Goal: Task Accomplishment & Management: Use online tool/utility

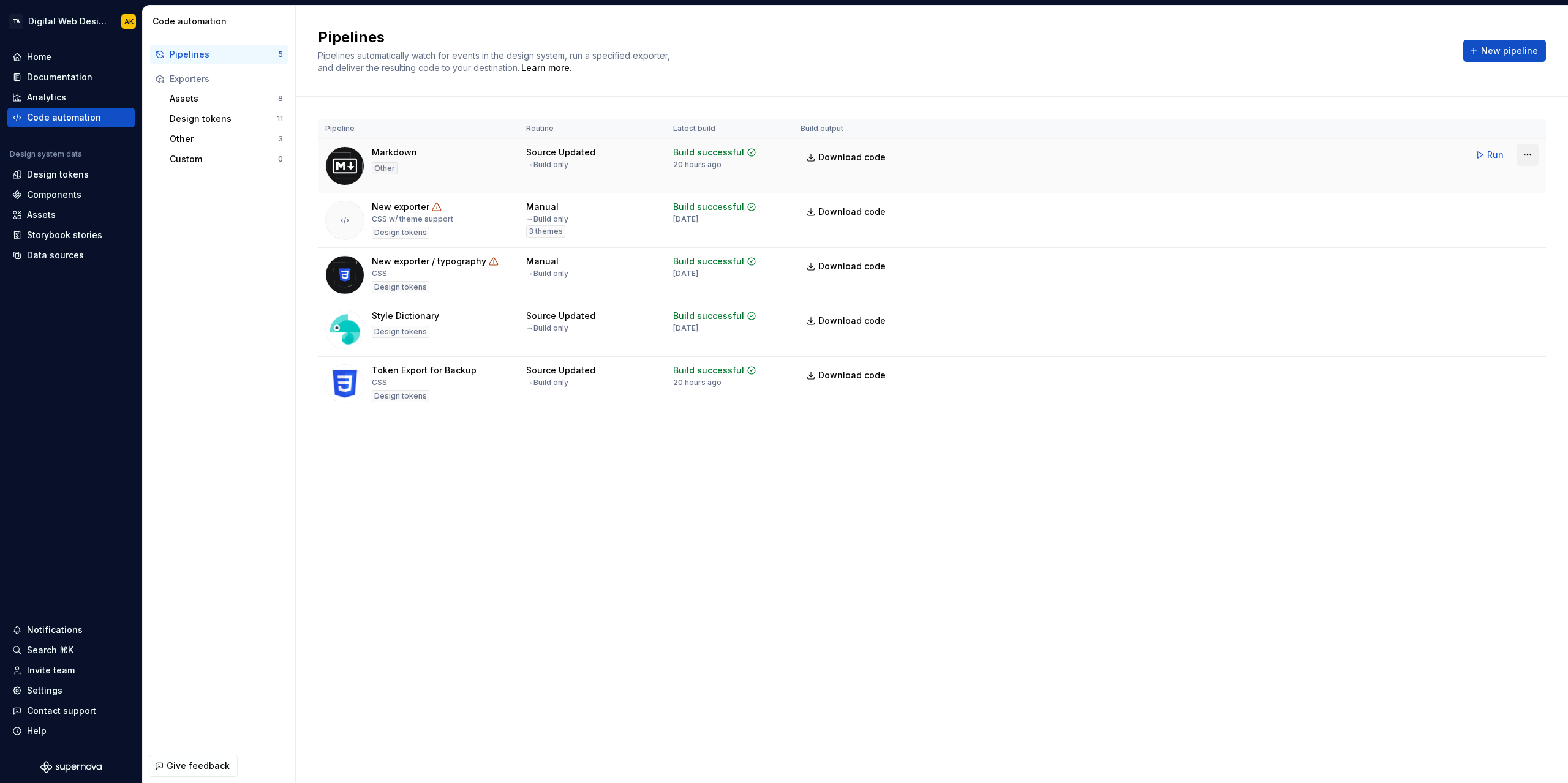
click at [1529, 157] on html "TA Digital Web Design AK Home Documentation Analytics Code automation Design sy…" at bounding box center [784, 391] width 1568 height 783
click at [1501, 278] on div "Delete pipeline" at bounding box center [1512, 284] width 105 height 12
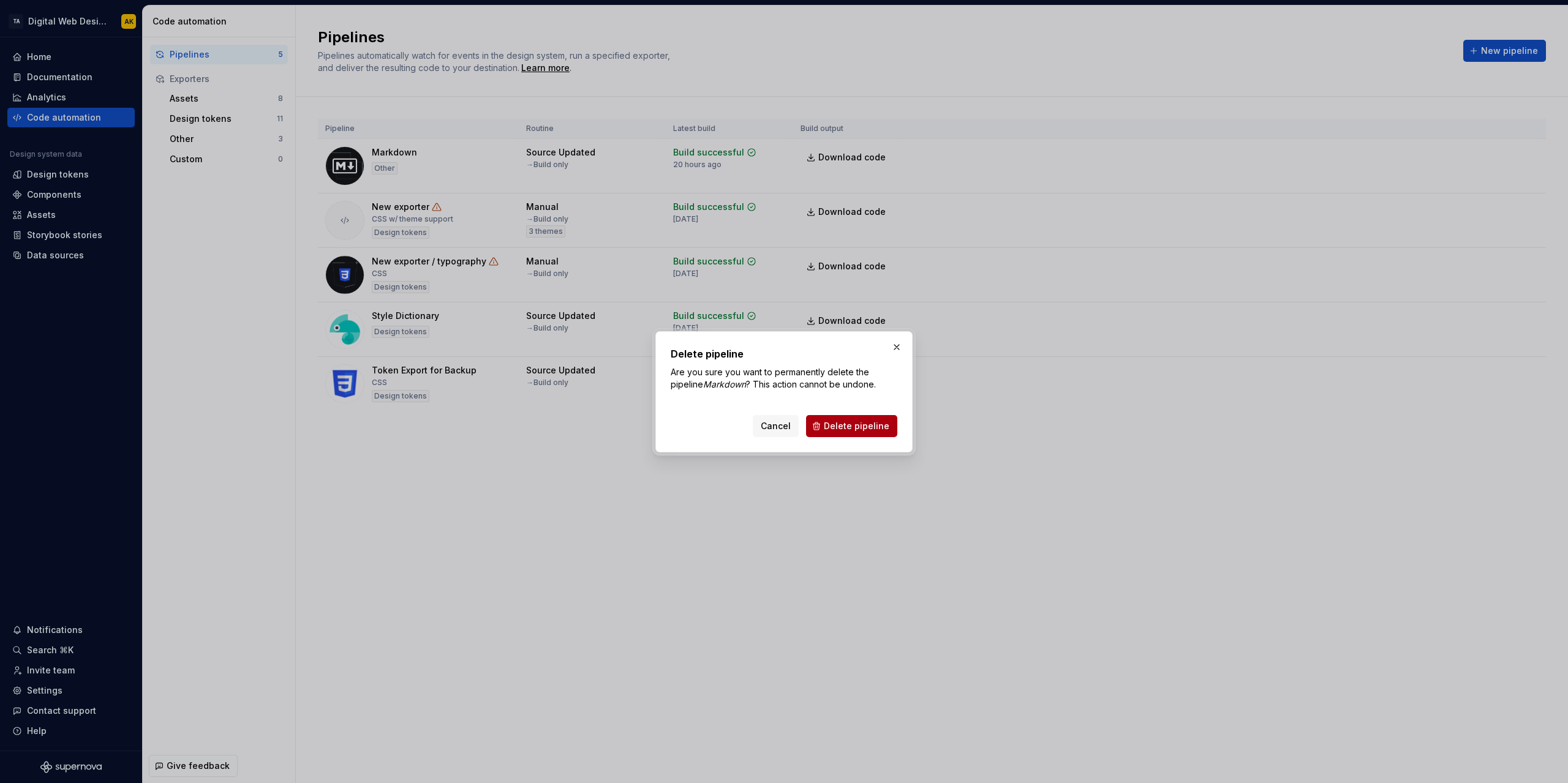
click at [866, 432] on span "Delete pipeline" at bounding box center [857, 427] width 66 height 12
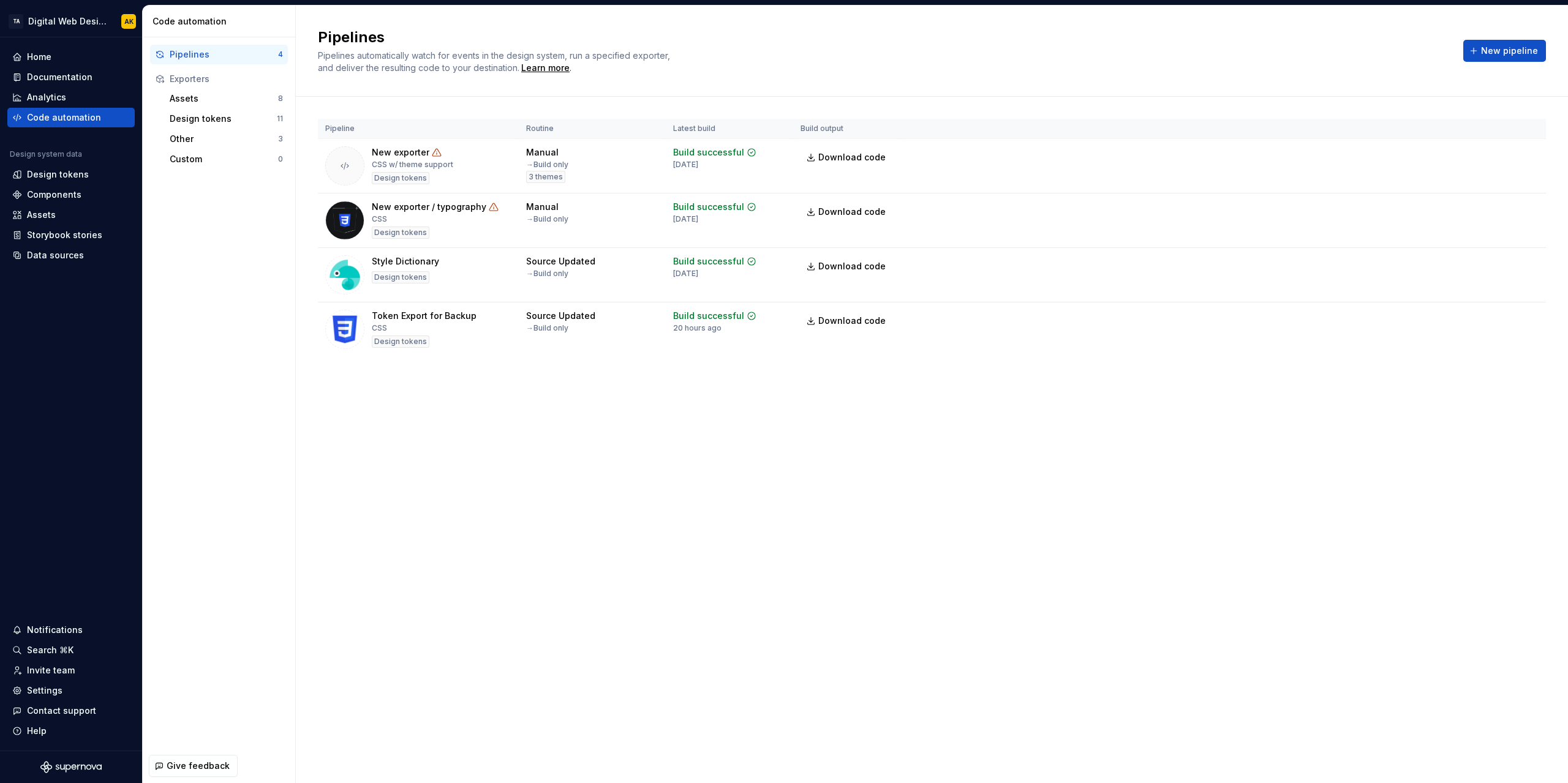
click at [208, 55] on div "Pipelines" at bounding box center [224, 55] width 109 height 12
click at [56, 250] on div "Data sources" at bounding box center [56, 255] width 57 height 12
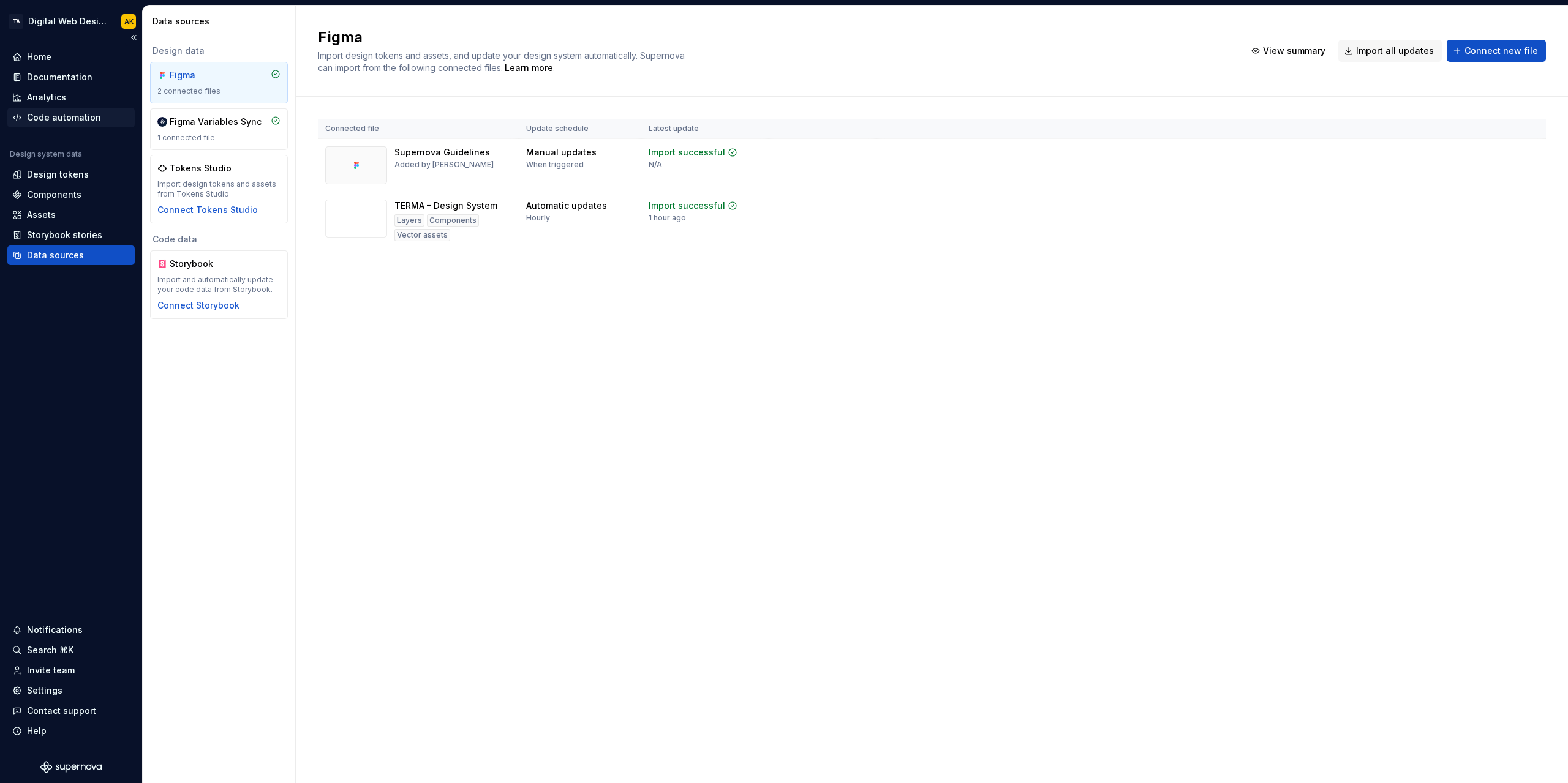
click at [69, 114] on div "Code automation" at bounding box center [64, 117] width 74 height 12
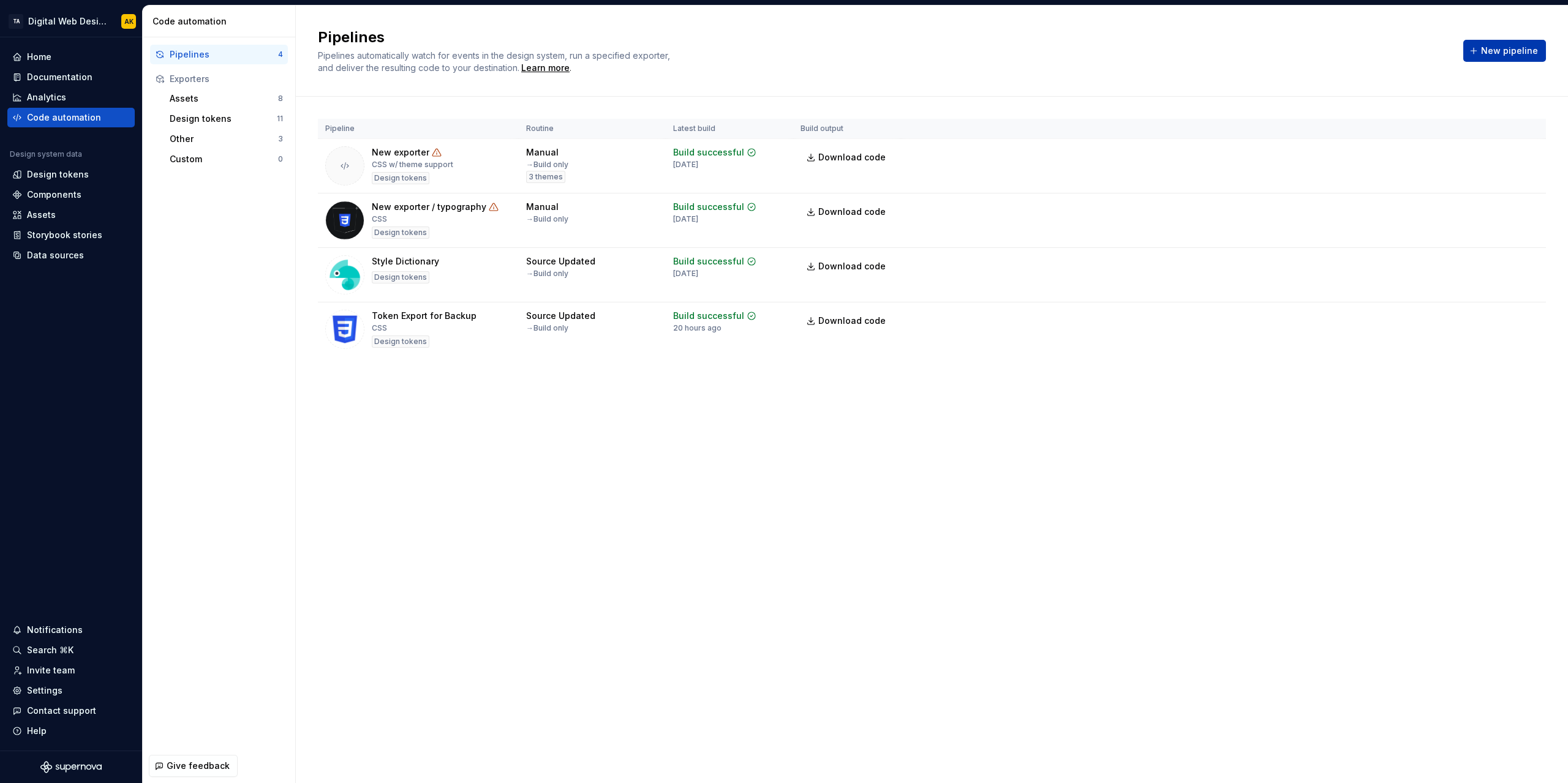
click at [1499, 52] on span "New pipeline" at bounding box center [1509, 51] width 57 height 12
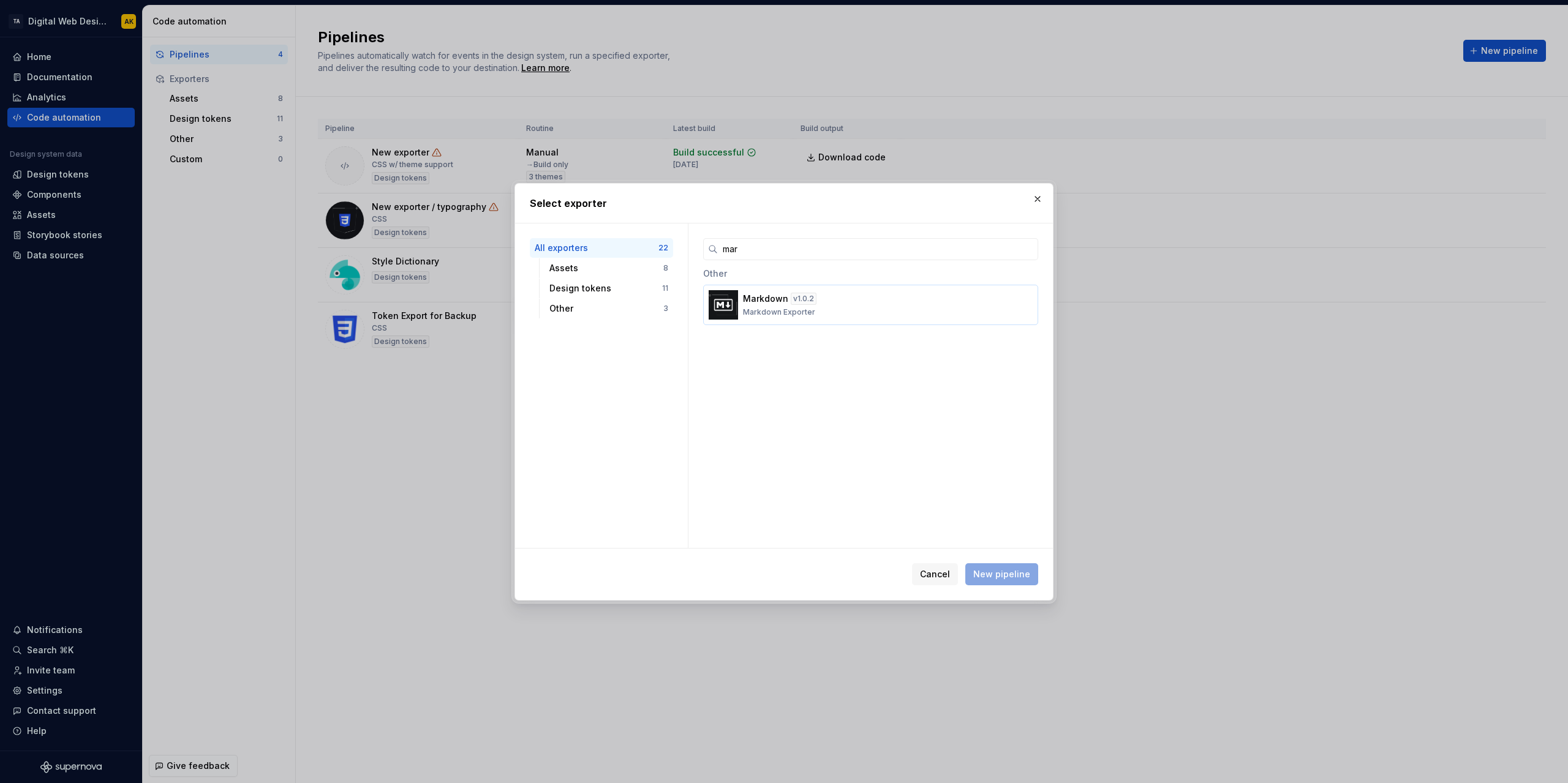
type input "mar"
click at [724, 307] on img "button" at bounding box center [723, 305] width 29 height 29
click at [996, 575] on span "New pipeline" at bounding box center [1002, 575] width 57 height 12
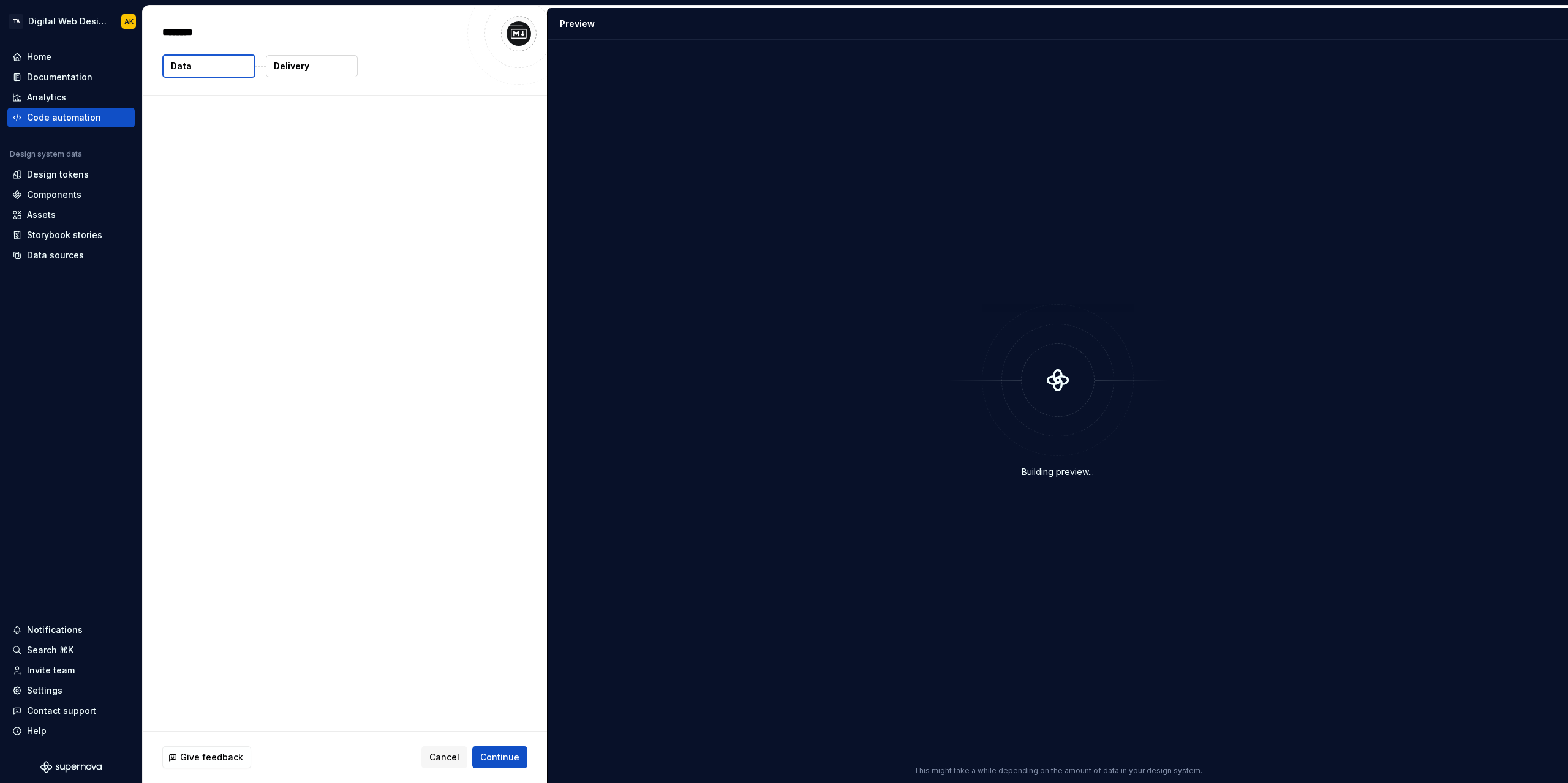
type textarea "*"
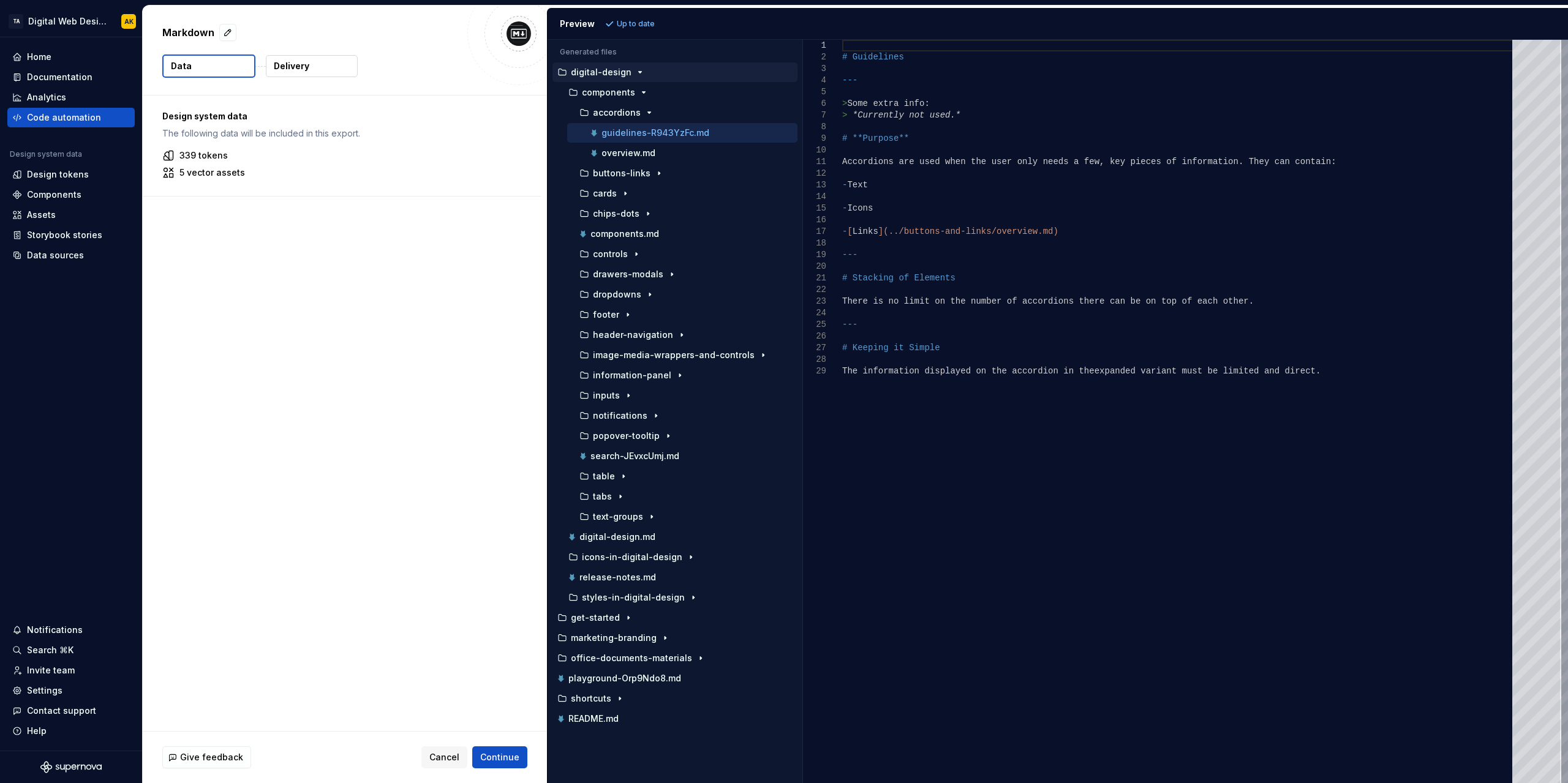
click at [212, 176] on p "5 vector assets" at bounding box center [212, 173] width 66 height 12
click at [287, 62] on p "Delivery" at bounding box center [292, 66] width 35 height 12
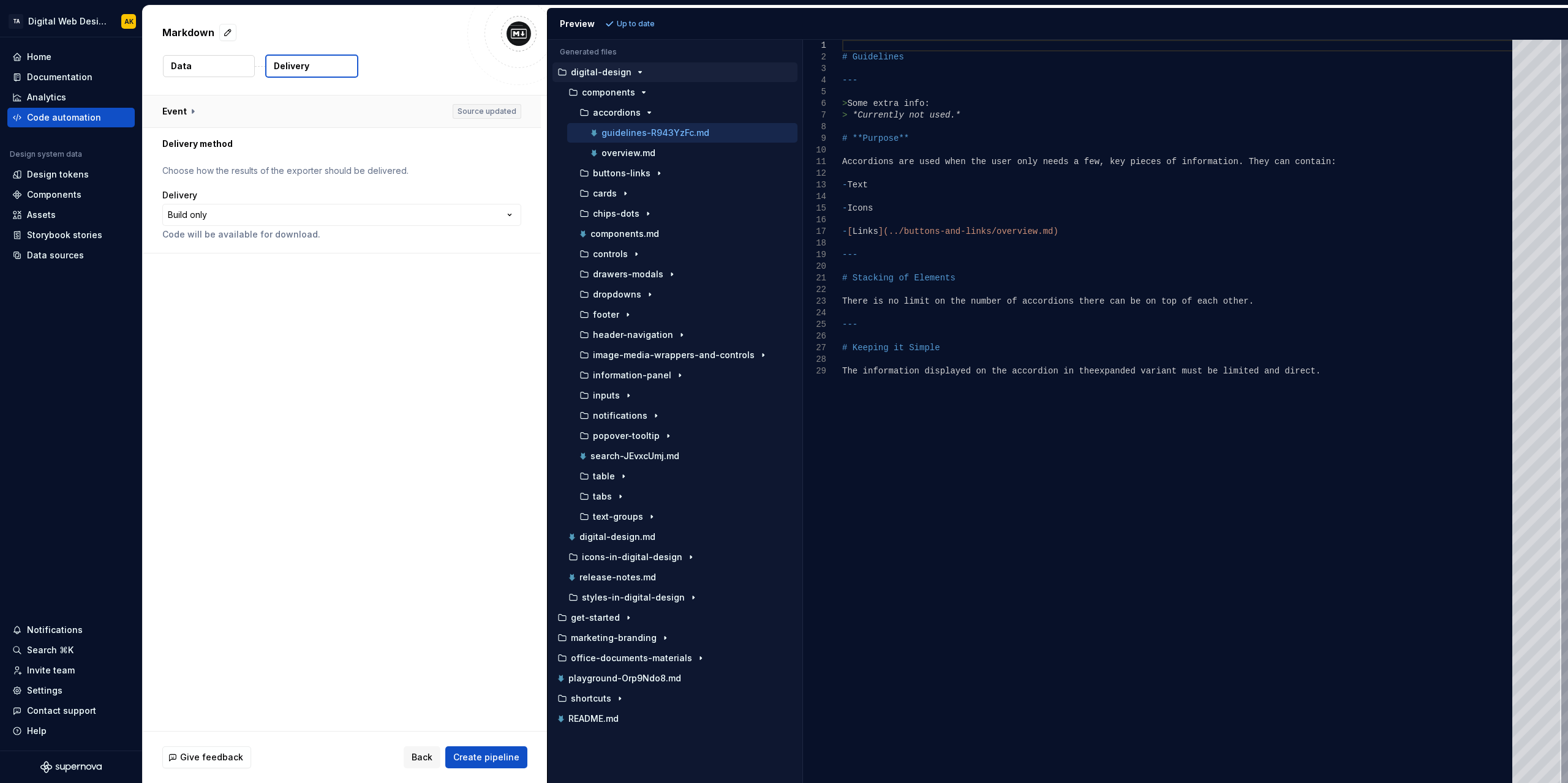
click at [191, 110] on button "button" at bounding box center [342, 111] width 398 height 32
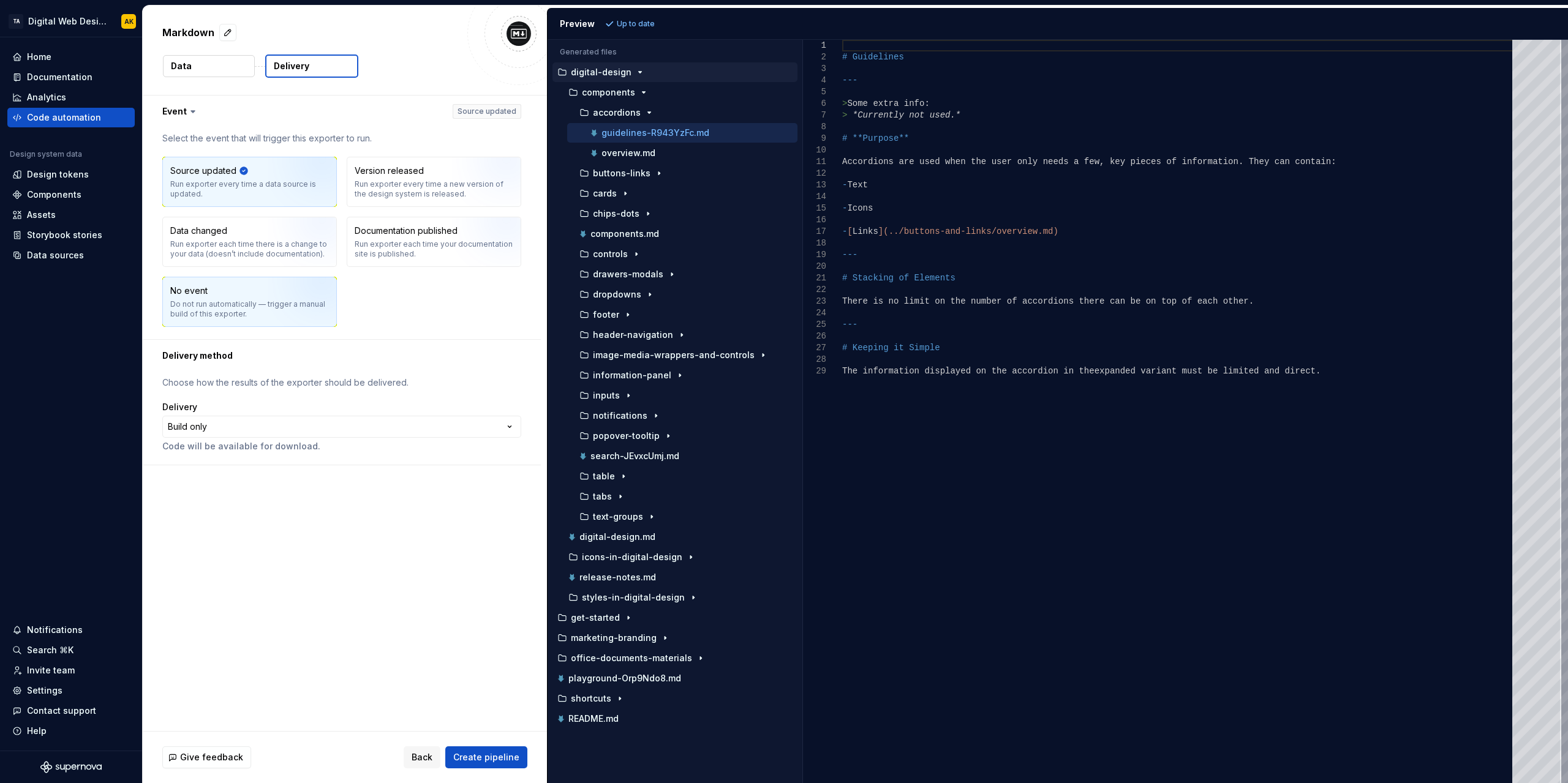
click at [201, 298] on div "No event Do not run automatically — trigger a manual build of this exporter." at bounding box center [250, 302] width 159 height 34
click at [191, 113] on icon at bounding box center [193, 112] width 12 height 12
click at [181, 110] on button "button" at bounding box center [342, 111] width 398 height 32
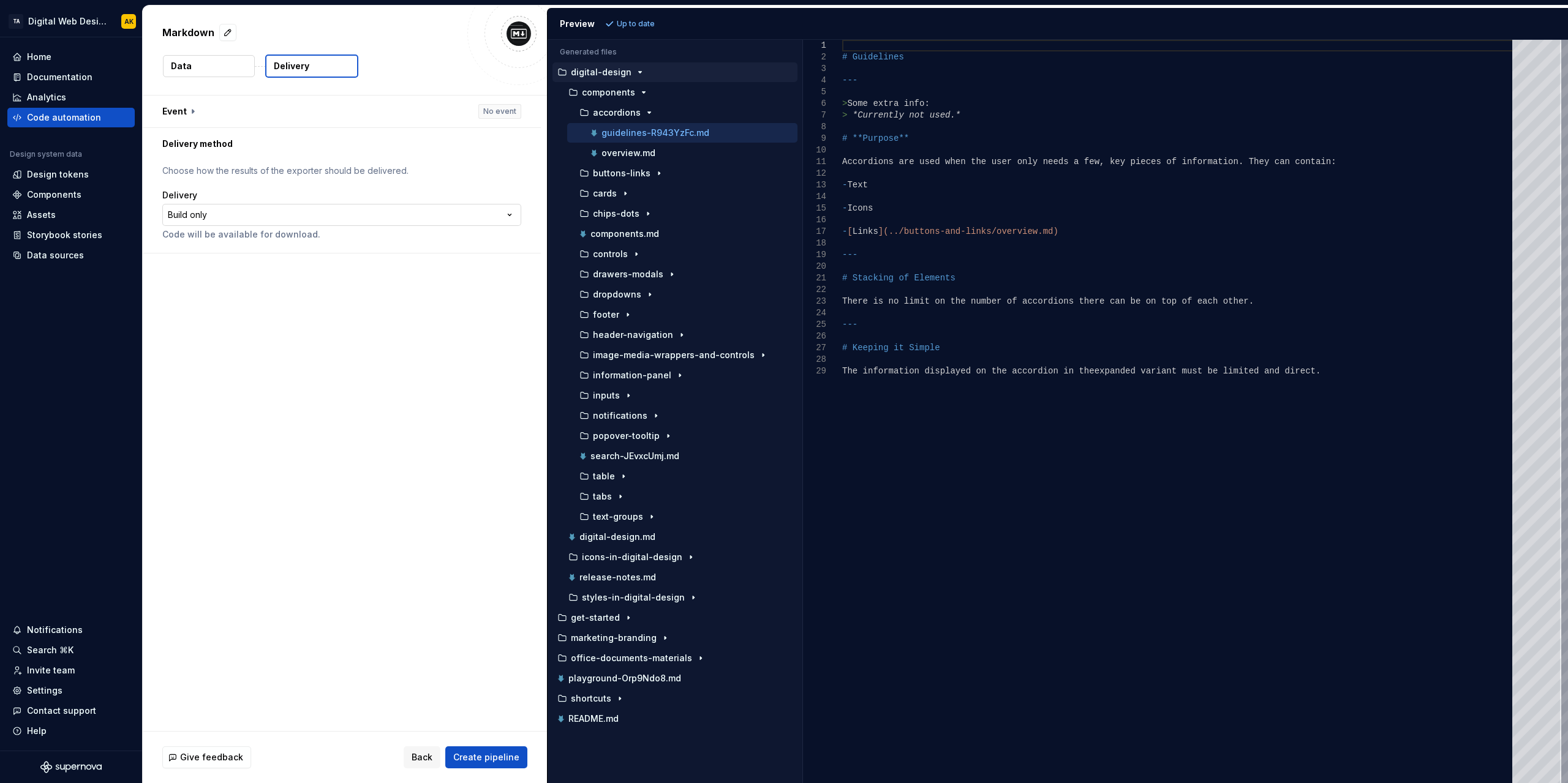
click at [186, 209] on html "**********" at bounding box center [784, 391] width 1568 height 783
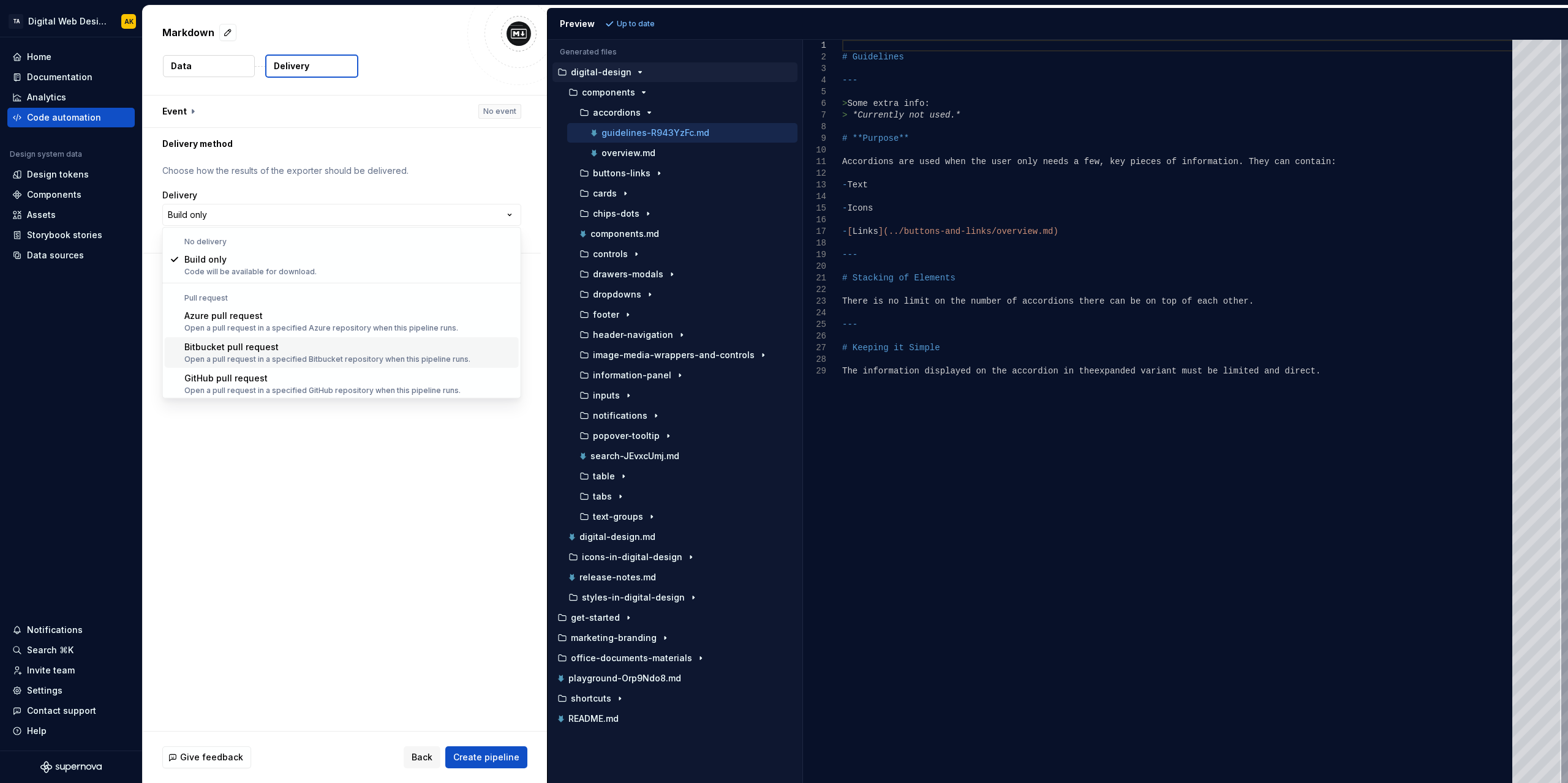
scroll to position [34, 0]
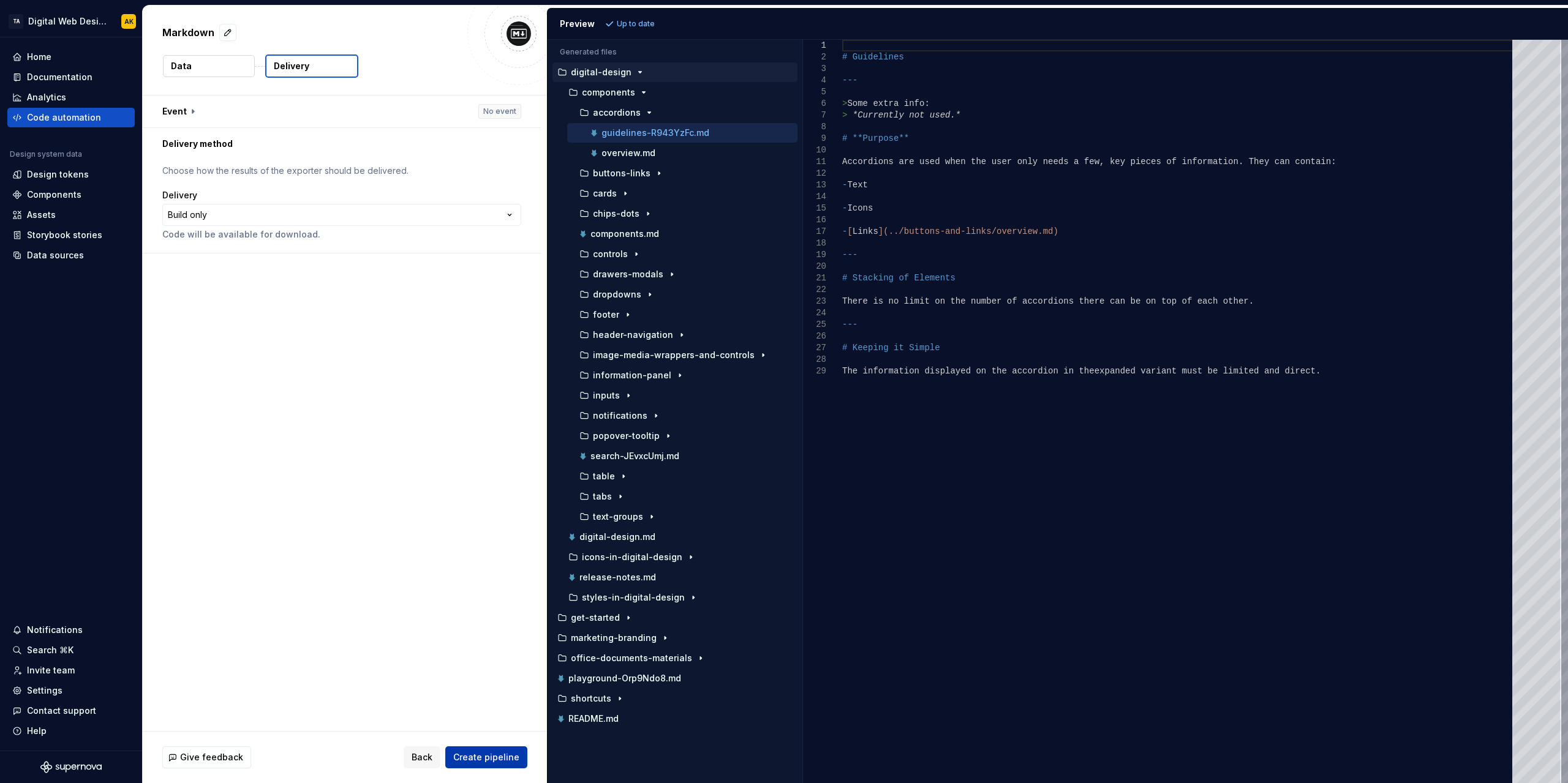
click at [495, 753] on span "Create pipeline" at bounding box center [486, 758] width 66 height 12
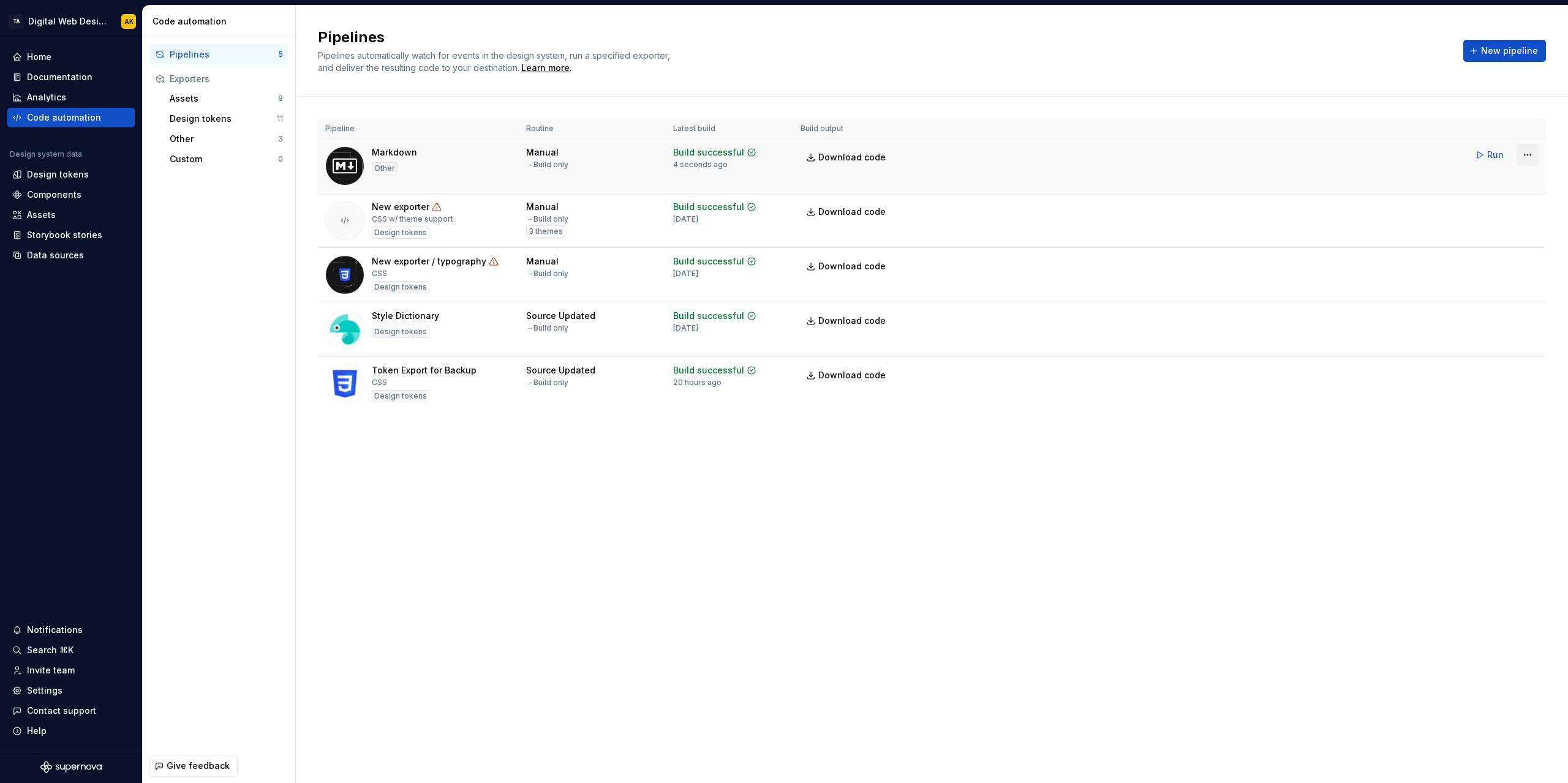
click at [1526, 157] on html "TA Digital Web Design AK Home Documentation Analytics Code automation Design sy…" at bounding box center [784, 391] width 1568 height 783
click at [1508, 220] on link "Download code" at bounding box center [1512, 220] width 105 height 12
click at [1523, 156] on html "TA Digital Web Design AK Home Documentation Analytics Code automation Design sy…" at bounding box center [784, 391] width 1568 height 783
click at [1475, 266] on div "Delete pipeline" at bounding box center [1512, 265] width 105 height 12
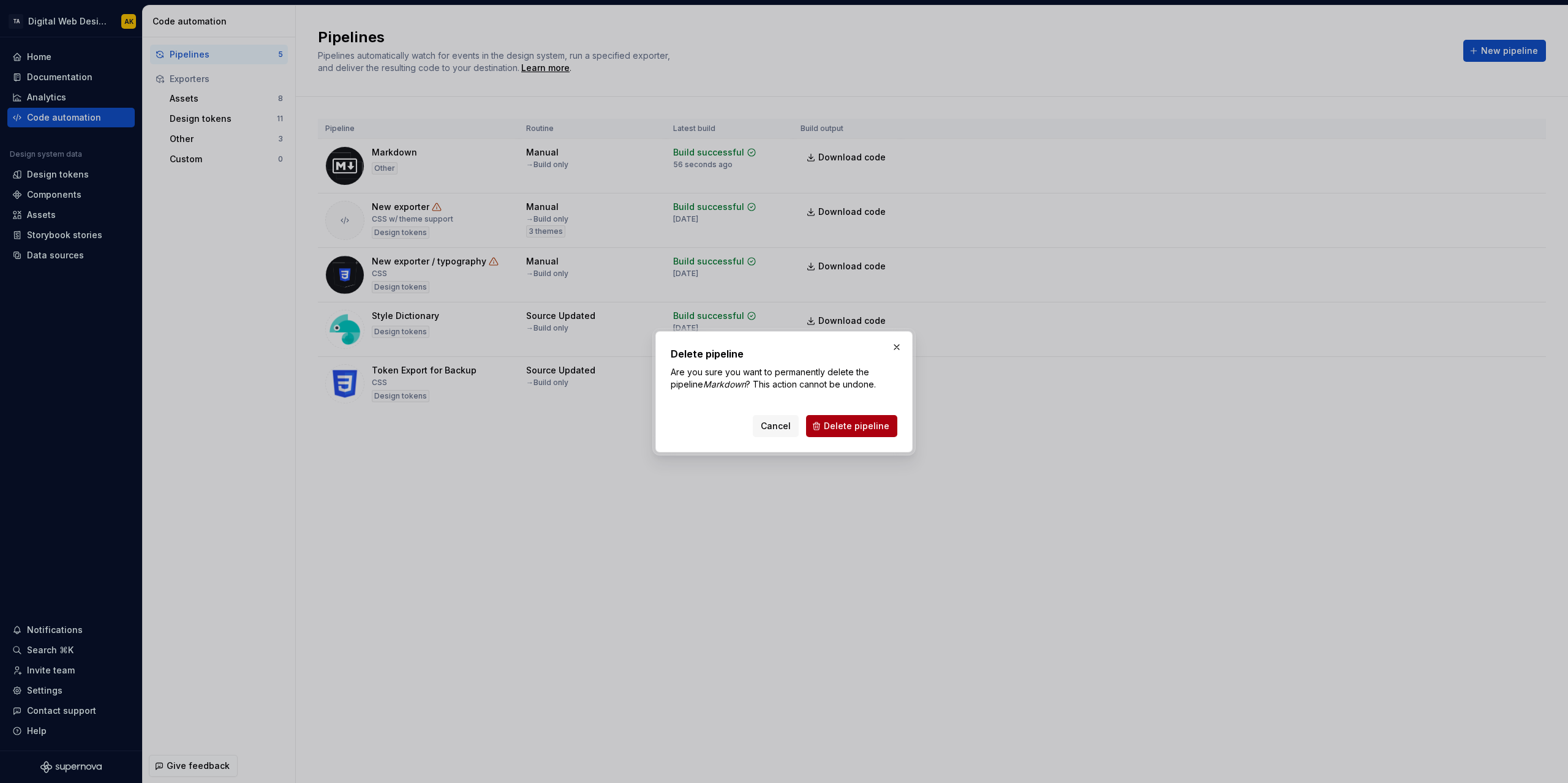
click at [842, 432] on button "Delete pipeline" at bounding box center [852, 426] width 91 height 22
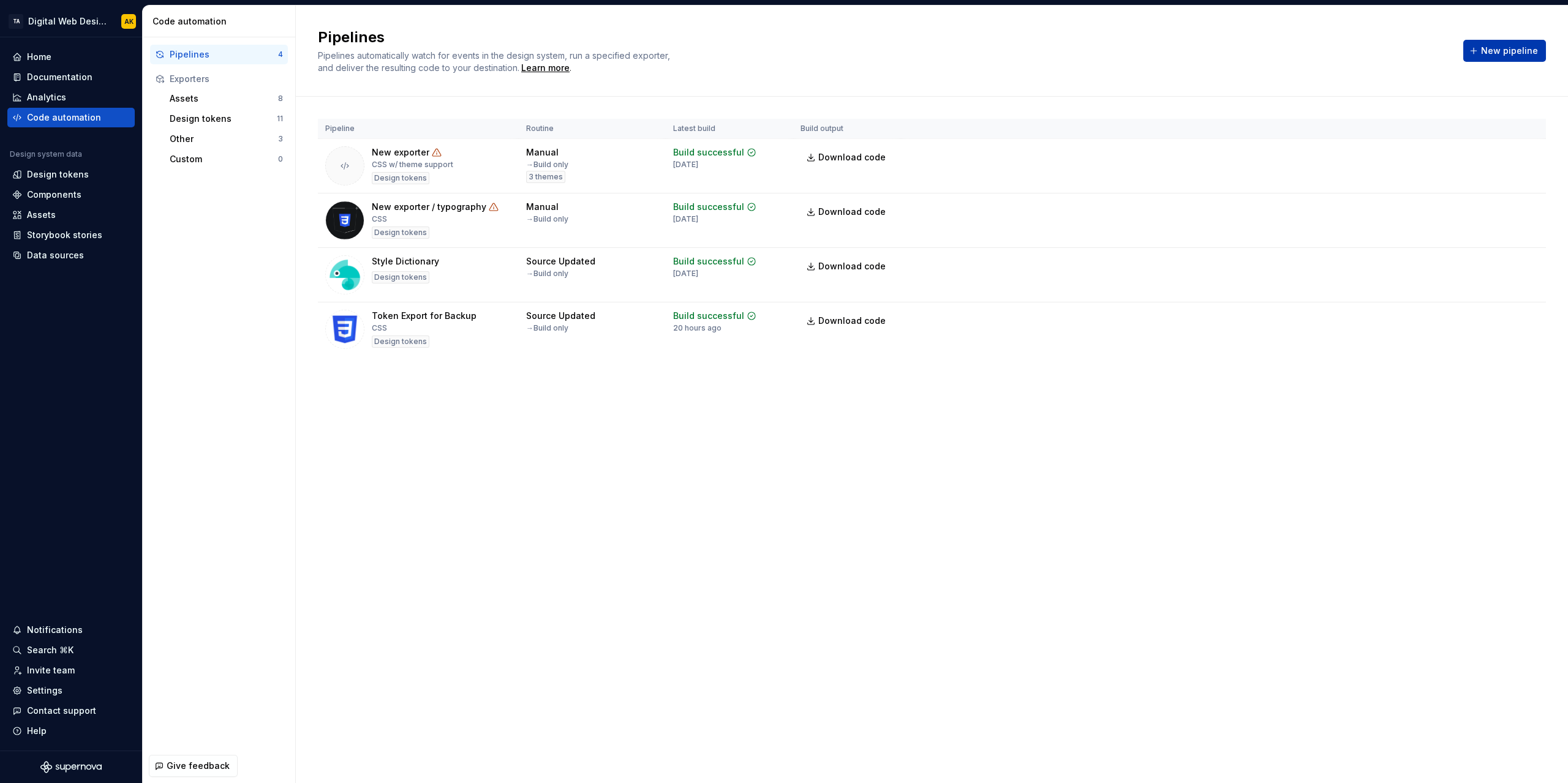
click at [1495, 52] on span "New pipeline" at bounding box center [1509, 51] width 57 height 12
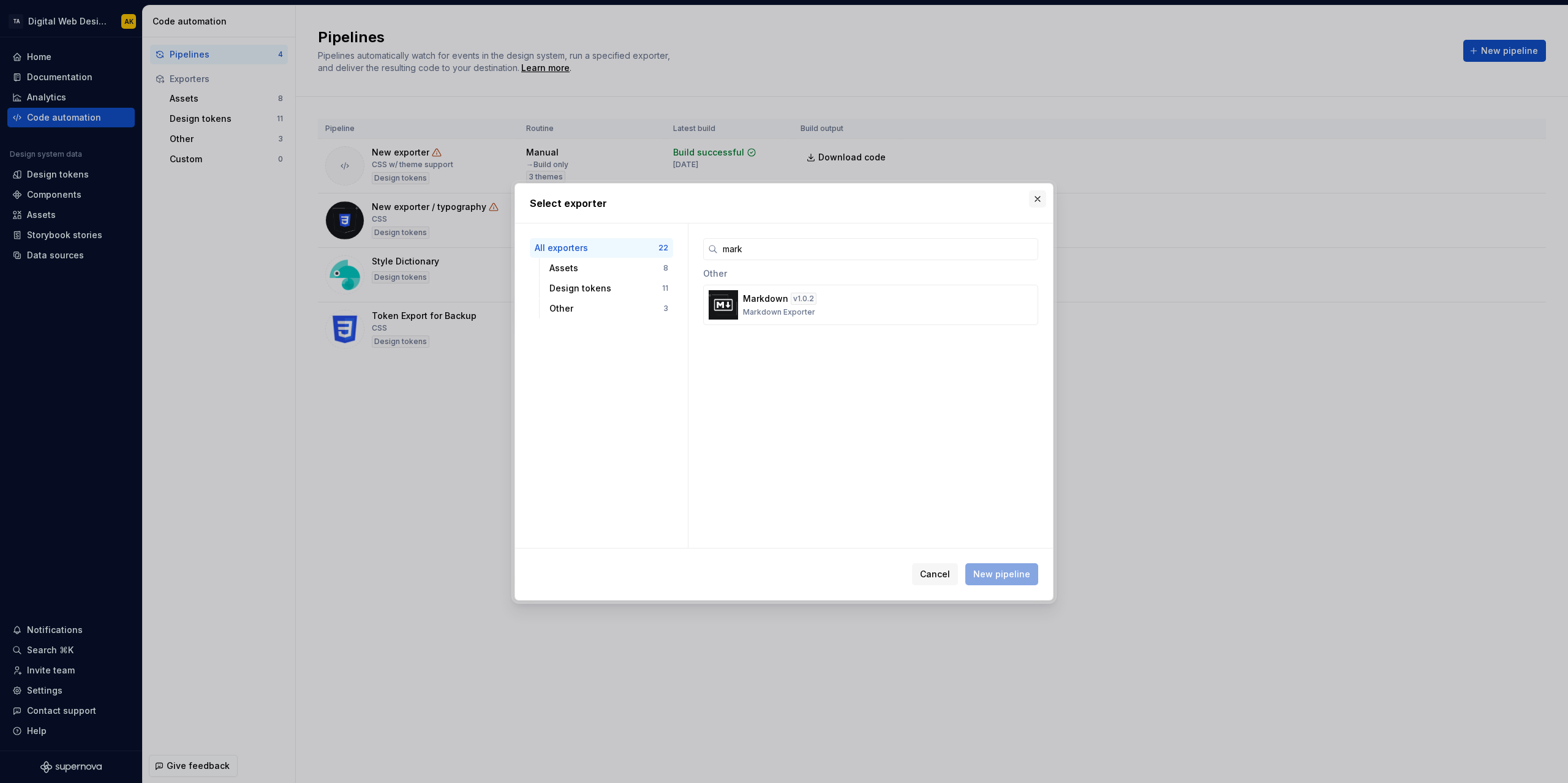
type input "mark"
click at [1039, 197] on button "button" at bounding box center [1038, 199] width 17 height 17
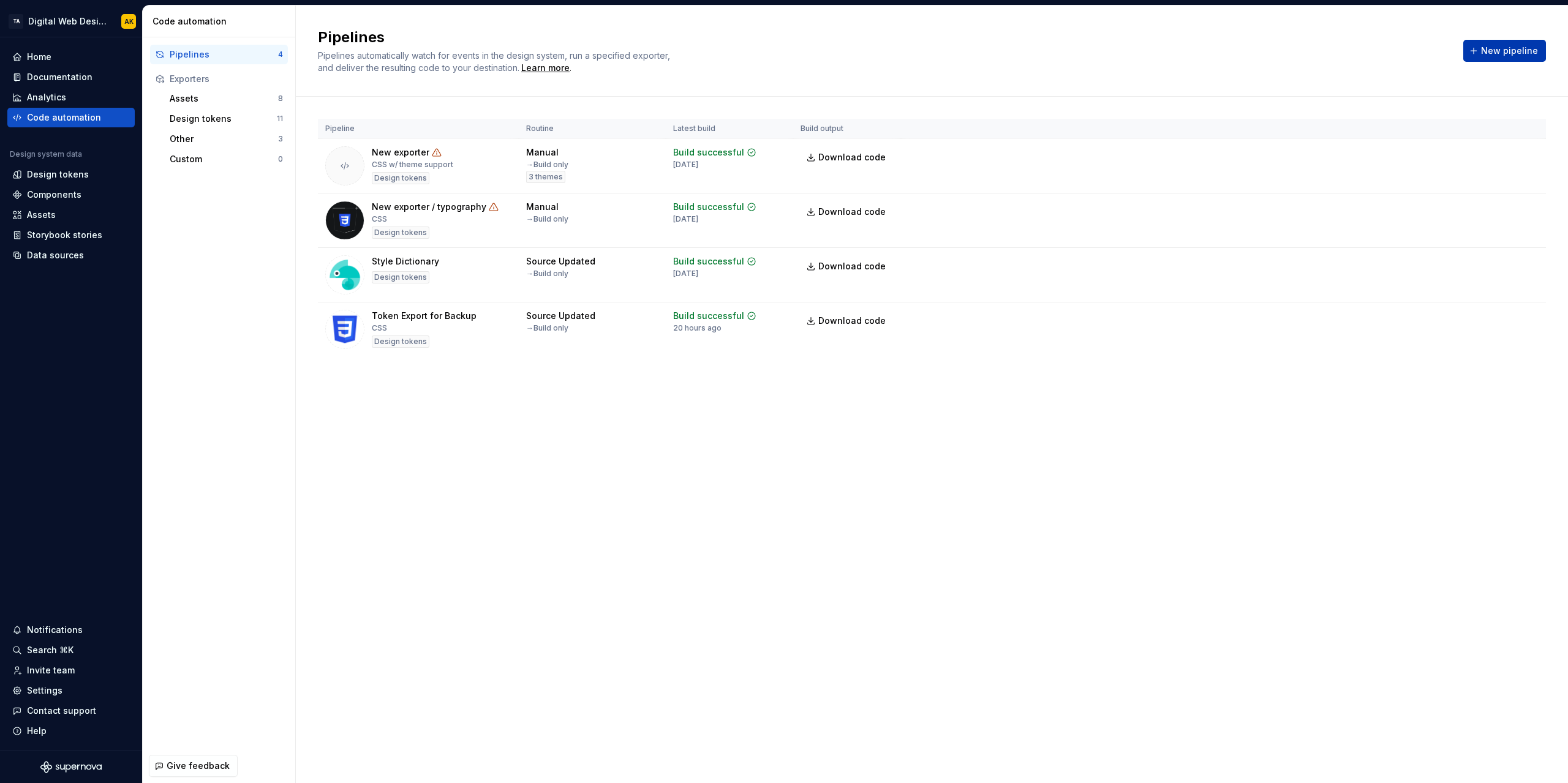
click at [1502, 61] on button "New pipeline" at bounding box center [1504, 51] width 83 height 22
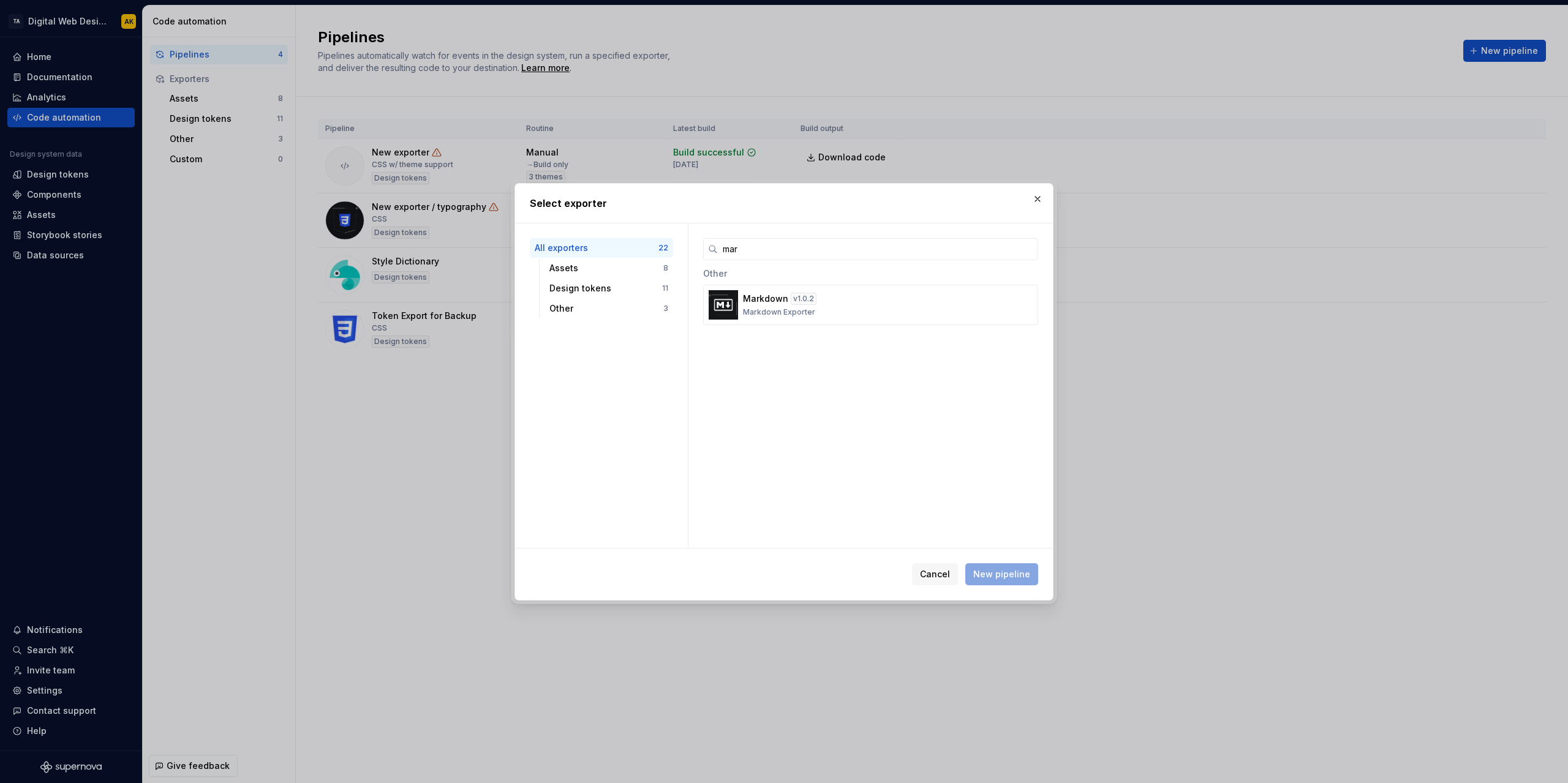
type input "mar"
click at [800, 297] on div "v 1.0.2" at bounding box center [803, 299] width 25 height 12
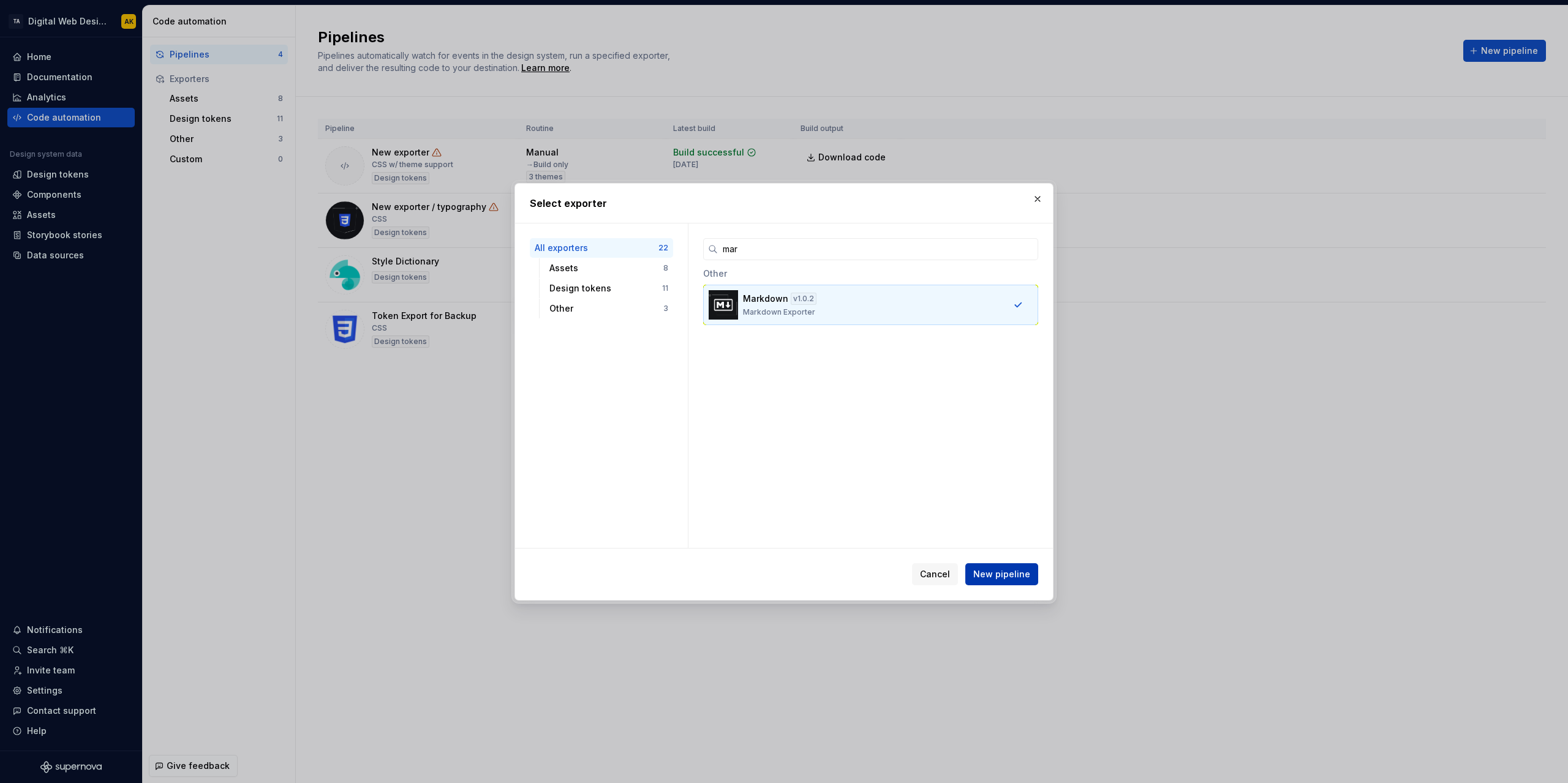
click at [1000, 566] on button "New pipeline" at bounding box center [1002, 574] width 73 height 22
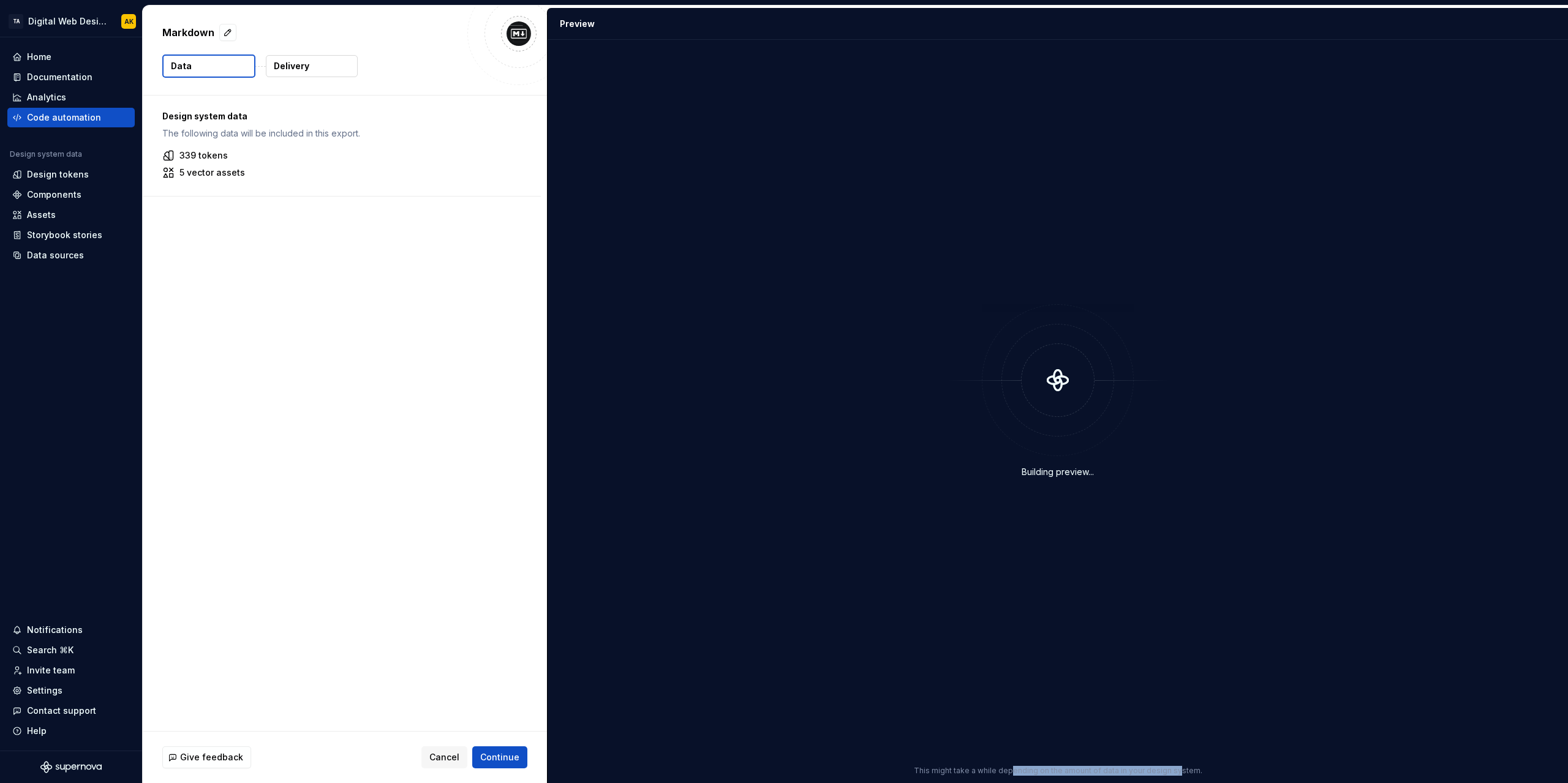
drag, startPoint x: 1015, startPoint y: 771, endPoint x: 1178, endPoint y: 762, distance: 163.2
click at [1178, 762] on div "Building preview... This might take a while depending on the amount of data in …" at bounding box center [1058, 412] width 1021 height 744
click at [358, 411] on div "Design system data The following data will be included in this export. 339 toke…" at bounding box center [345, 413] width 404 height 636
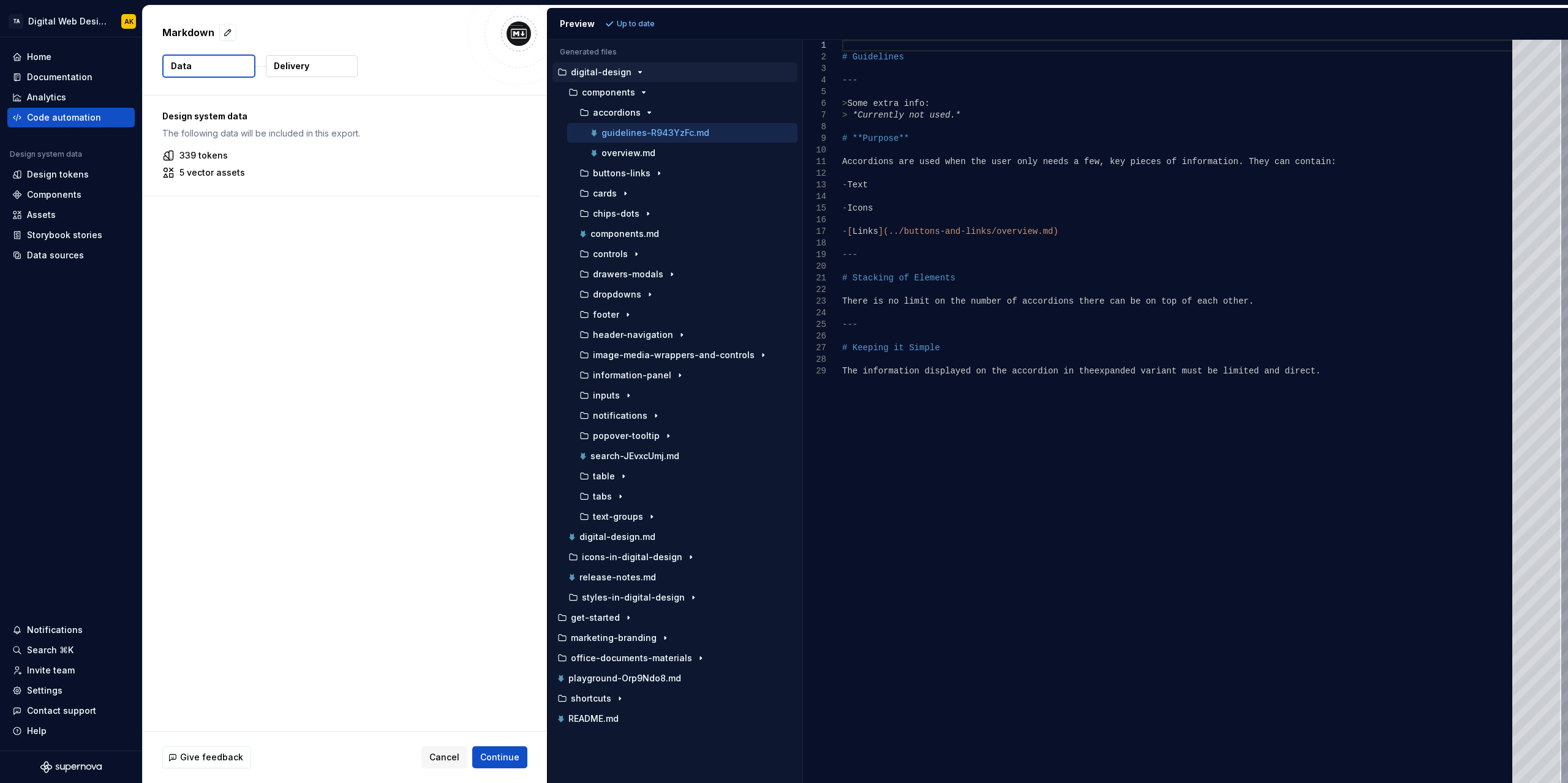
click at [225, 67] on button "Data" at bounding box center [208, 66] width 93 height 23
click at [290, 64] on p "Delivery" at bounding box center [292, 66] width 35 height 12
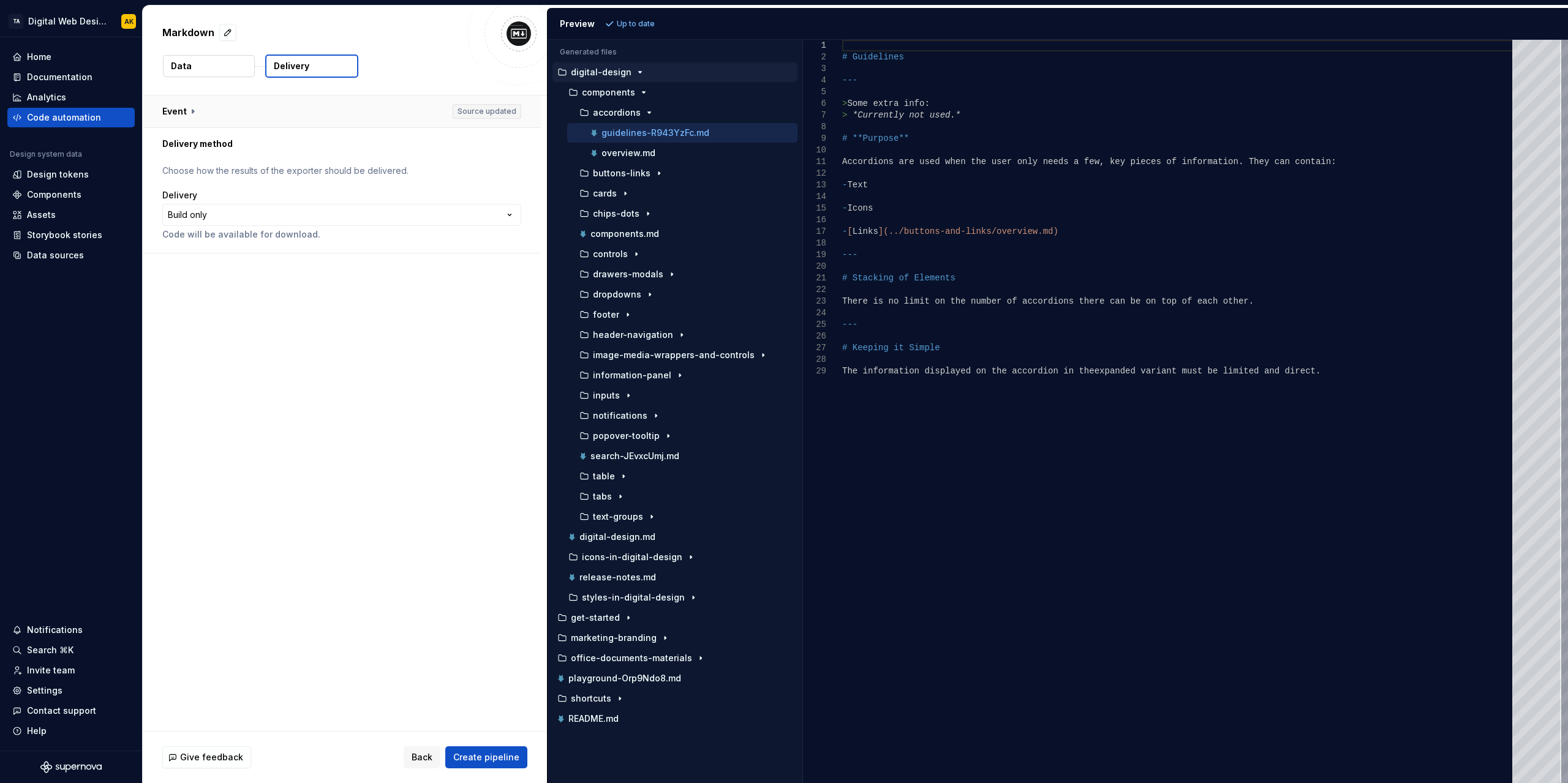
click at [197, 107] on button "button" at bounding box center [342, 111] width 398 height 32
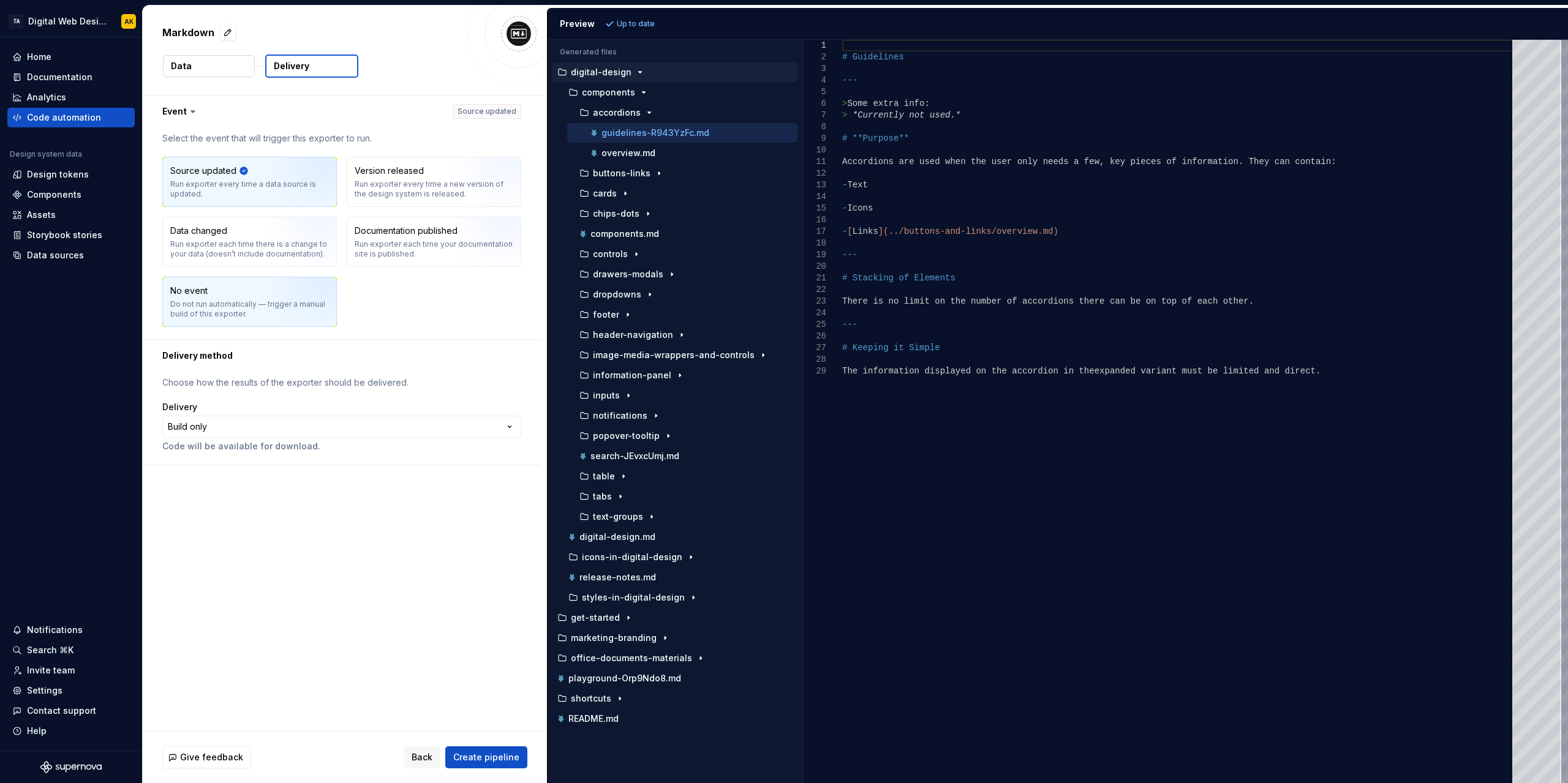
click at [204, 300] on div "Do not run automatically — trigger a manual build of this exporter." at bounding box center [250, 309] width 159 height 19
click at [225, 424] on html "**********" at bounding box center [784, 391] width 1568 height 783
click at [40, 73] on div "Documentation" at bounding box center [59, 77] width 66 height 12
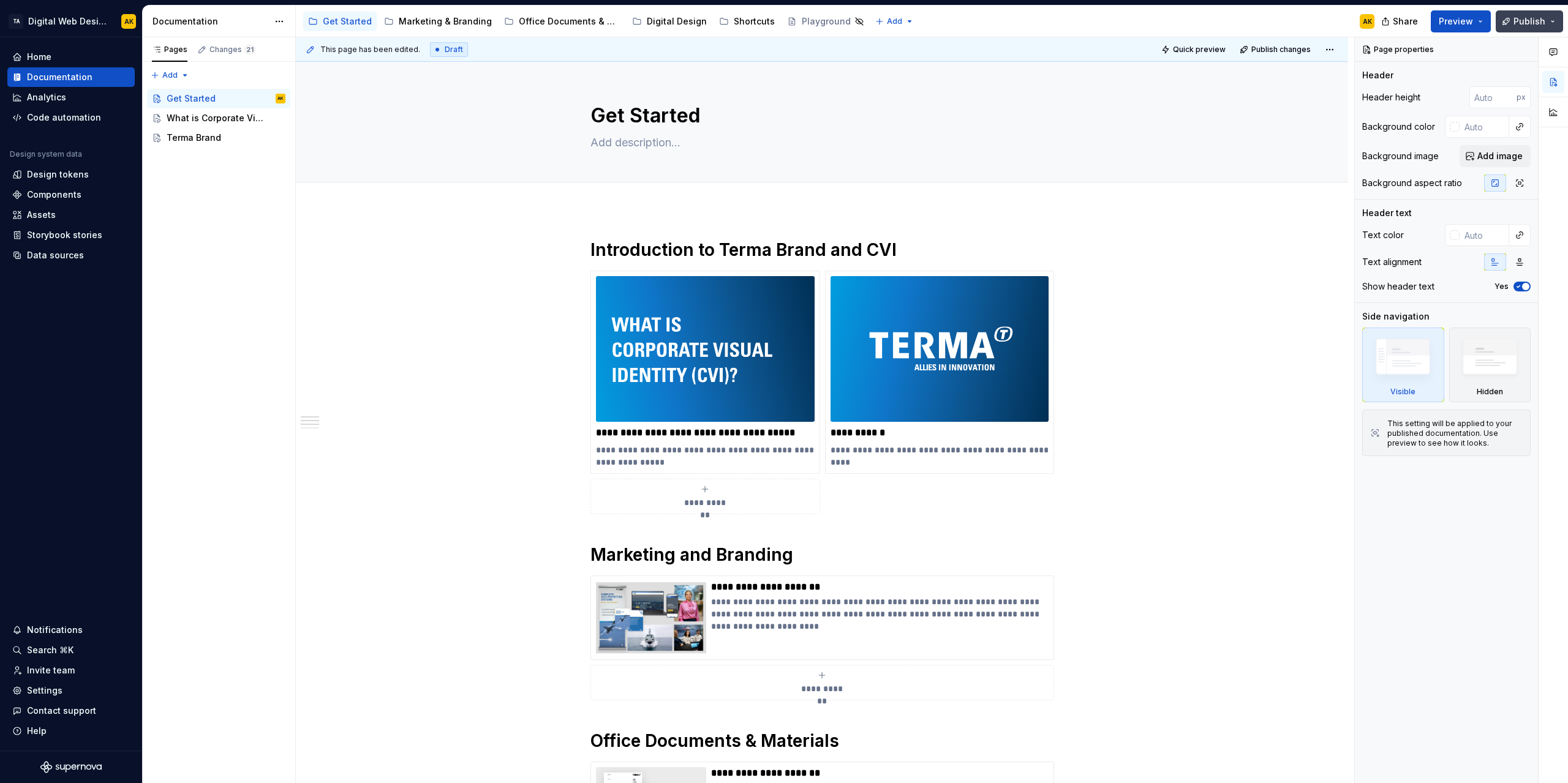
click at [1519, 16] on span "Publish" at bounding box center [1529, 22] width 32 height 12
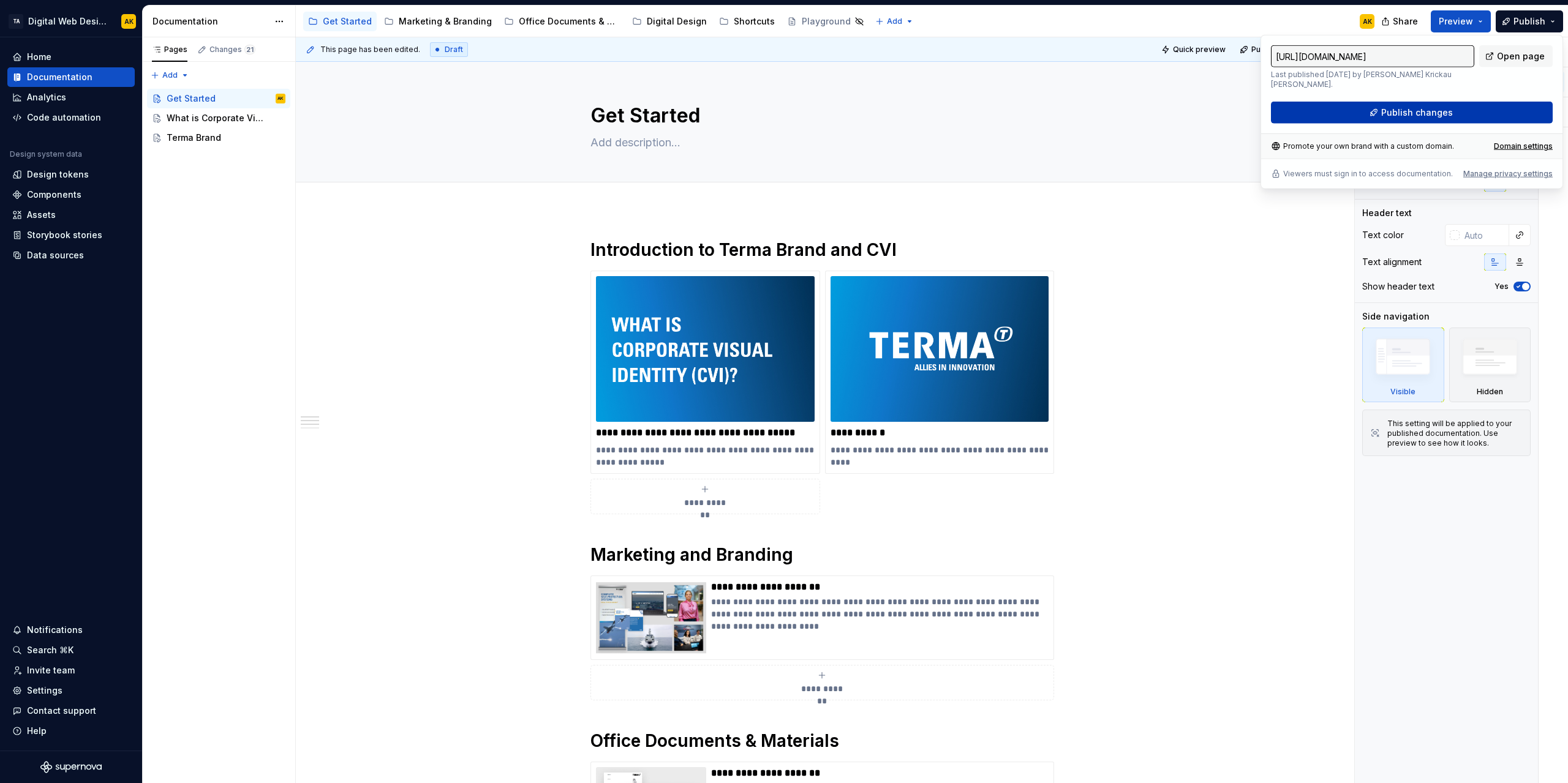
click at [1436, 106] on span "Publish changes" at bounding box center [1417, 113] width 72 height 12
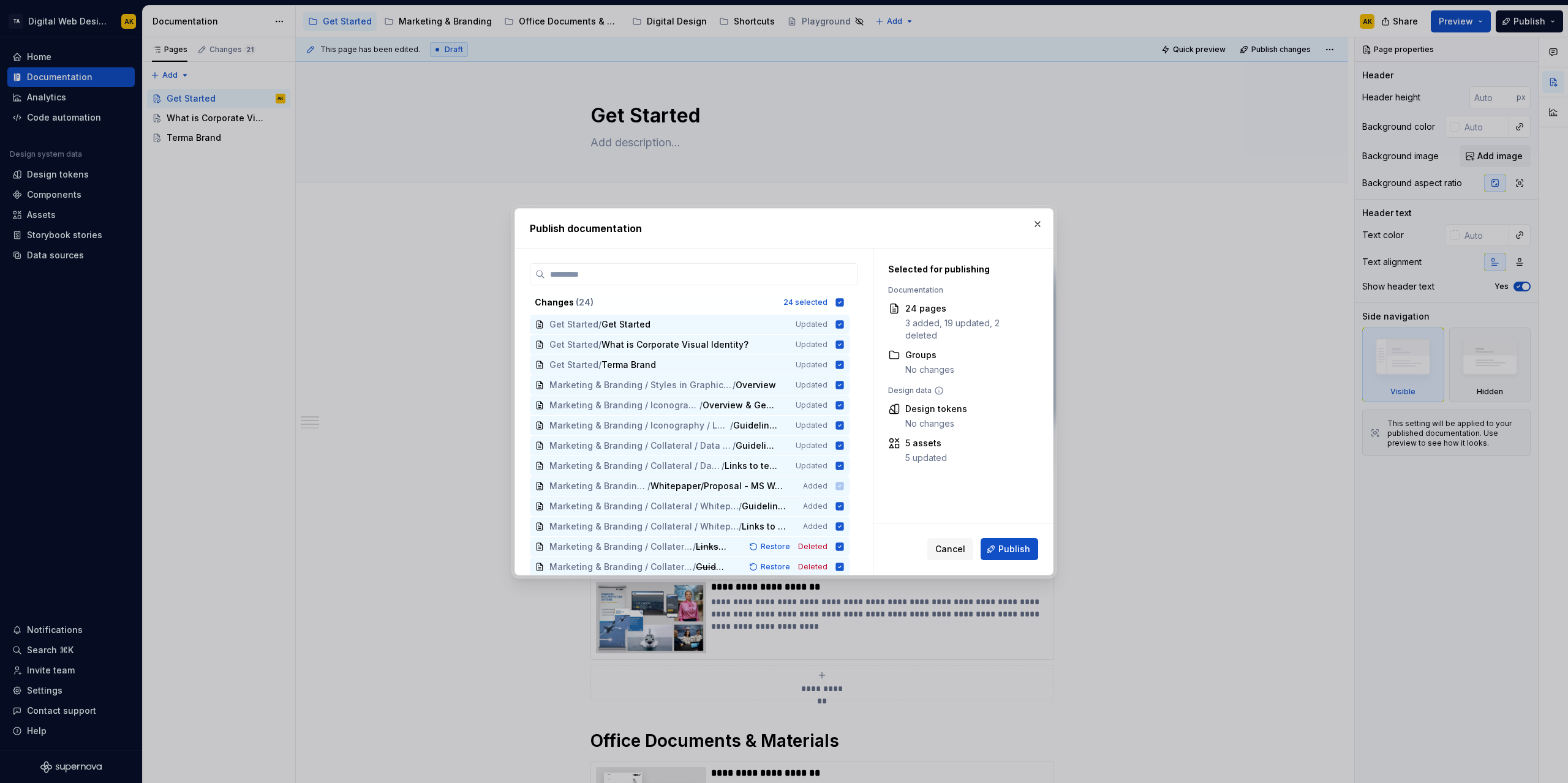
click at [1028, 224] on h2 "Publish documentation" at bounding box center [784, 228] width 509 height 15
click at [1034, 224] on button "button" at bounding box center [1038, 224] width 17 height 17
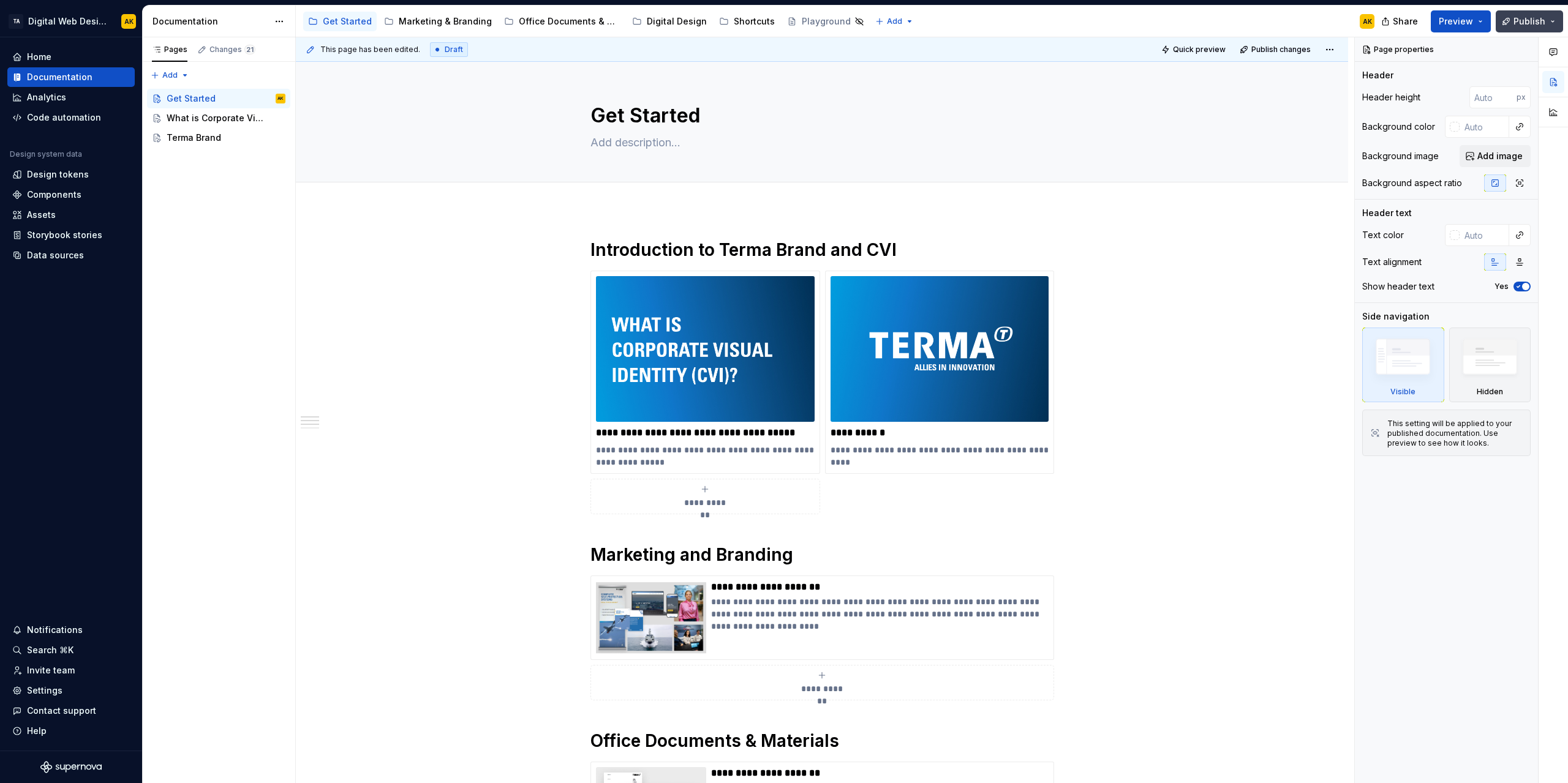
click at [1530, 25] on span "Publish" at bounding box center [1529, 22] width 32 height 12
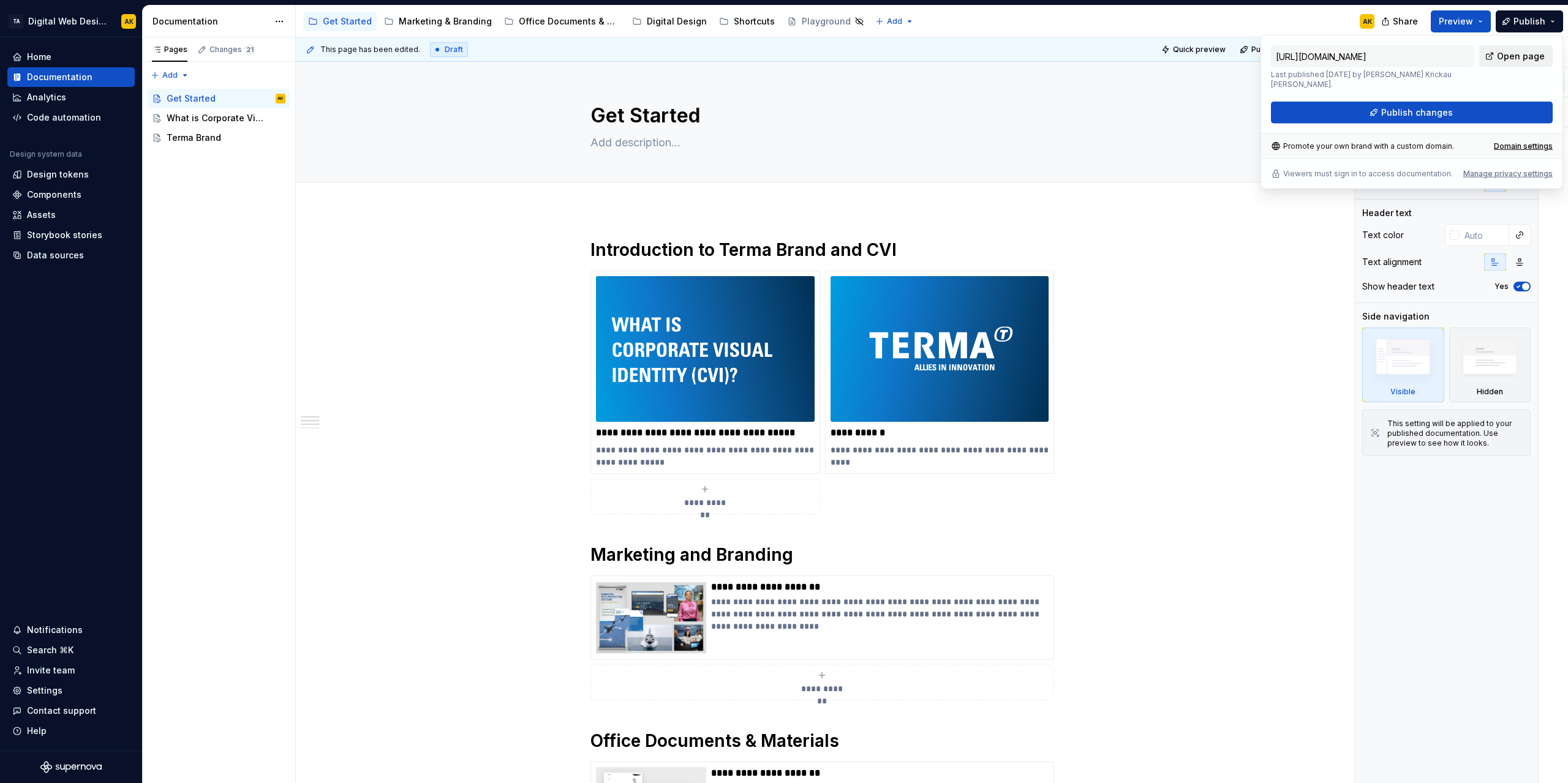
click at [1491, 56] on link "Open page" at bounding box center [1516, 56] width 73 height 22
click at [56, 119] on div "Code automation" at bounding box center [64, 117] width 74 height 12
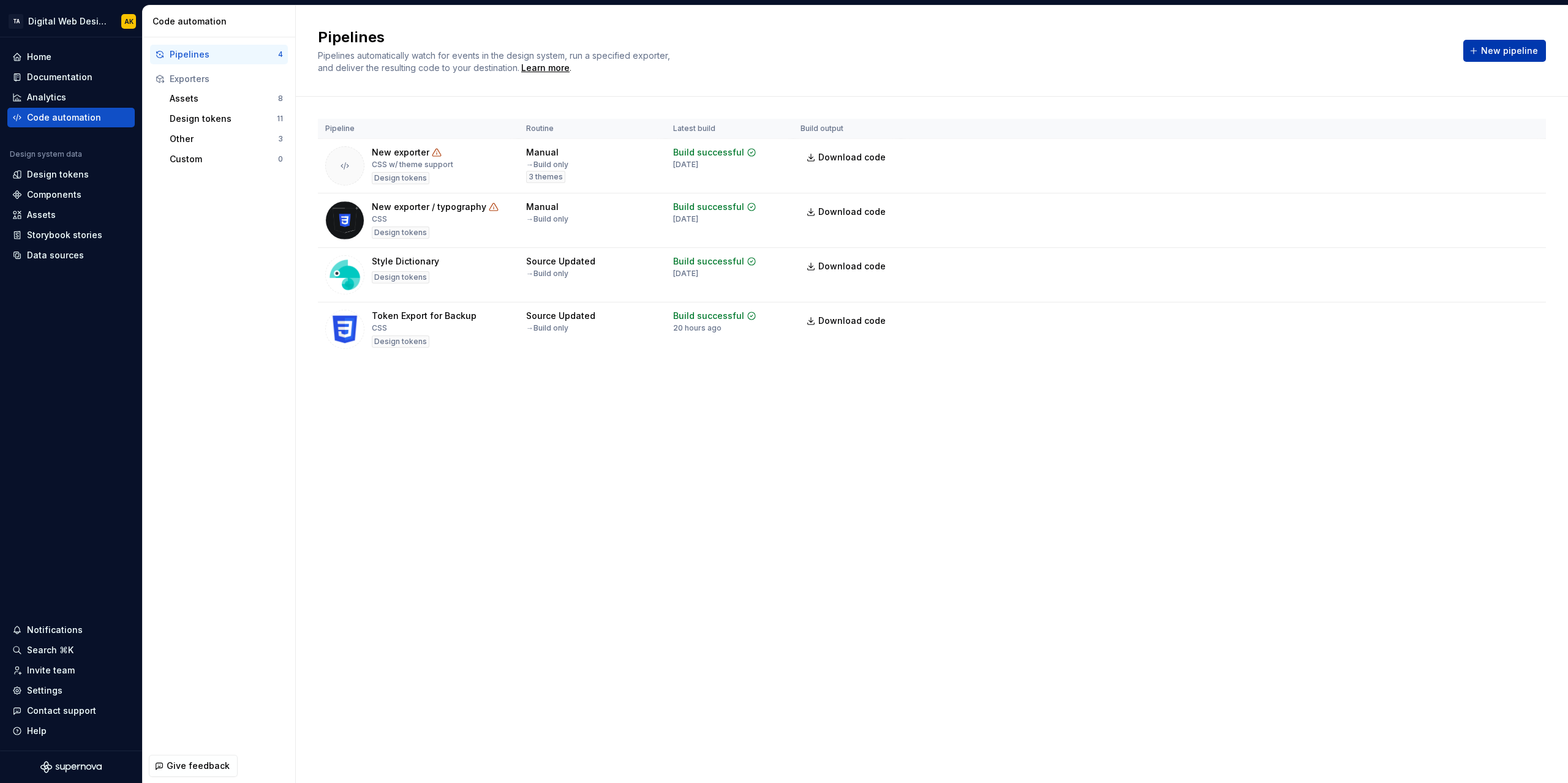
click at [1497, 55] on span "New pipeline" at bounding box center [1509, 51] width 57 height 12
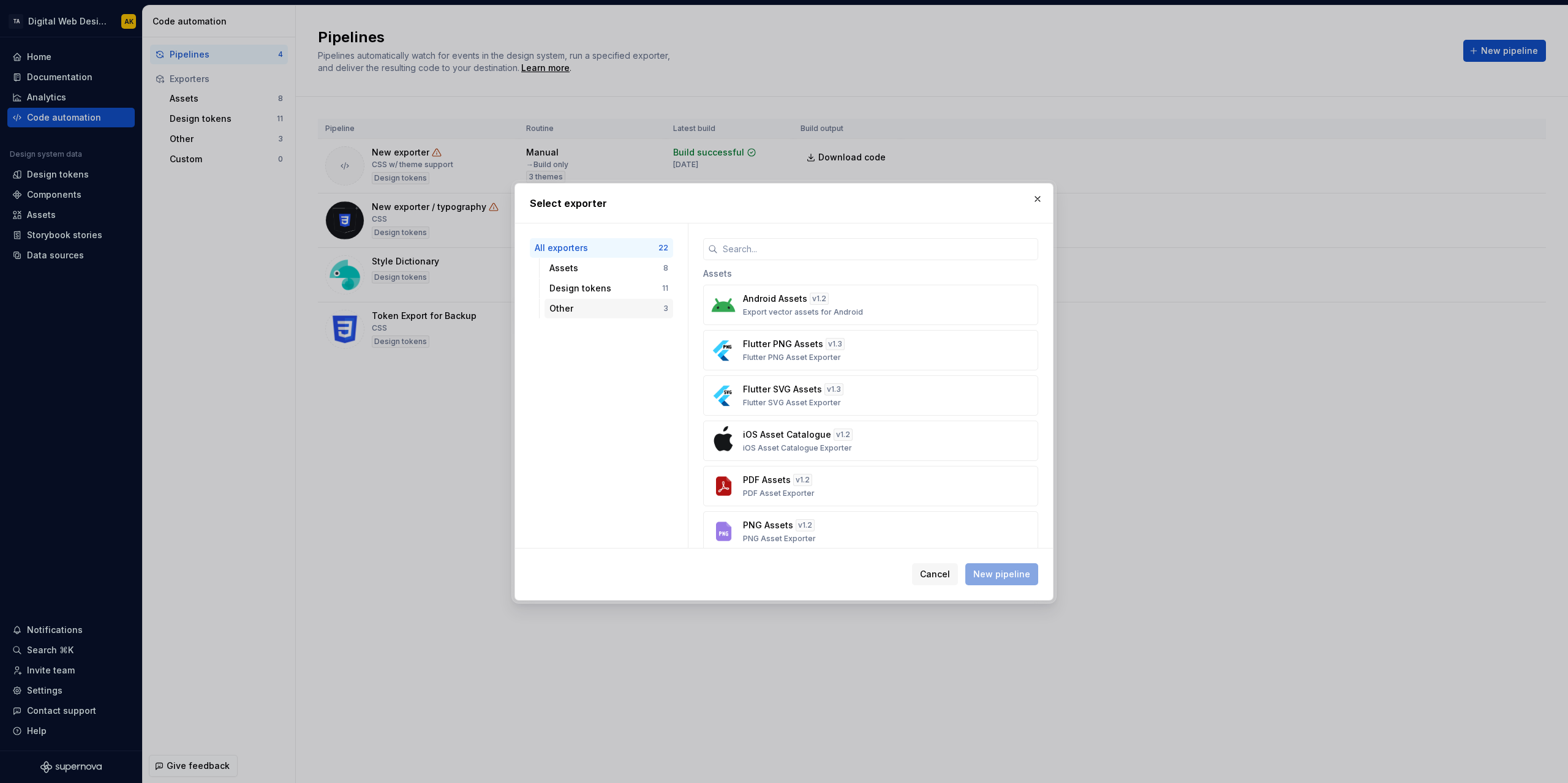
click at [563, 316] on div "Other 3" at bounding box center [609, 308] width 129 height 19
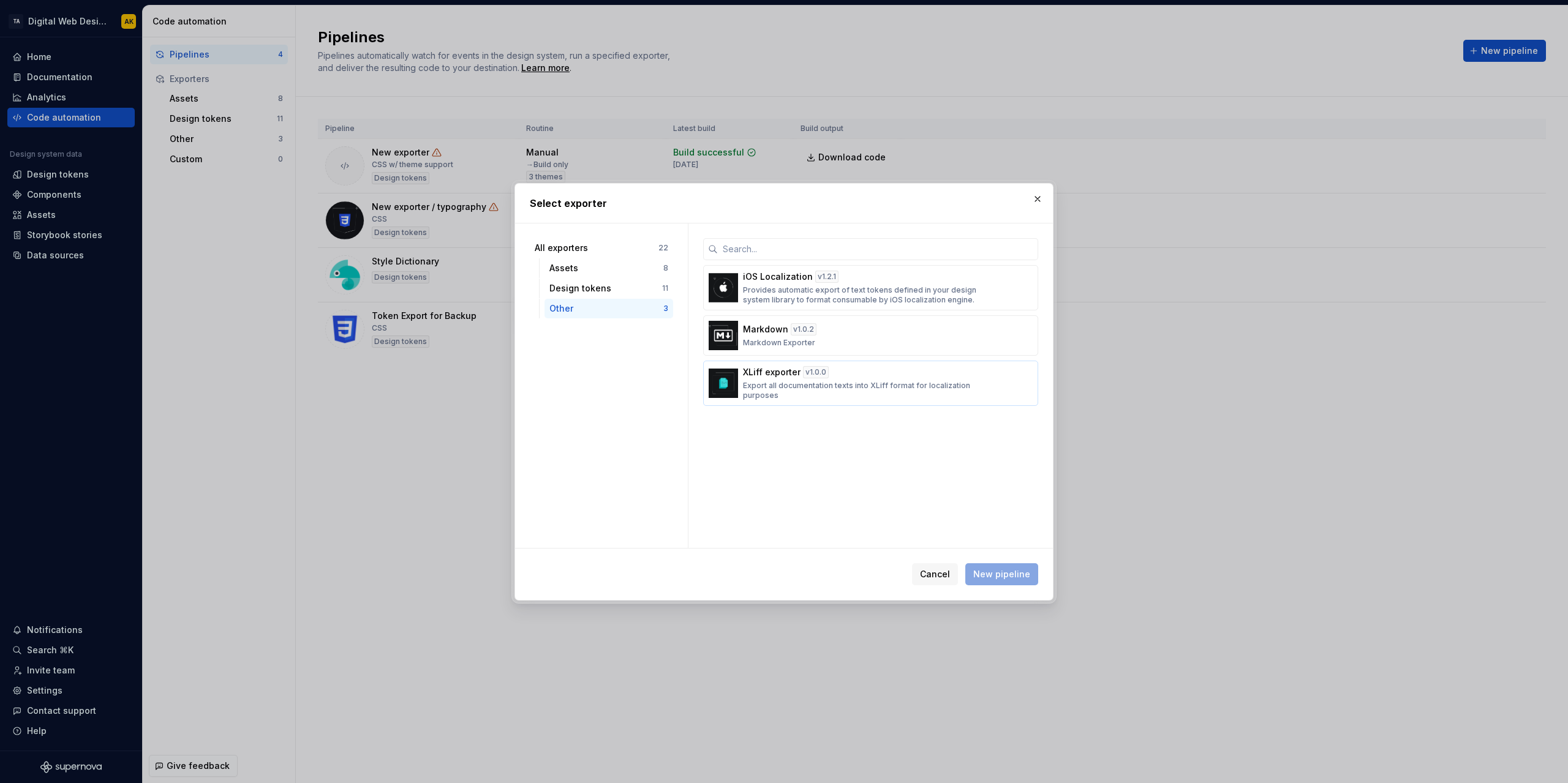
click at [742, 380] on button "XLiff exporter v 1.0.0 Export all documentation texts into XLiff format for loc…" at bounding box center [870, 383] width 335 height 46
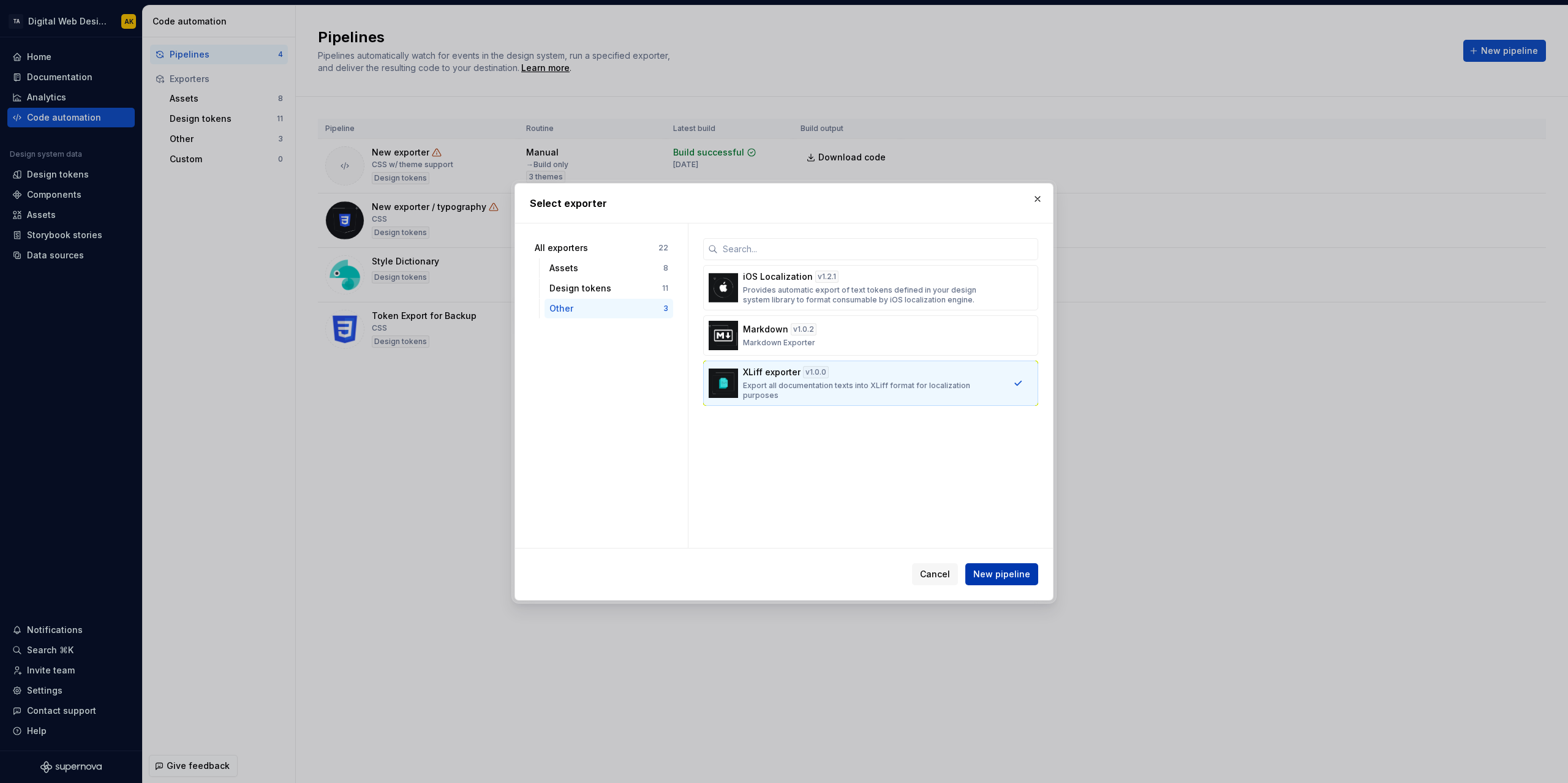
click at [1000, 574] on span "New pipeline" at bounding box center [1002, 575] width 57 height 12
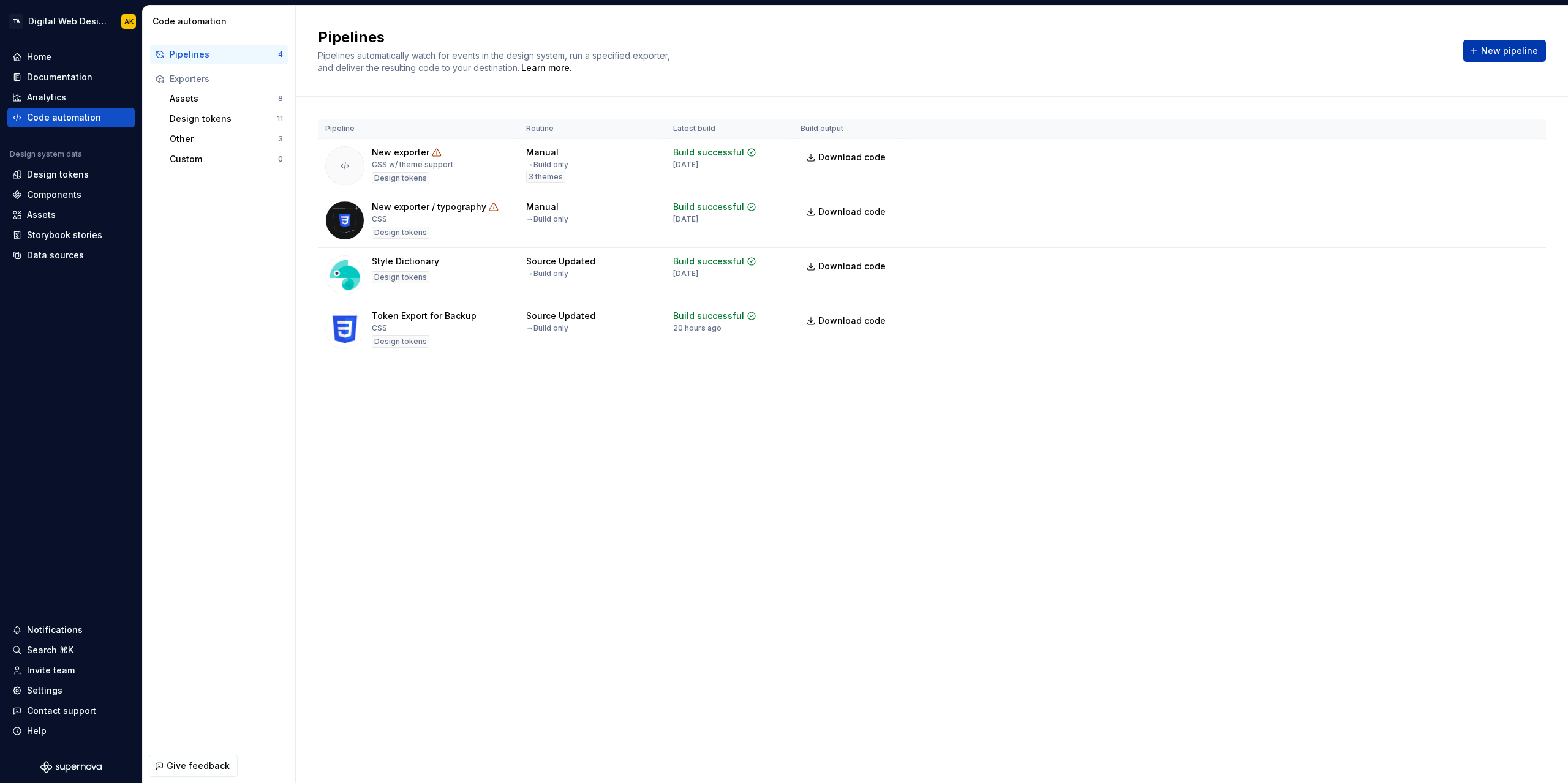
click at [1508, 50] on span "New pipeline" at bounding box center [1509, 51] width 57 height 12
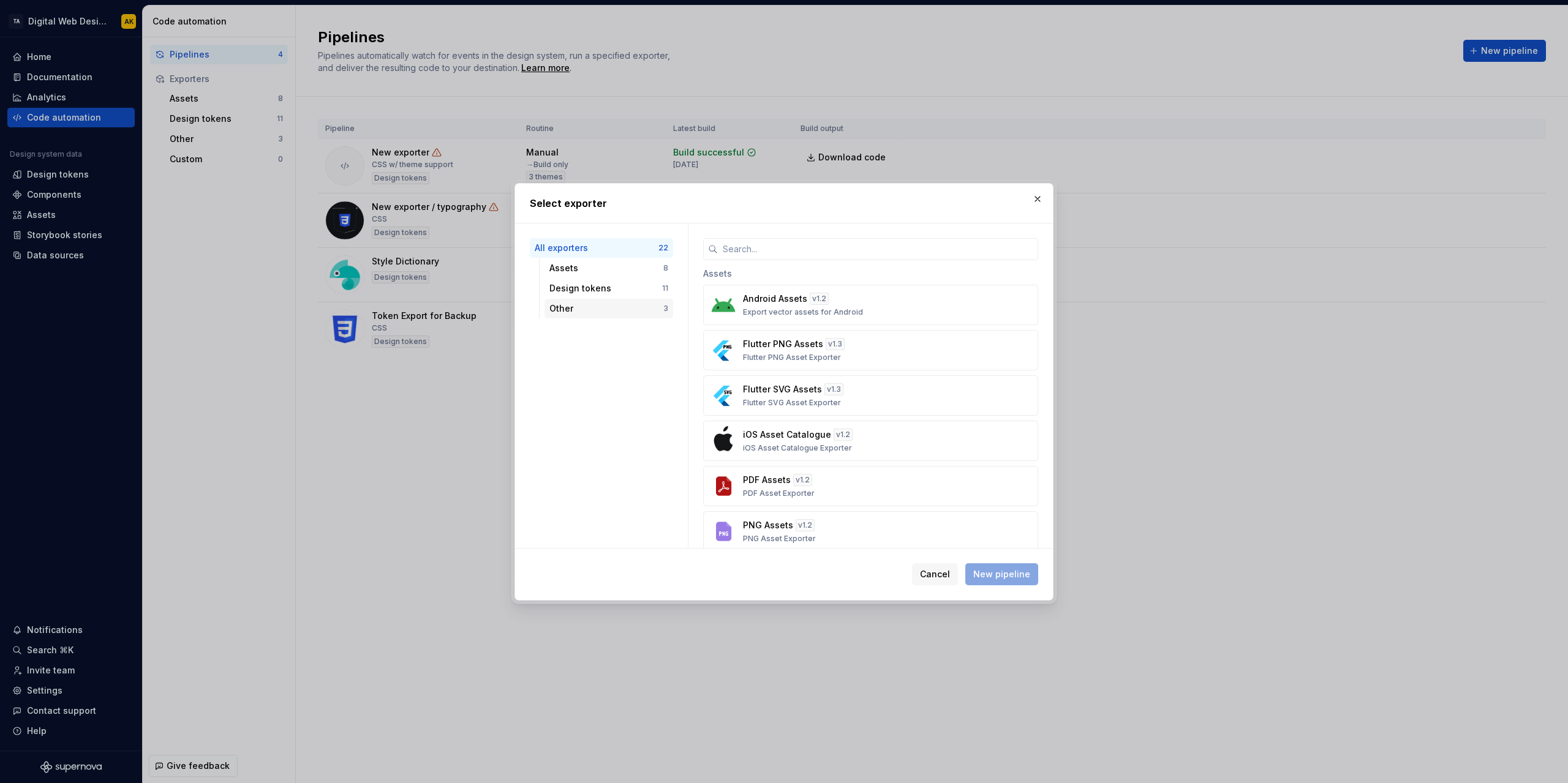
click at [577, 302] on div "Other 3" at bounding box center [609, 308] width 129 height 19
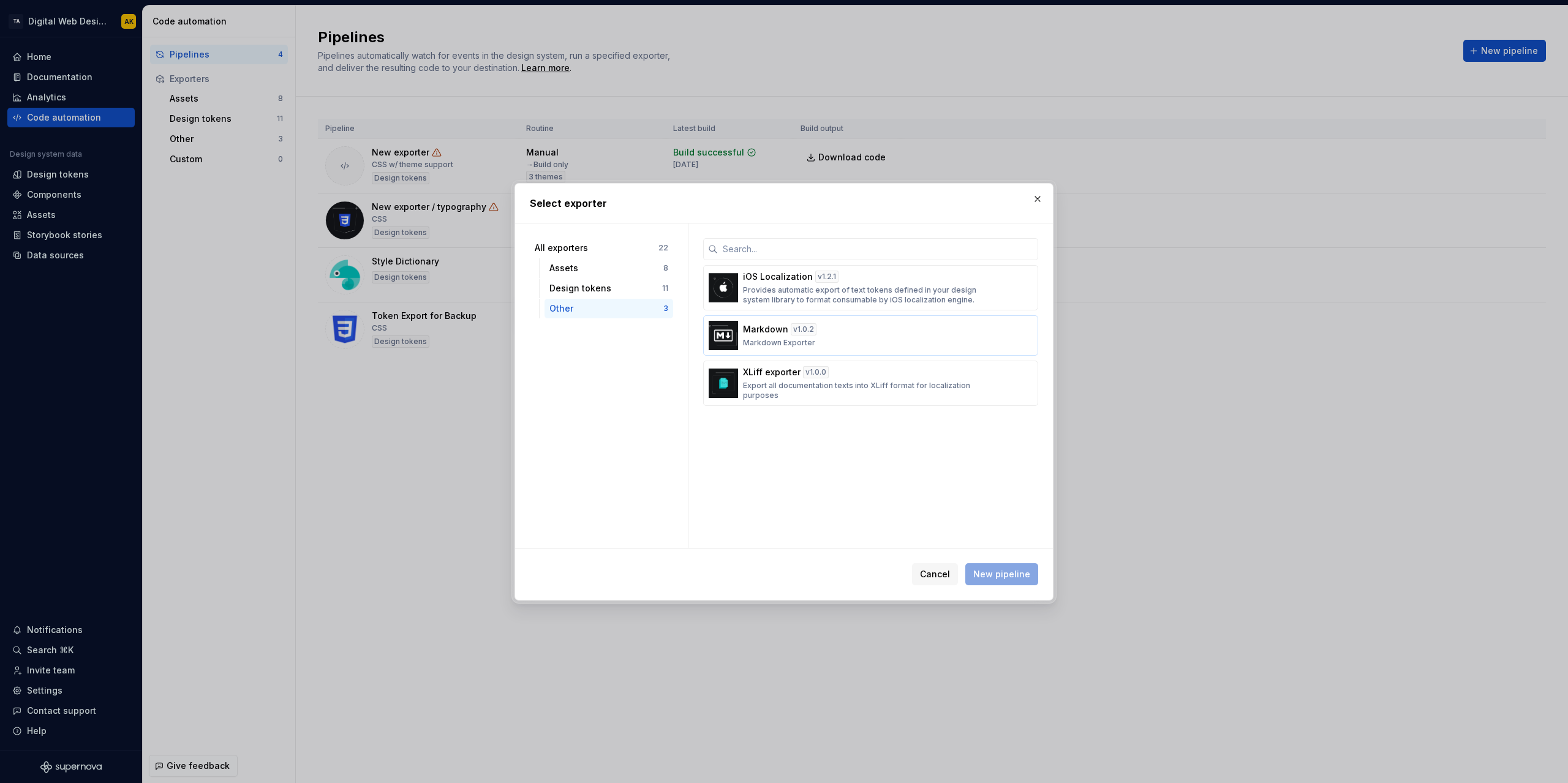
click at [793, 338] on p "Markdown Exporter" at bounding box center [779, 343] width 73 height 10
click at [1015, 578] on span "New pipeline" at bounding box center [1002, 575] width 57 height 12
type textarea "*"
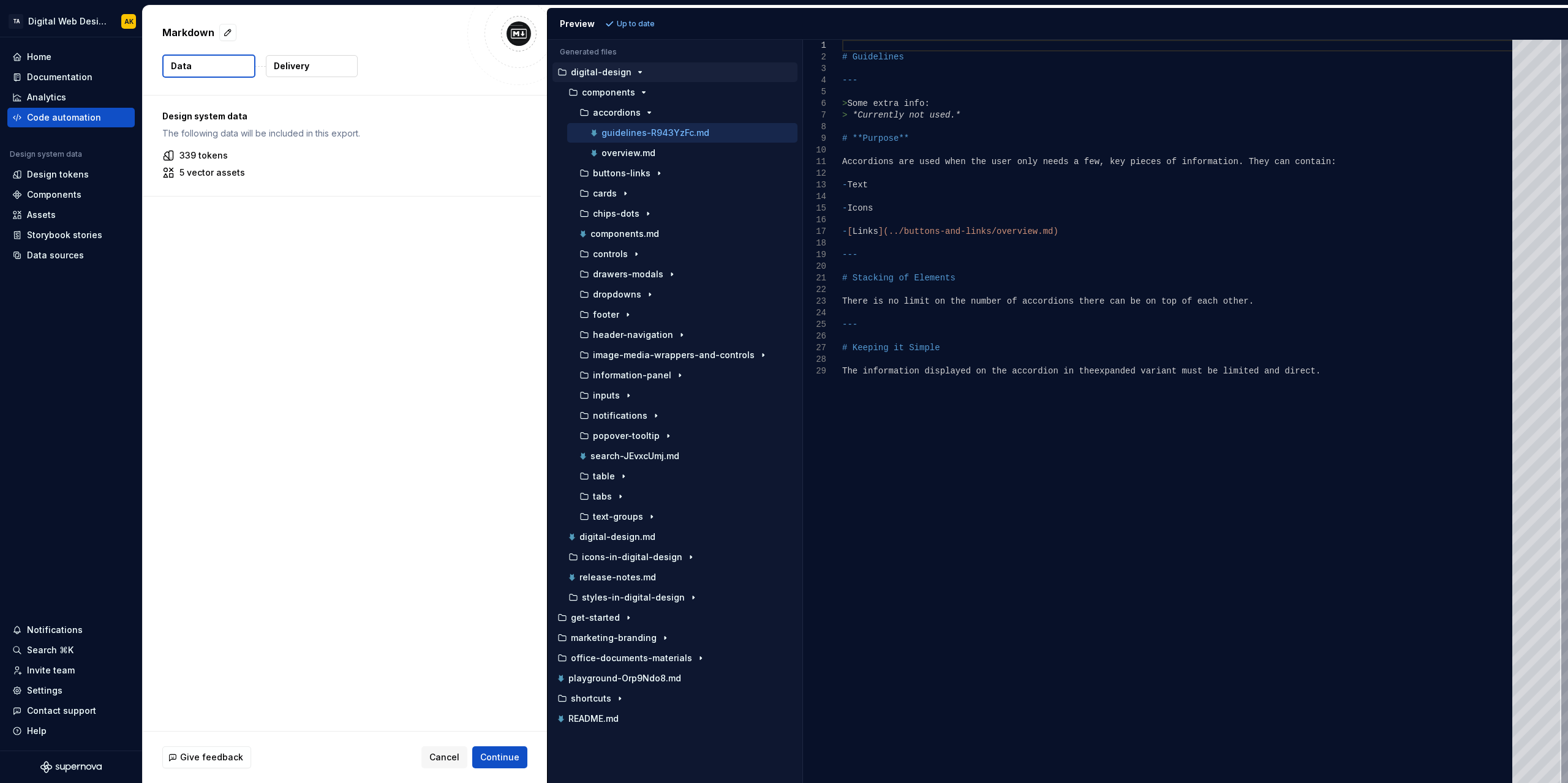
click at [319, 69] on button "Delivery" at bounding box center [312, 66] width 92 height 22
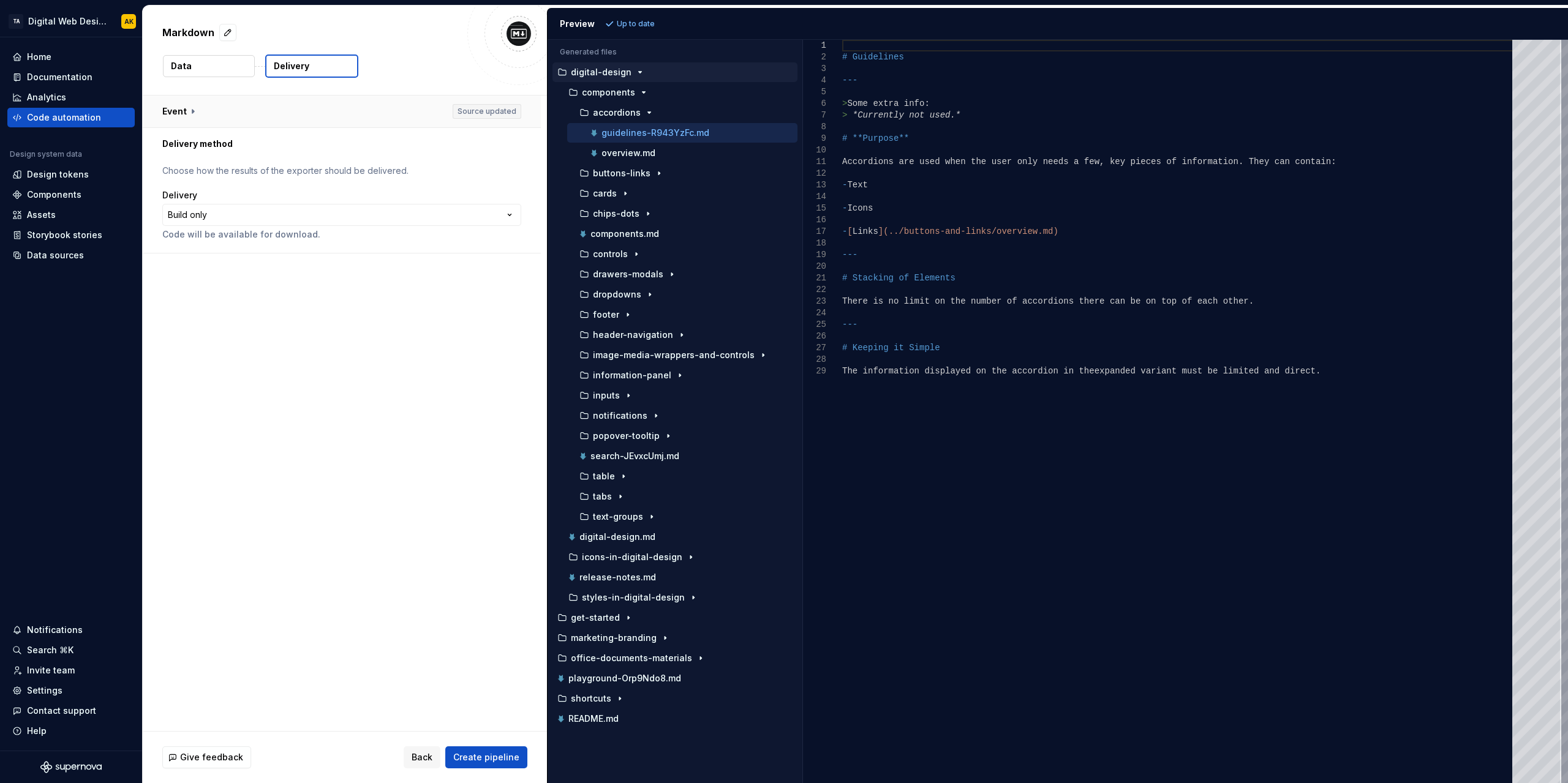
click at [195, 110] on button "button" at bounding box center [342, 111] width 398 height 32
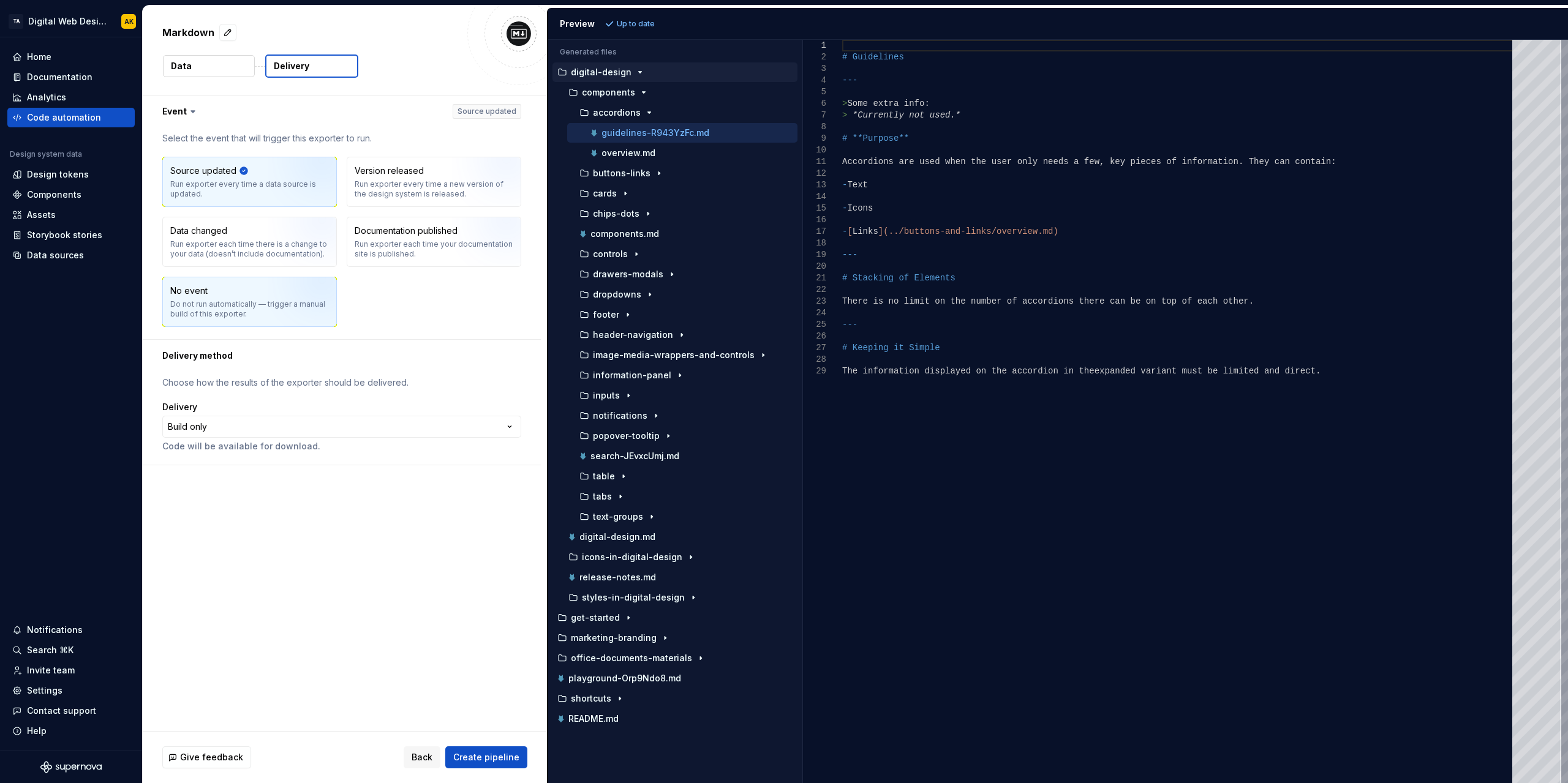
click at [207, 291] on div "No event Do not run automatically — trigger a manual build of this exporter." at bounding box center [250, 302] width 159 height 34
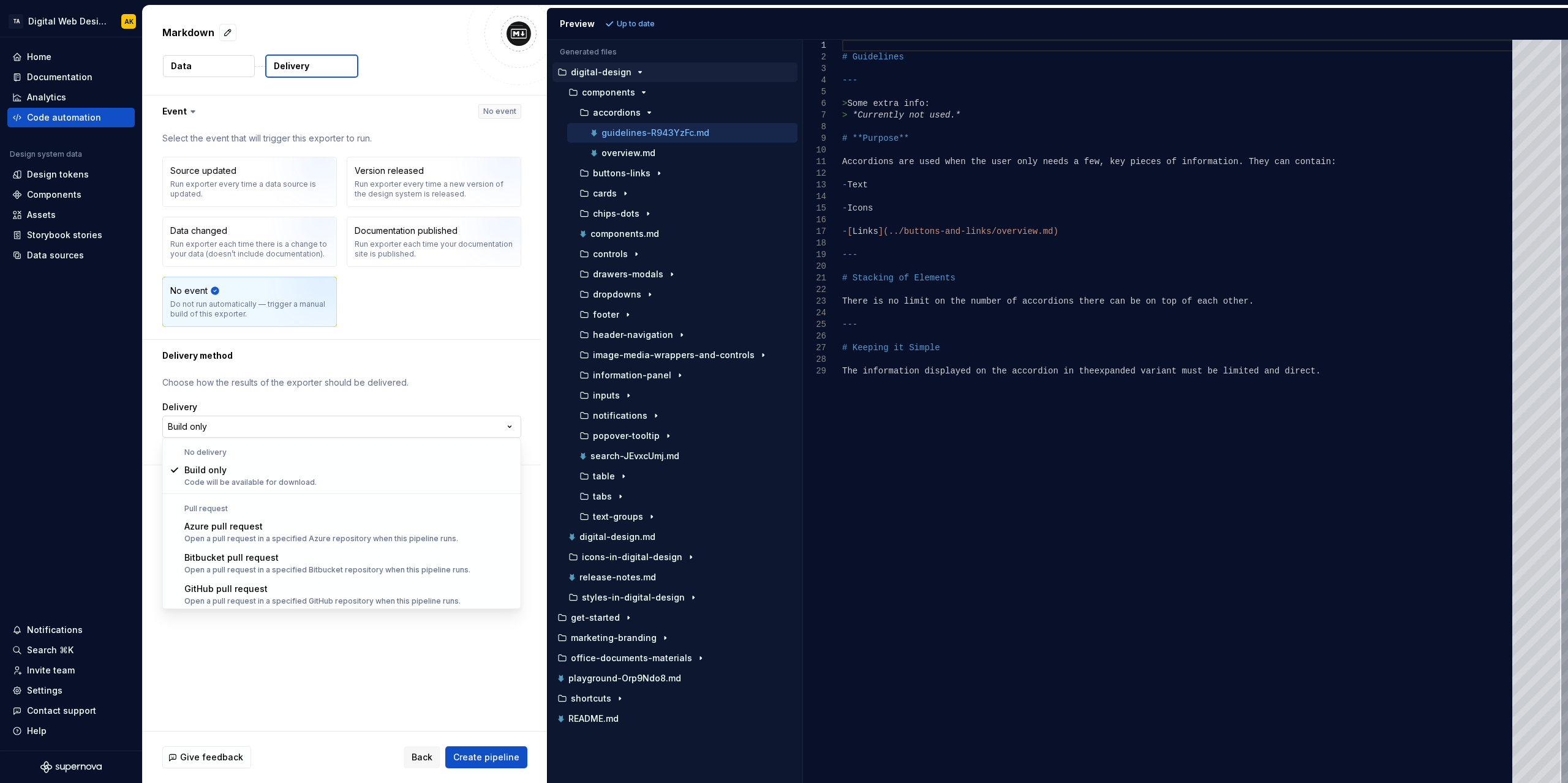
click at [313, 428] on html "**********" at bounding box center [784, 391] width 1568 height 783
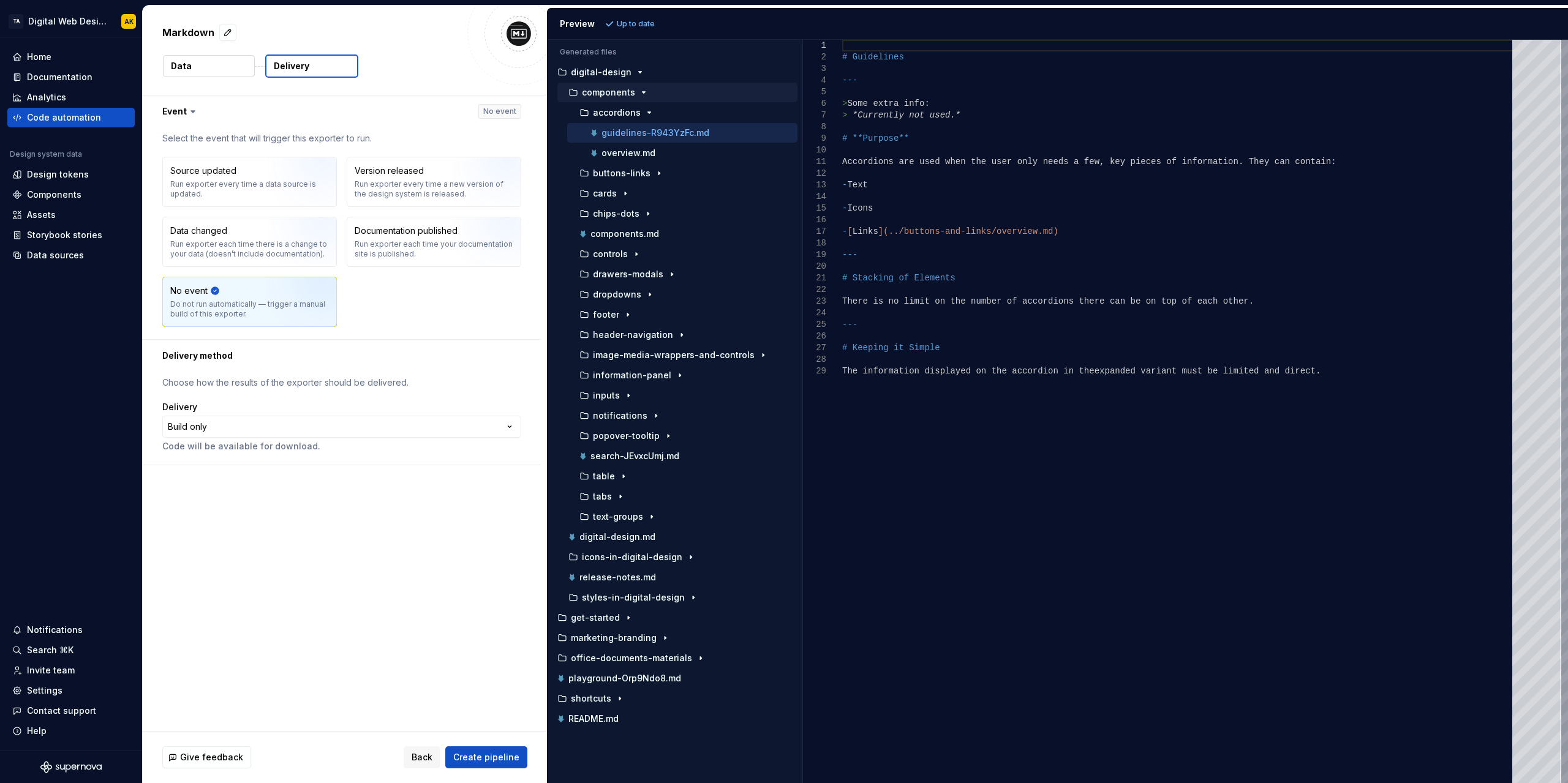
click at [603, 88] on p "components" at bounding box center [608, 93] width 53 height 10
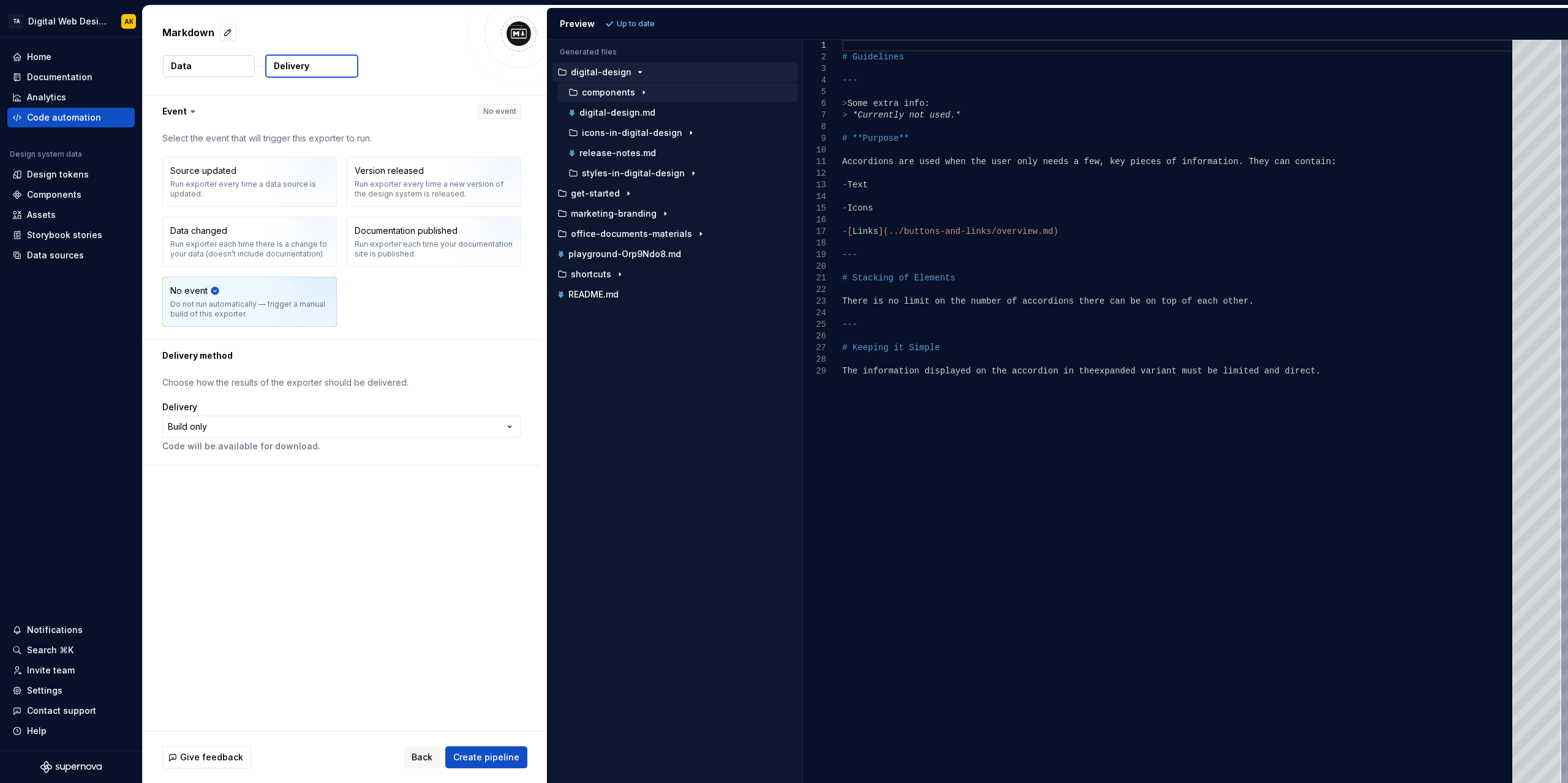
click at [615, 76] on p "digital-design" at bounding box center [601, 72] width 61 height 10
click at [610, 90] on p "get-started" at bounding box center [596, 93] width 49 height 10
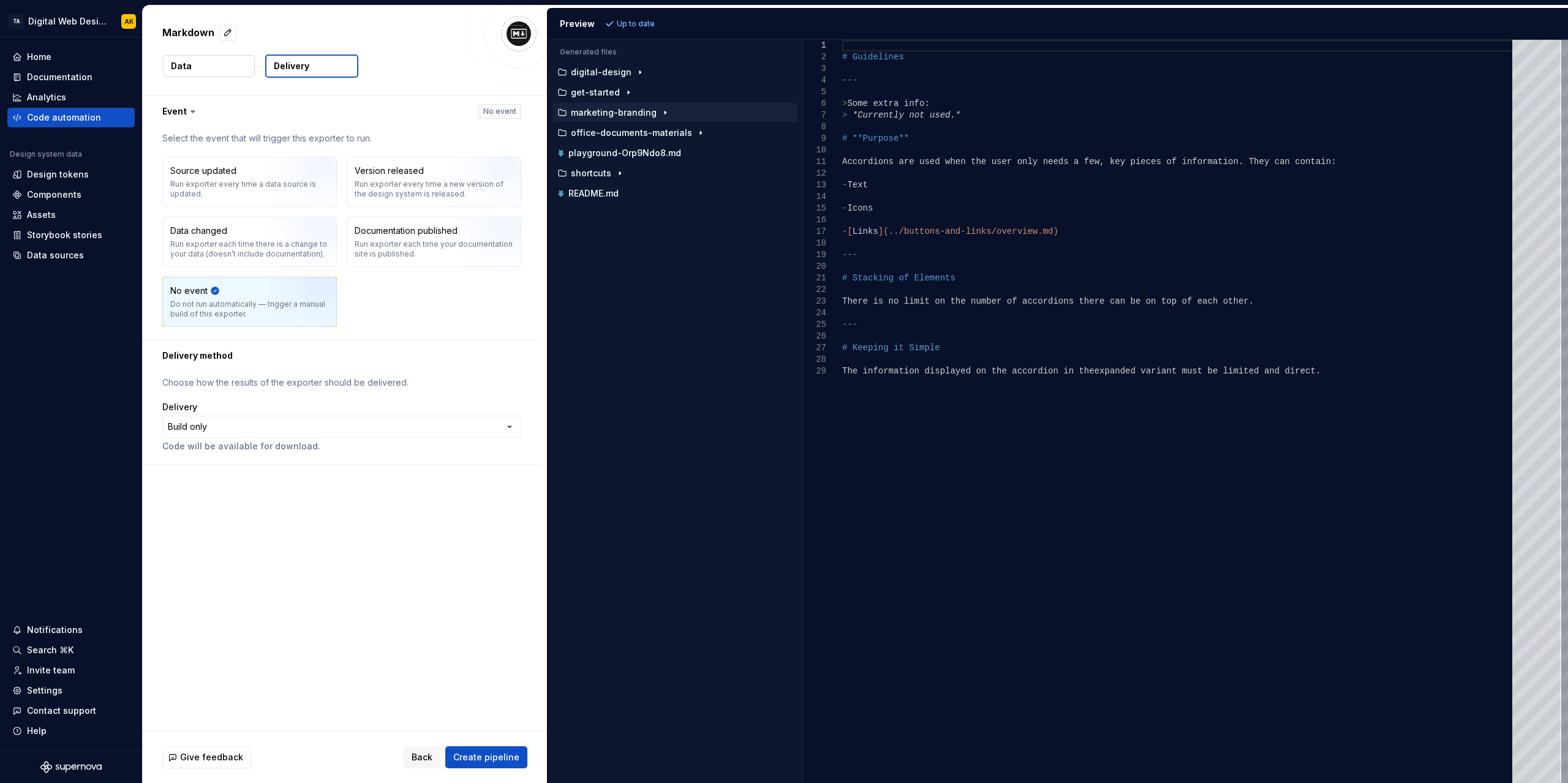
click at [612, 106] on button "marketing-branding" at bounding box center [675, 112] width 245 height 13
click at [605, 73] on p "digital-design" at bounding box center [601, 72] width 61 height 10
click at [609, 84] on div "get-started" at bounding box center [675, 92] width 245 height 19
click at [610, 111] on p "marketing-branding" at bounding box center [613, 113] width 86 height 10
click at [609, 92] on p "get-started" at bounding box center [596, 93] width 49 height 10
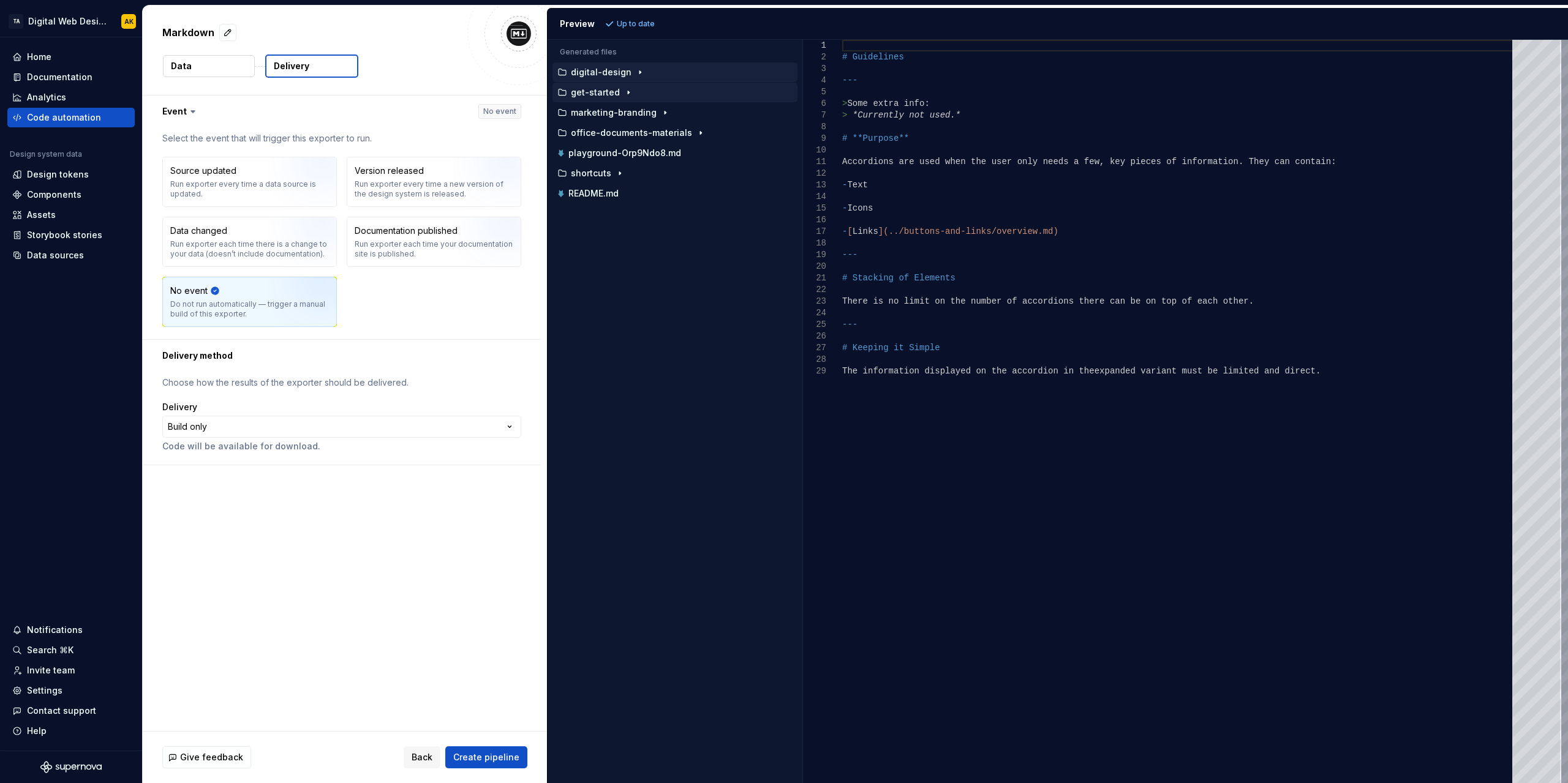
click at [610, 70] on p "digital-design" at bounding box center [601, 72] width 61 height 10
drag, startPoint x: 656, startPoint y: 301, endPoint x: 600, endPoint y: 69, distance: 238.7
click at [600, 69] on div "Accessibility guide for tree . Navigate the tree with the arrow keys. Common tr…" at bounding box center [675, 421] width 255 height 724
click at [665, 290] on div "Accessibility guide for tree . Navigate the tree with the arrow keys. Common tr…" at bounding box center [675, 421] width 255 height 724
click at [596, 67] on p "digital-design" at bounding box center [601, 72] width 61 height 10
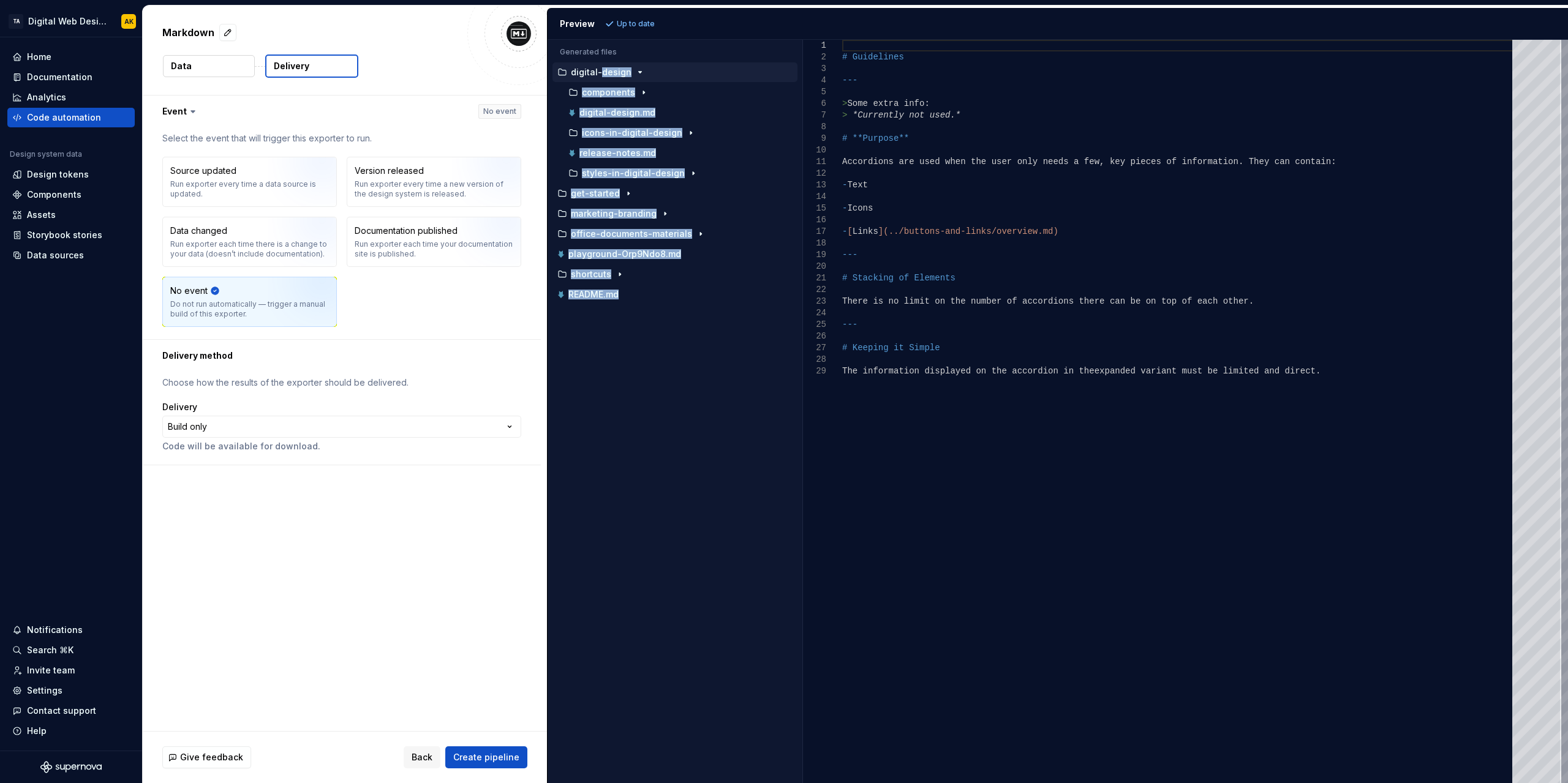
click at [596, 67] on p "digital-design" at bounding box center [601, 72] width 61 height 10
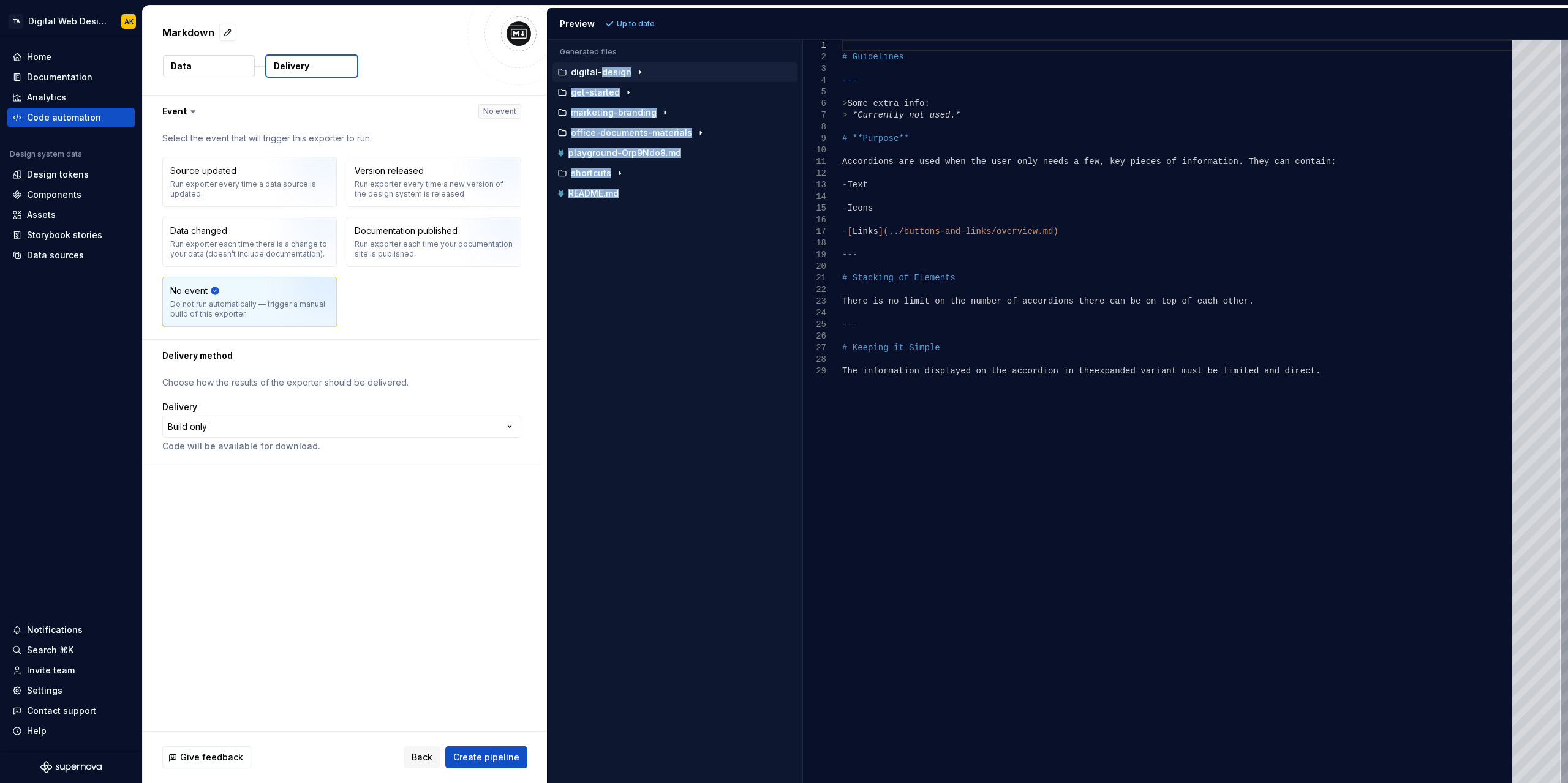
click at [596, 67] on p "digital-design" at bounding box center [601, 72] width 61 height 10
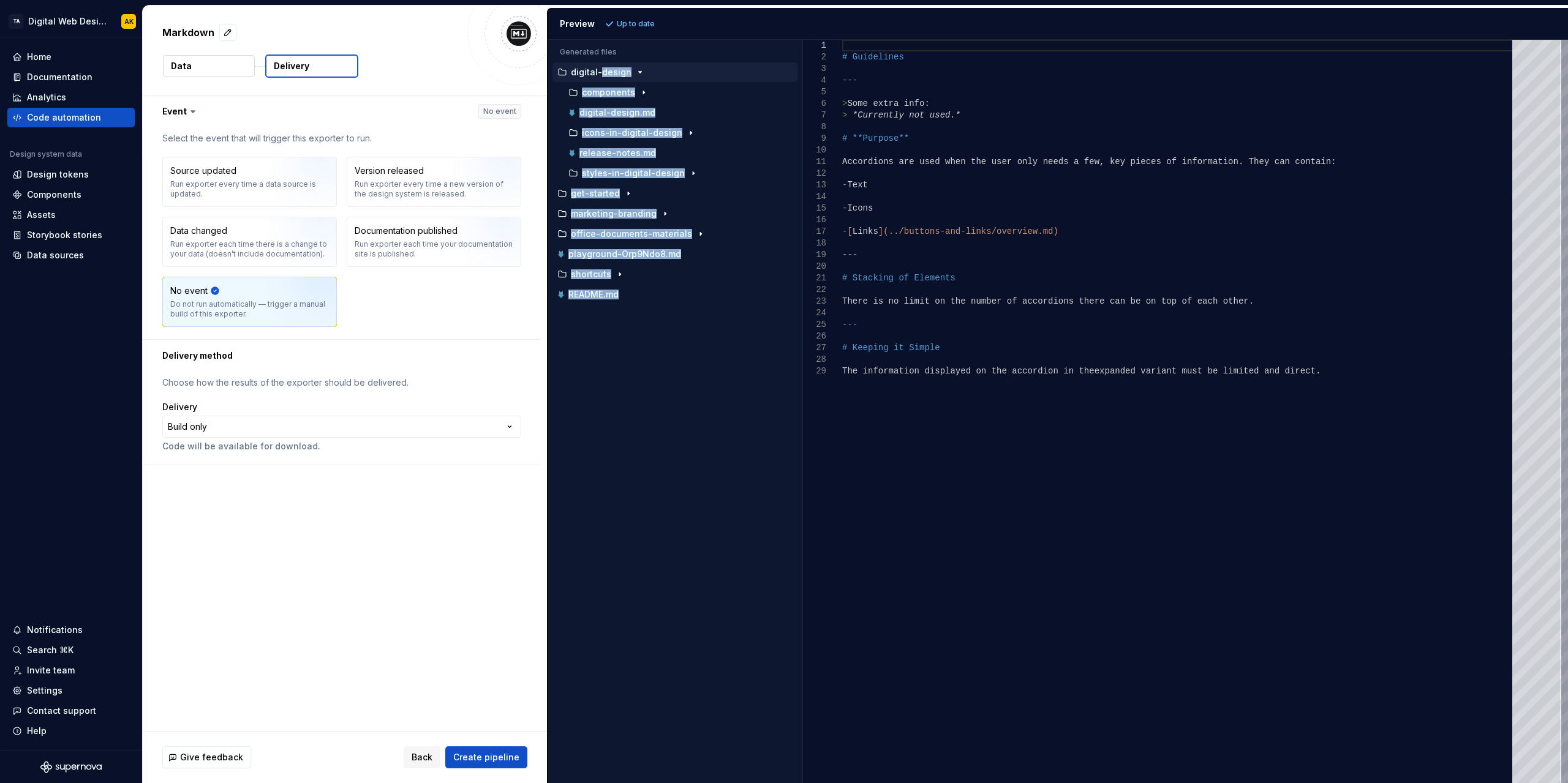
click at [614, 70] on p "digital-design" at bounding box center [601, 72] width 61 height 10
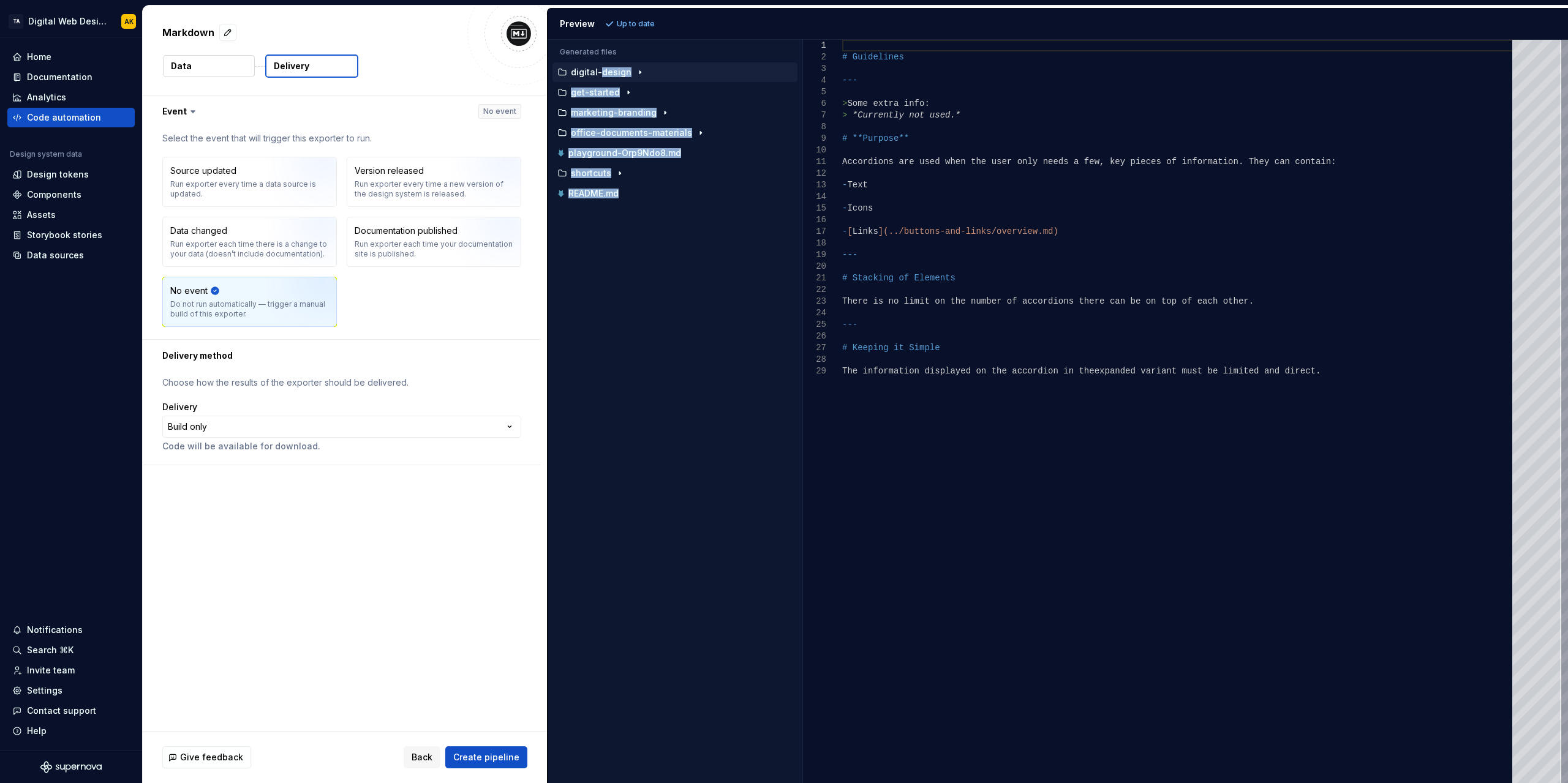
click at [640, 73] on icon "button" at bounding box center [640, 73] width 2 height 3
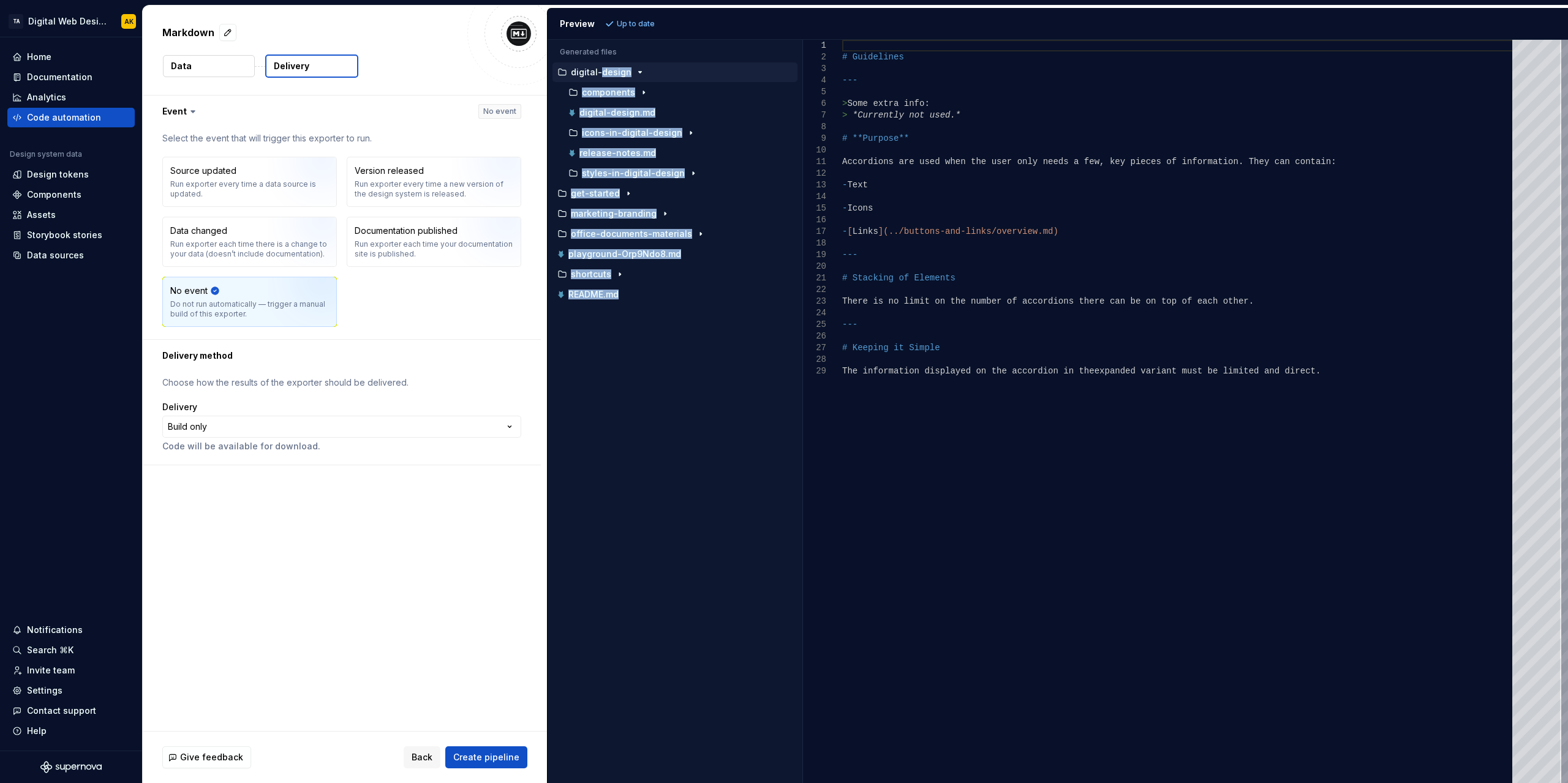
click at [639, 73] on icon "button" at bounding box center [640, 73] width 3 height 2
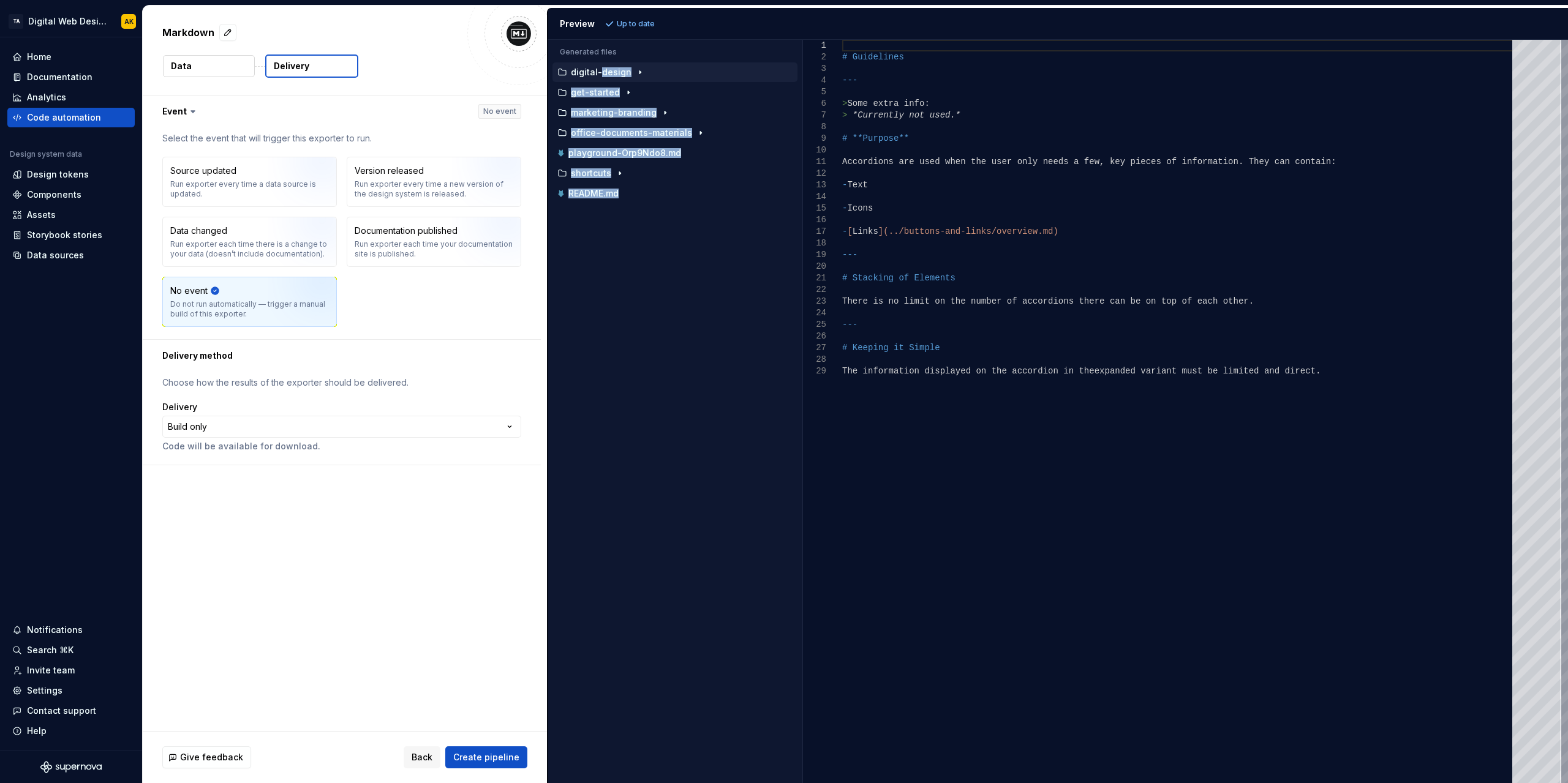
click at [672, 364] on div "Accessibility guide for tree . Navigate the tree with the arrow keys. Common tr…" at bounding box center [675, 421] width 255 height 724
click at [592, 197] on div "README.md" at bounding box center [675, 193] width 245 height 19
click at [573, 148] on p "playground-Orp9Ndo8.md" at bounding box center [625, 153] width 113 height 10
type textarea "**********"
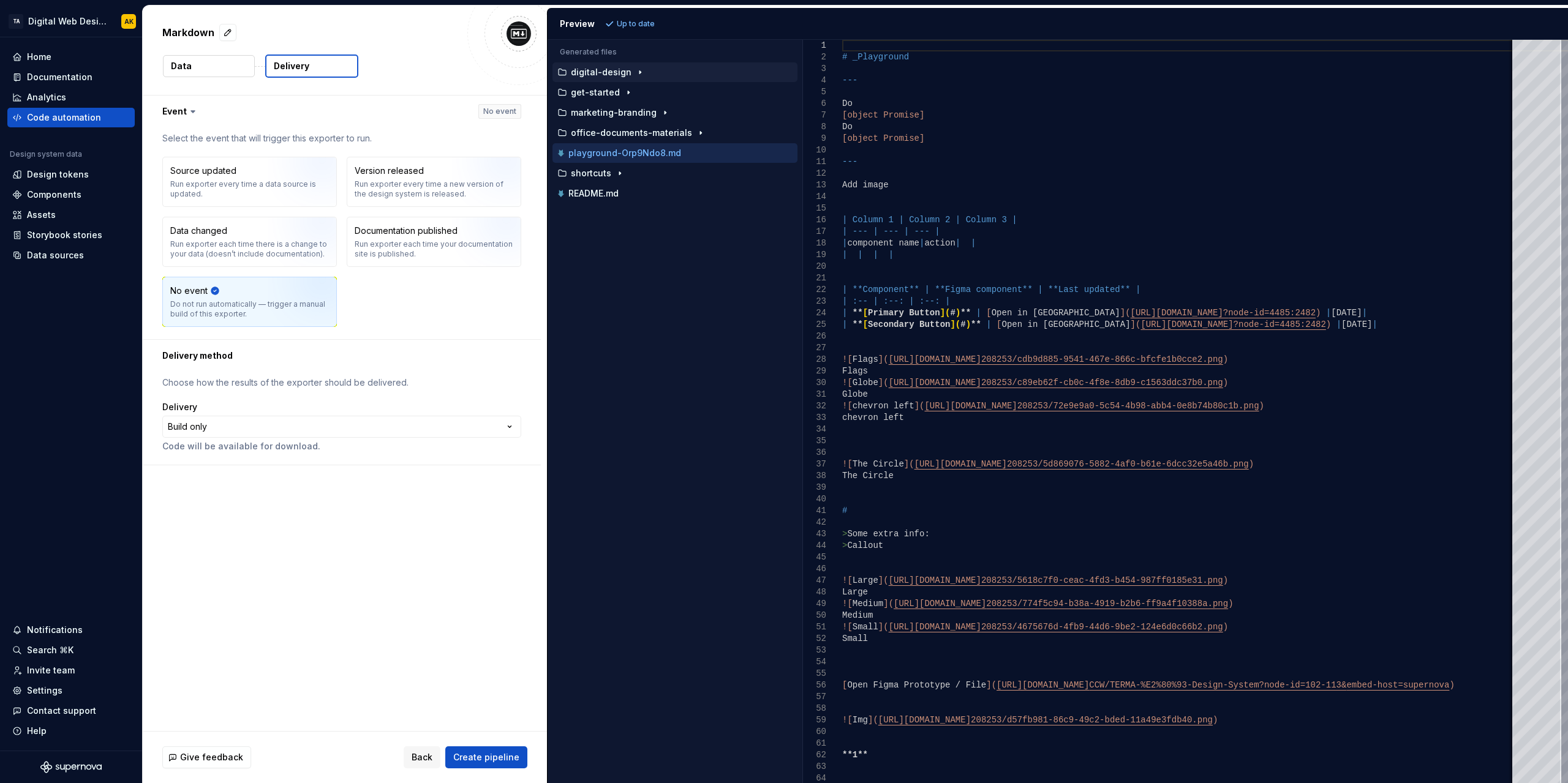
click at [600, 74] on p "digital-design" at bounding box center [601, 72] width 61 height 10
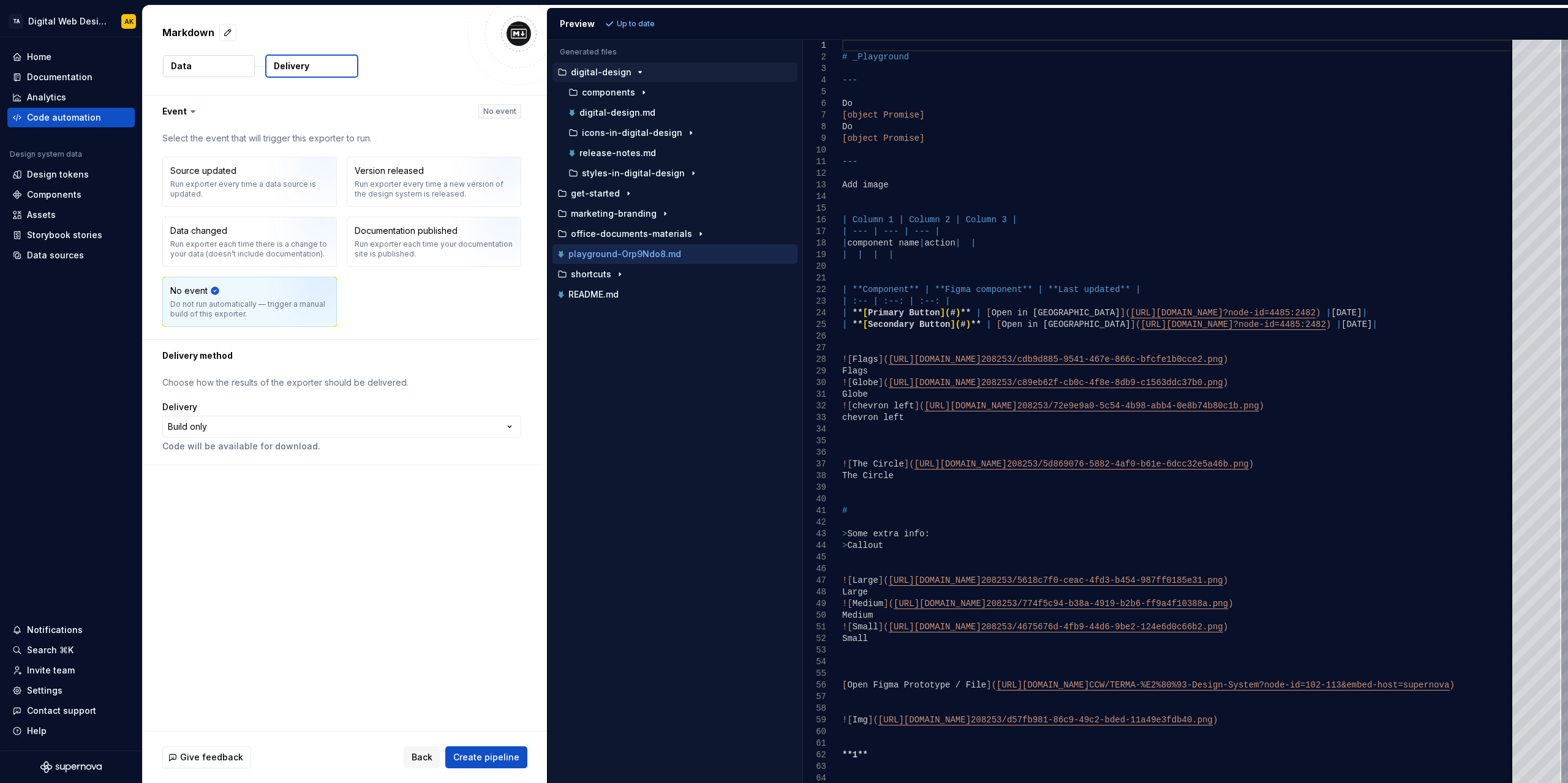
click at [596, 69] on p "digital-design" at bounding box center [601, 72] width 61 height 10
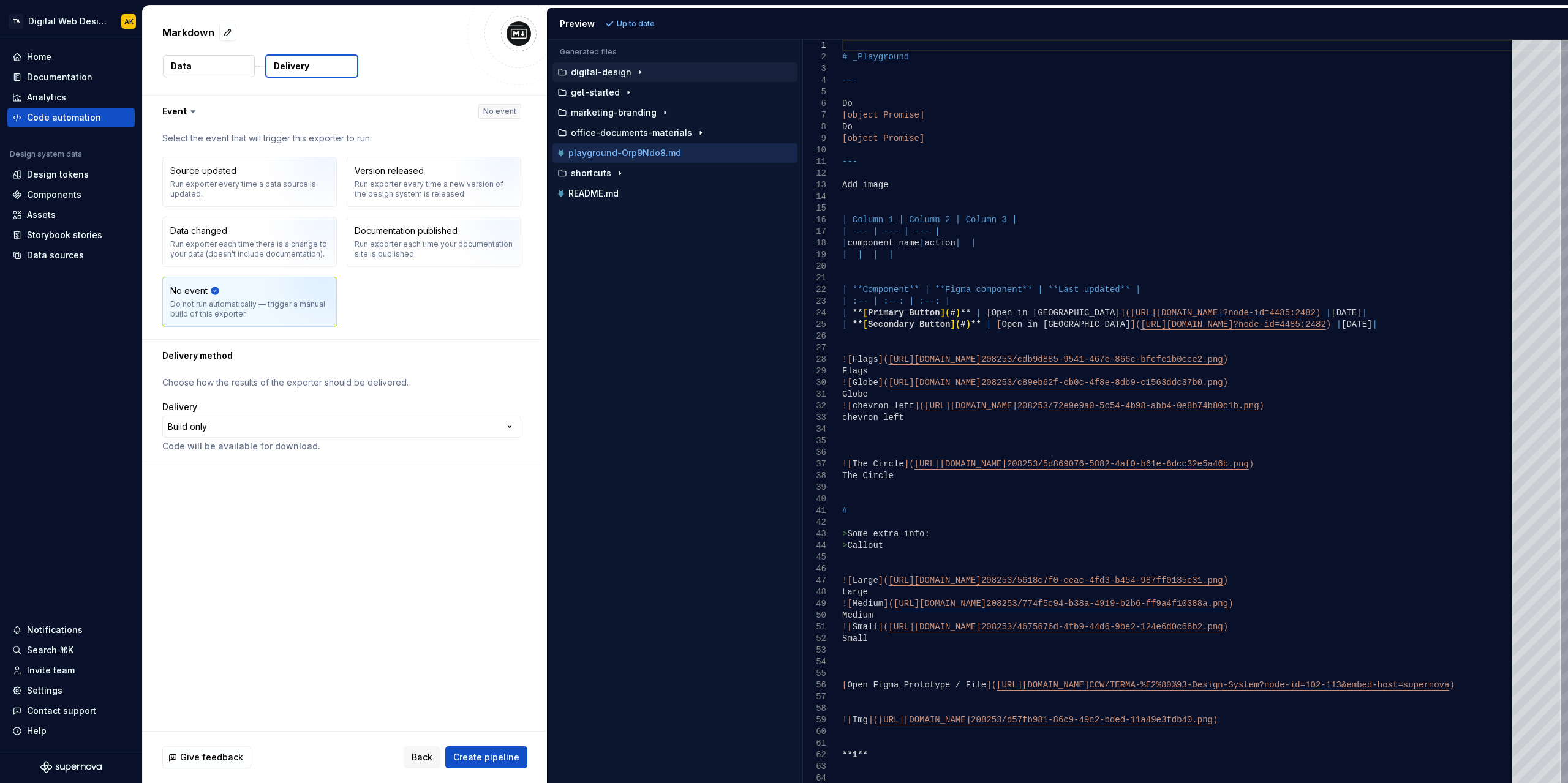
click at [689, 339] on div "Accessibility guide for tree . Navigate the tree with the arrow keys. Common tr…" at bounding box center [675, 421] width 255 height 724
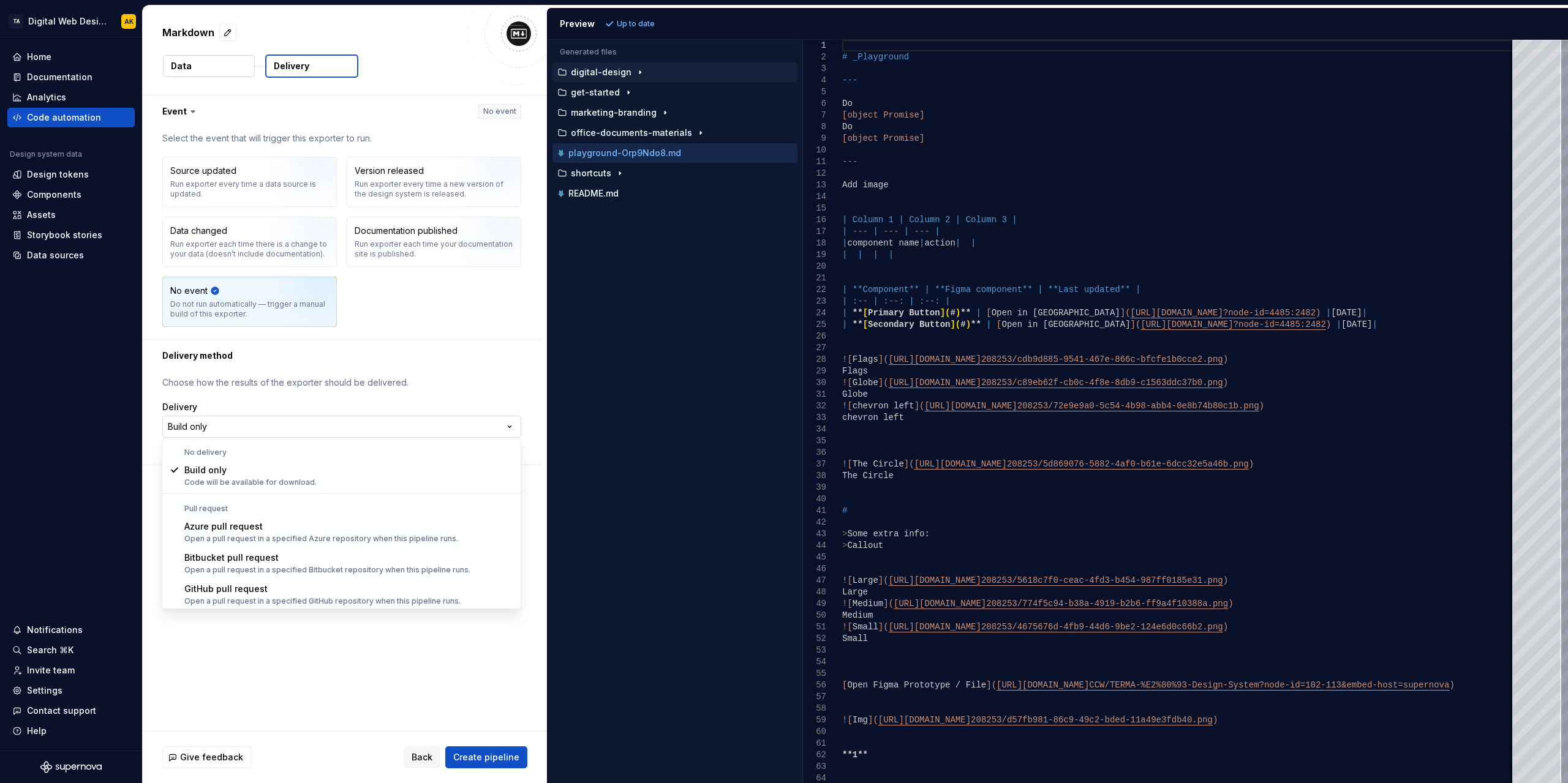
click at [198, 424] on html "**********" at bounding box center [784, 391] width 1568 height 783
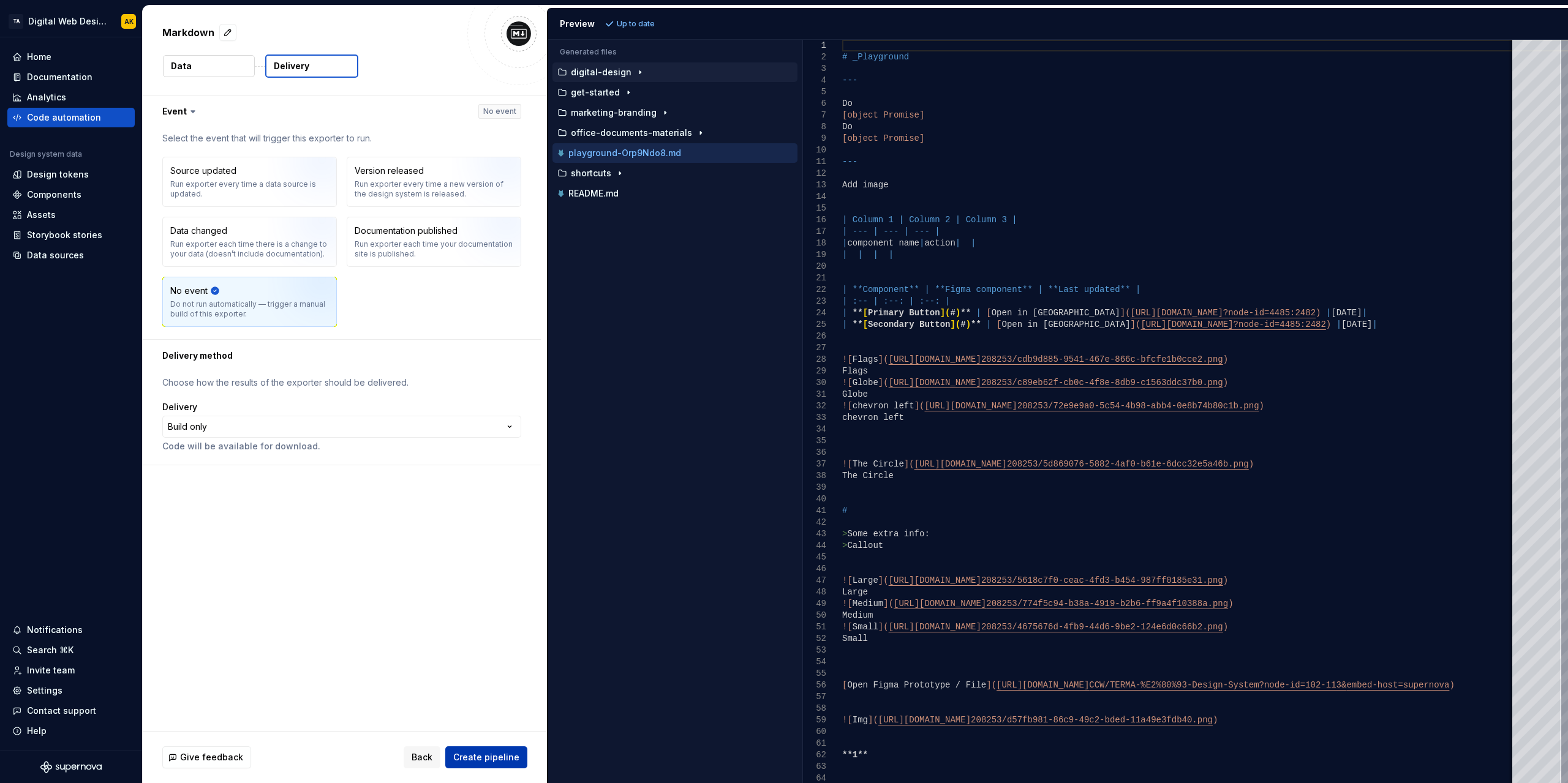
click at [486, 759] on span "Create pipeline" at bounding box center [486, 758] width 66 height 12
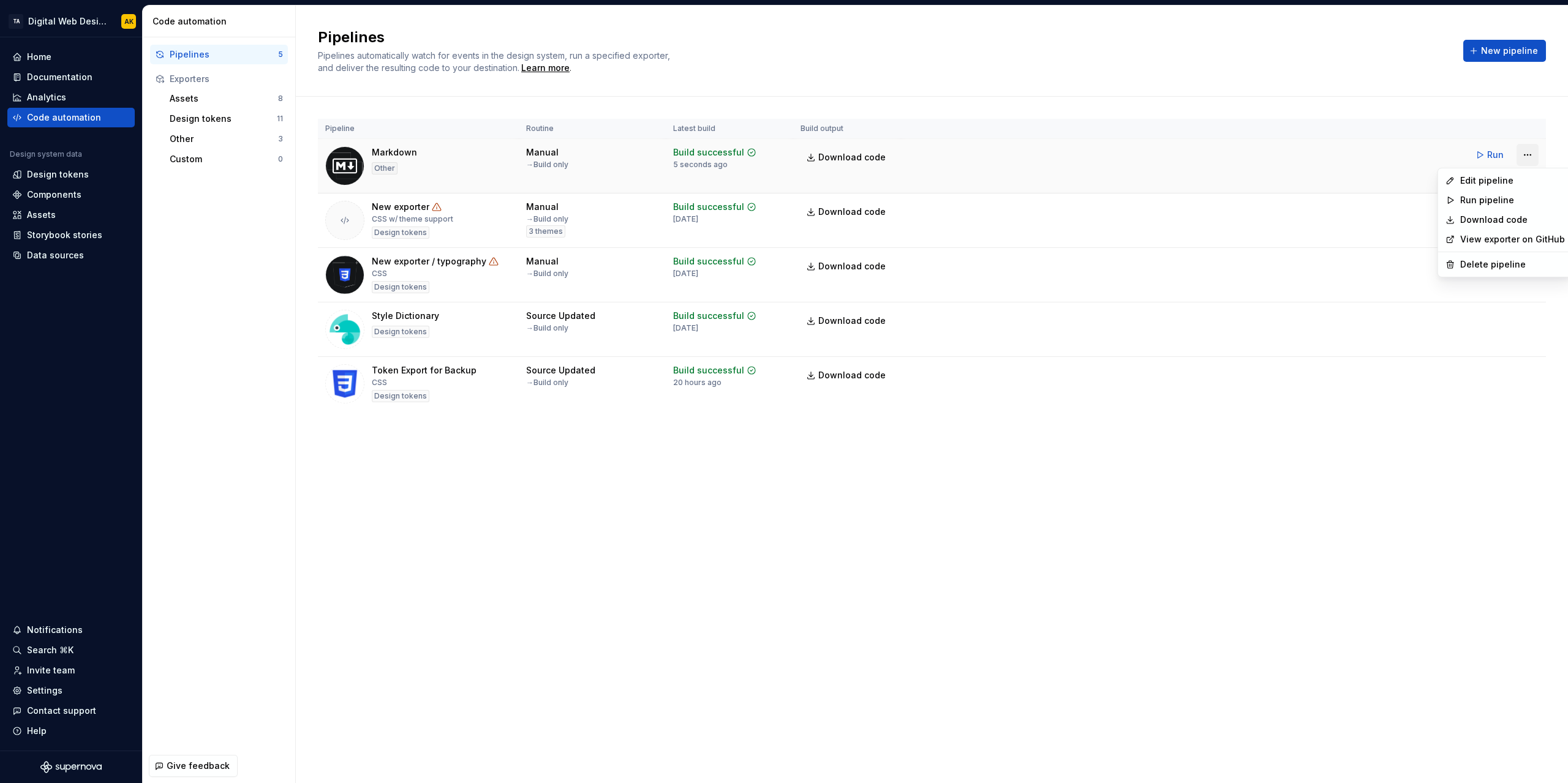
click at [1525, 150] on html "TA Digital Web Design AK Home Documentation Analytics Code automation Design sy…" at bounding box center [784, 391] width 1568 height 783
click at [928, 469] on html "TA Digital Web Design AK Home Documentation Analytics Code automation Design sy…" at bounding box center [784, 391] width 1568 height 783
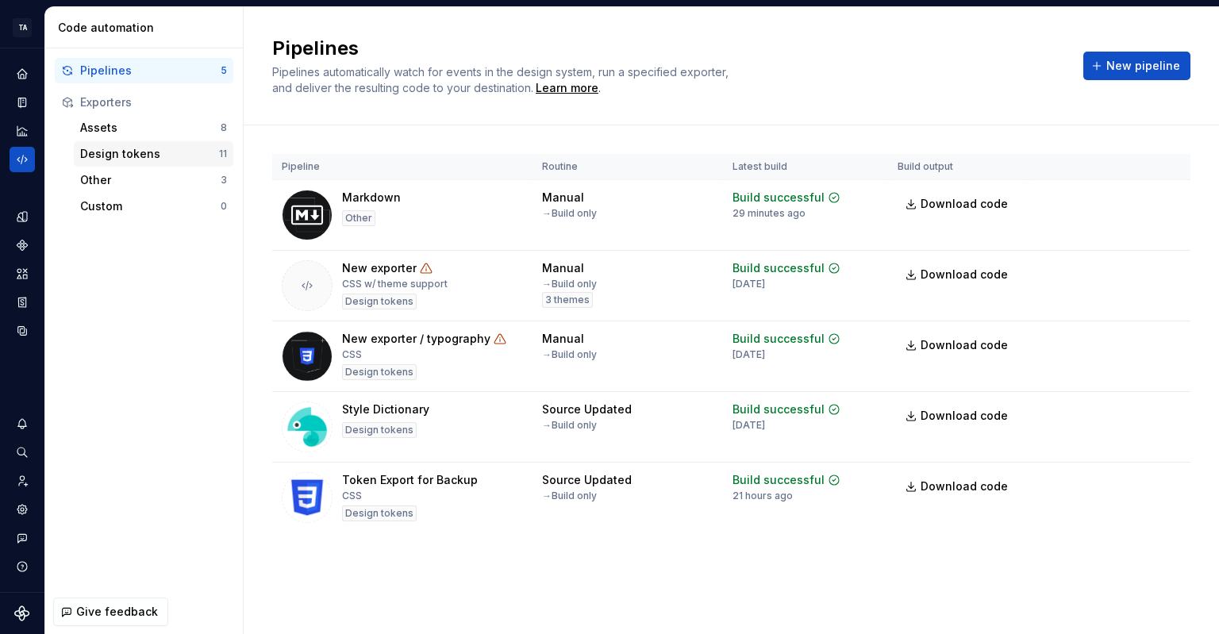
click at [129, 157] on div "Design tokens" at bounding box center [149, 154] width 139 height 16
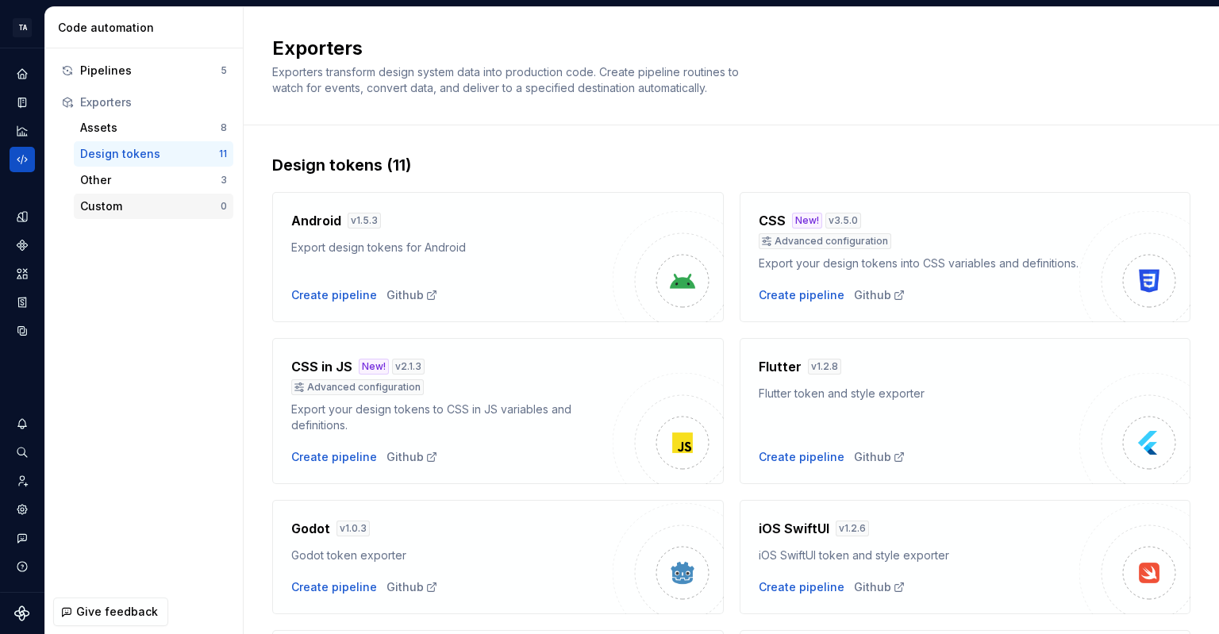
click at [132, 210] on div "Custom" at bounding box center [150, 206] width 141 height 16
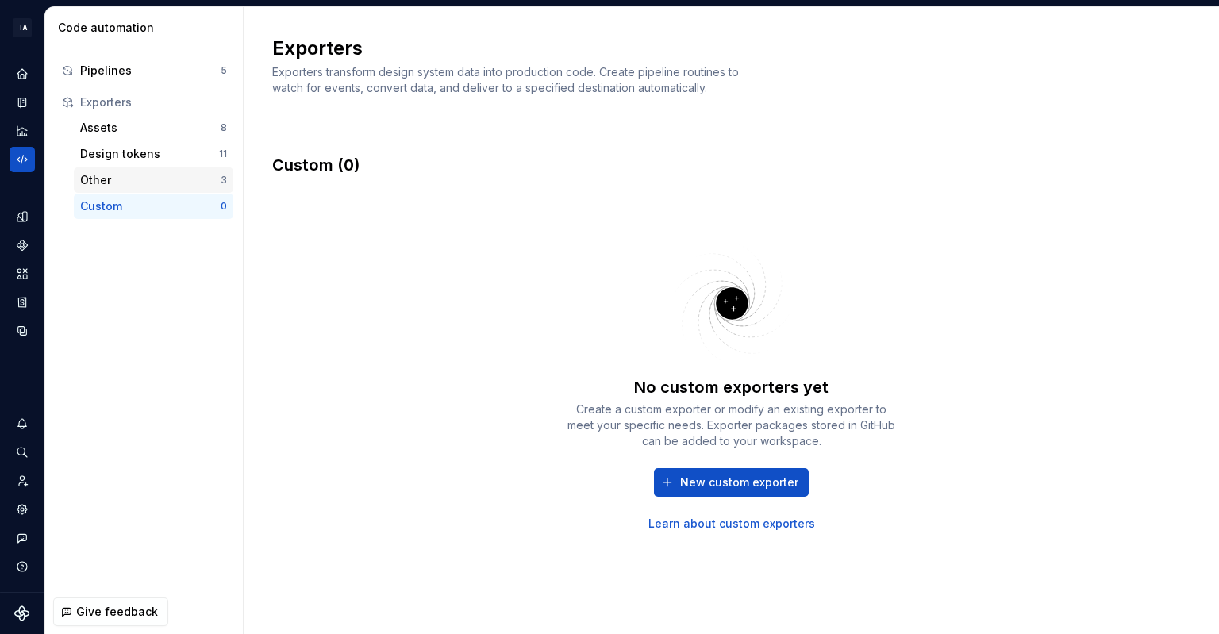
click at [181, 176] on div "Other" at bounding box center [150, 180] width 141 height 16
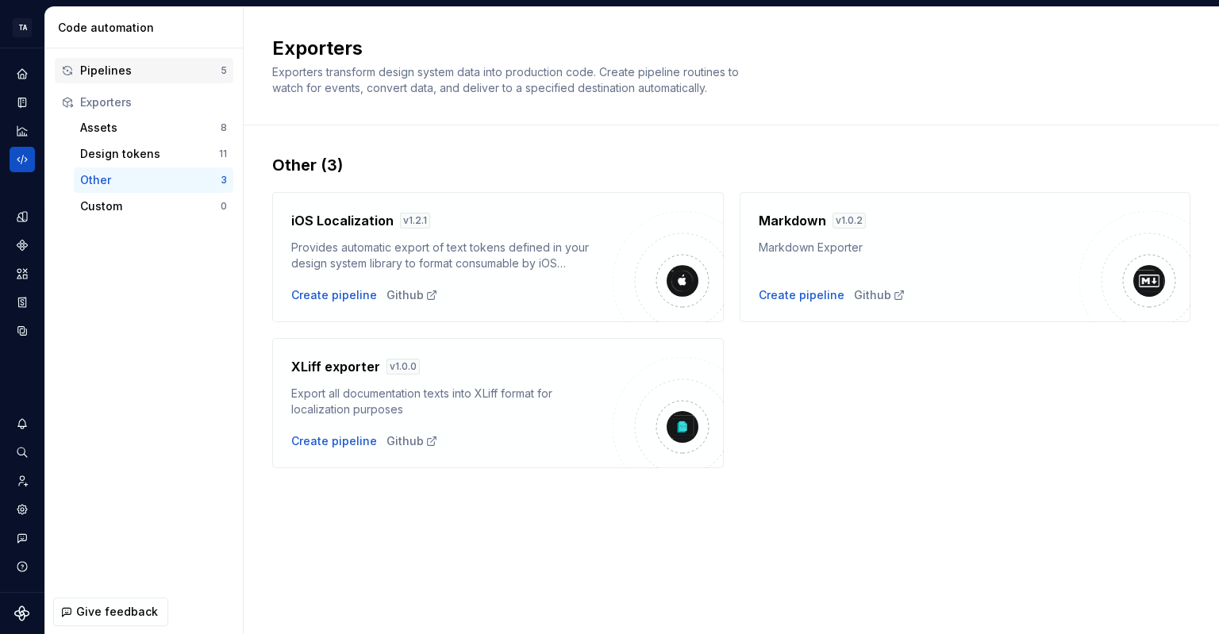
click at [138, 66] on div "Pipelines" at bounding box center [150, 71] width 141 height 16
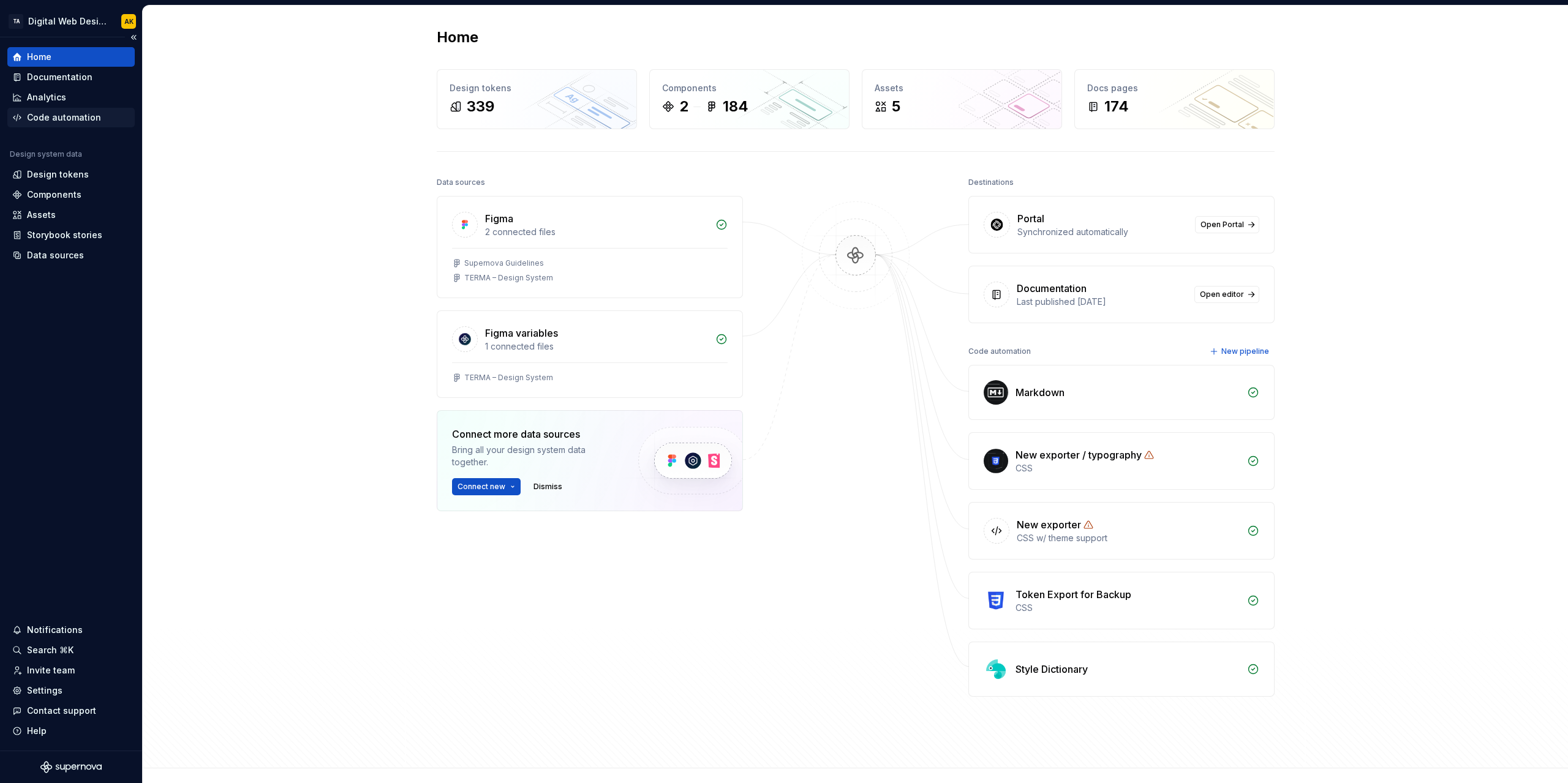
click at [79, 115] on div "Code automation" at bounding box center [64, 117] width 74 height 12
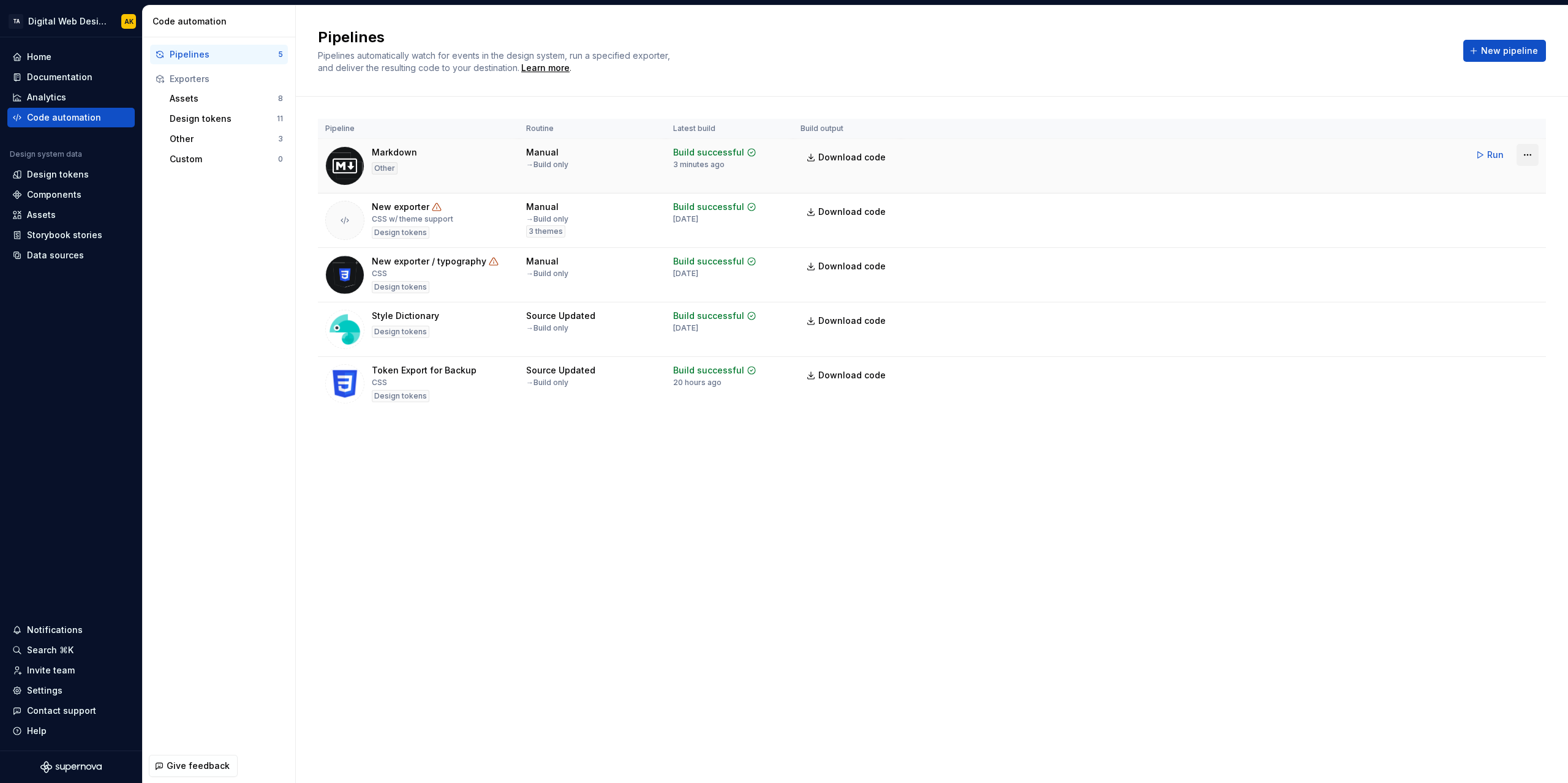
click at [1522, 157] on html "TA Digital Web Design AK Home Documentation Analytics Code automation Design sy…" at bounding box center [784, 391] width 1568 height 783
click at [1487, 177] on div "Edit pipeline" at bounding box center [1512, 181] width 105 height 12
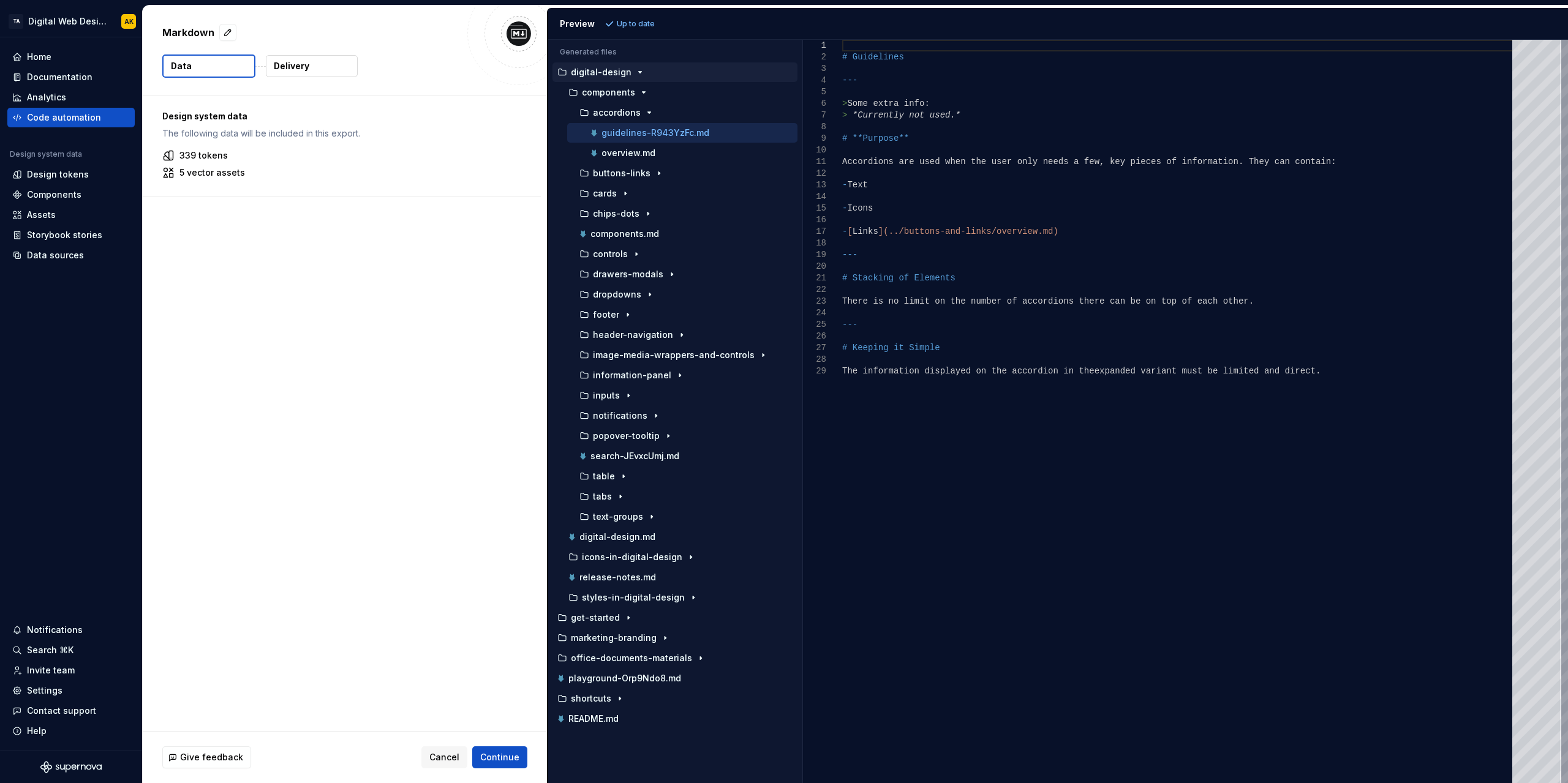
click at [313, 72] on button "Delivery" at bounding box center [312, 66] width 92 height 22
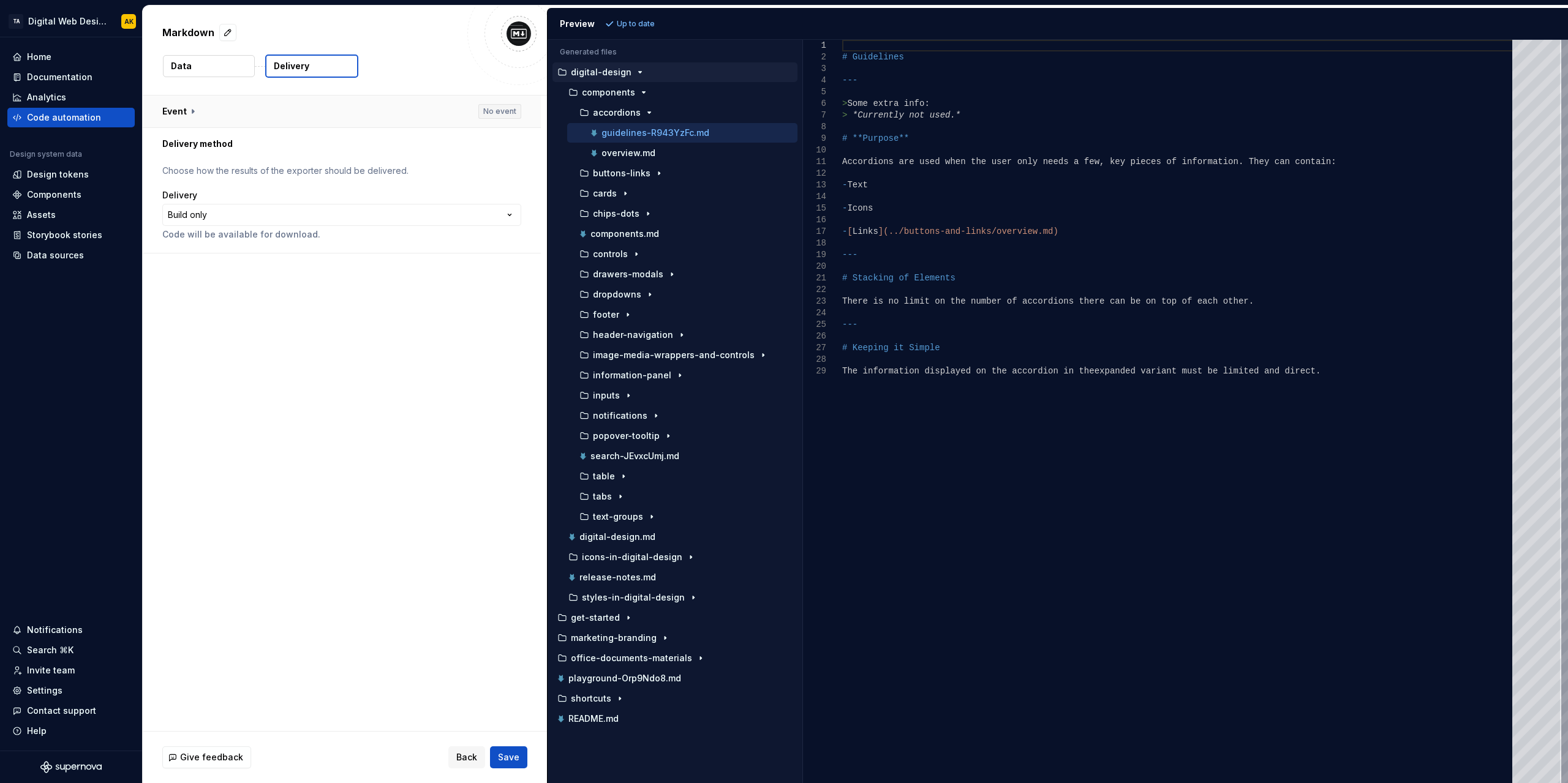
click at [164, 111] on button "button" at bounding box center [342, 111] width 398 height 32
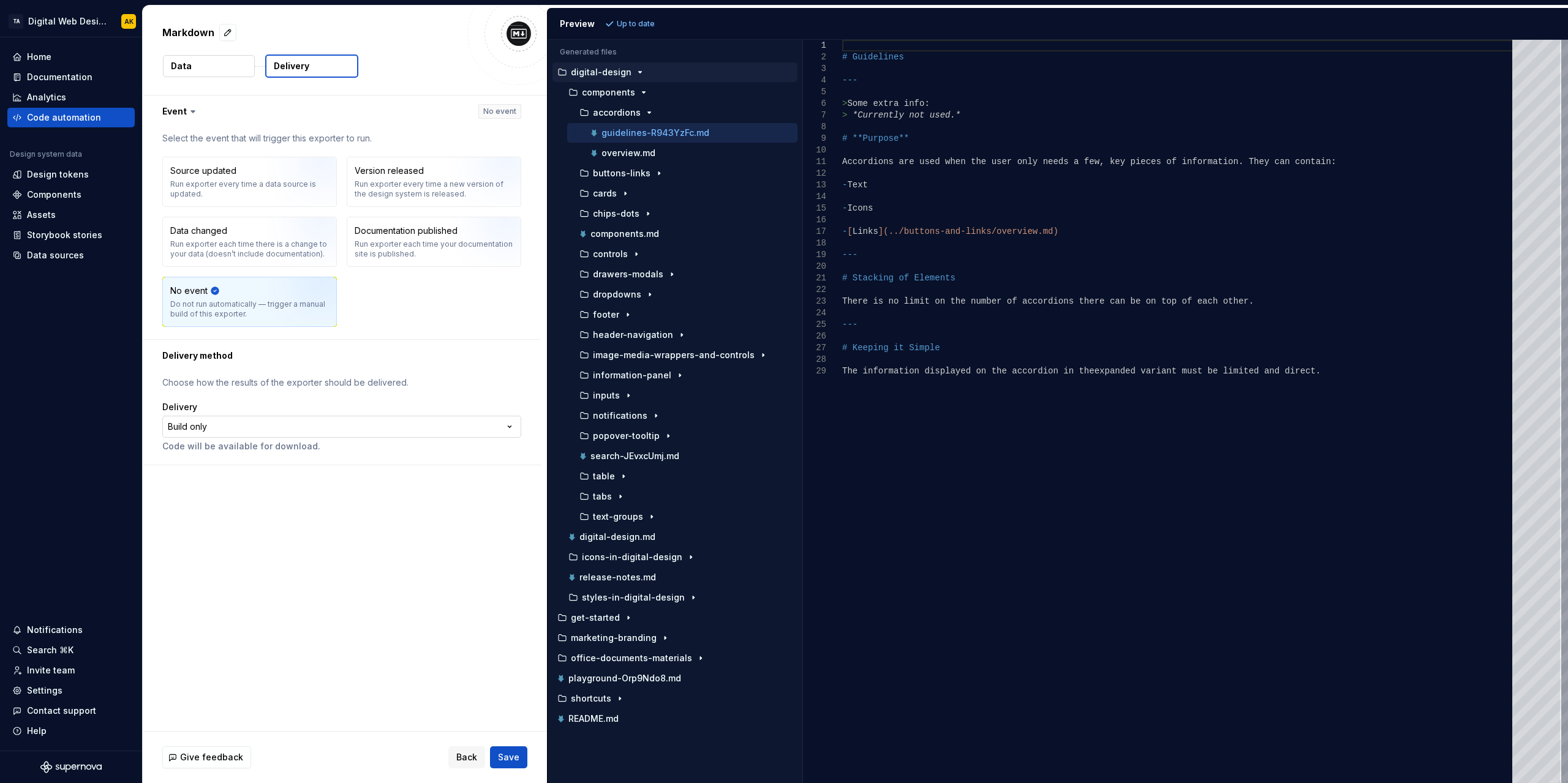
click at [184, 434] on html "**********" at bounding box center [784, 391] width 1568 height 783
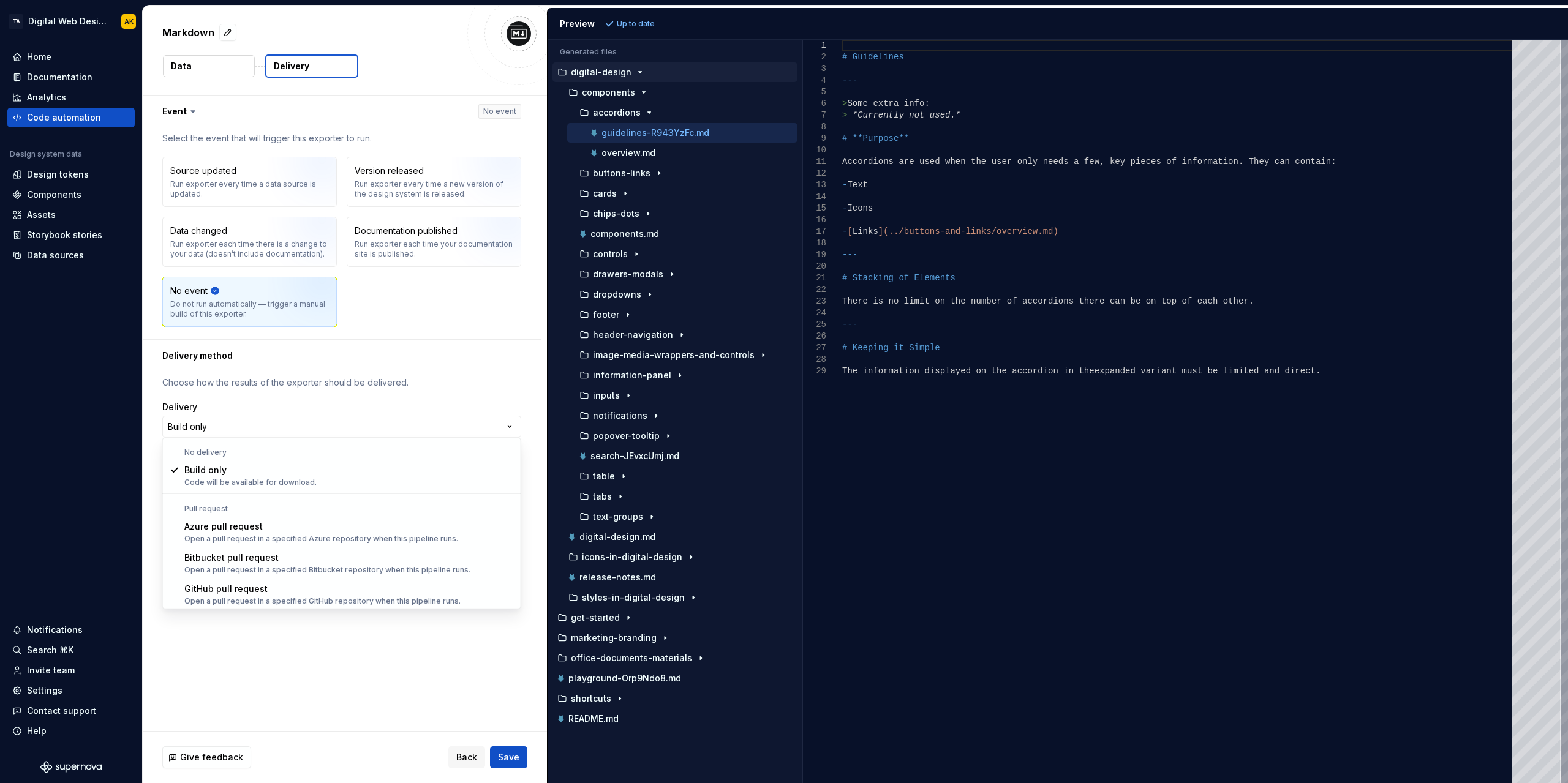
click at [509, 759] on html "**********" at bounding box center [784, 391] width 1568 height 783
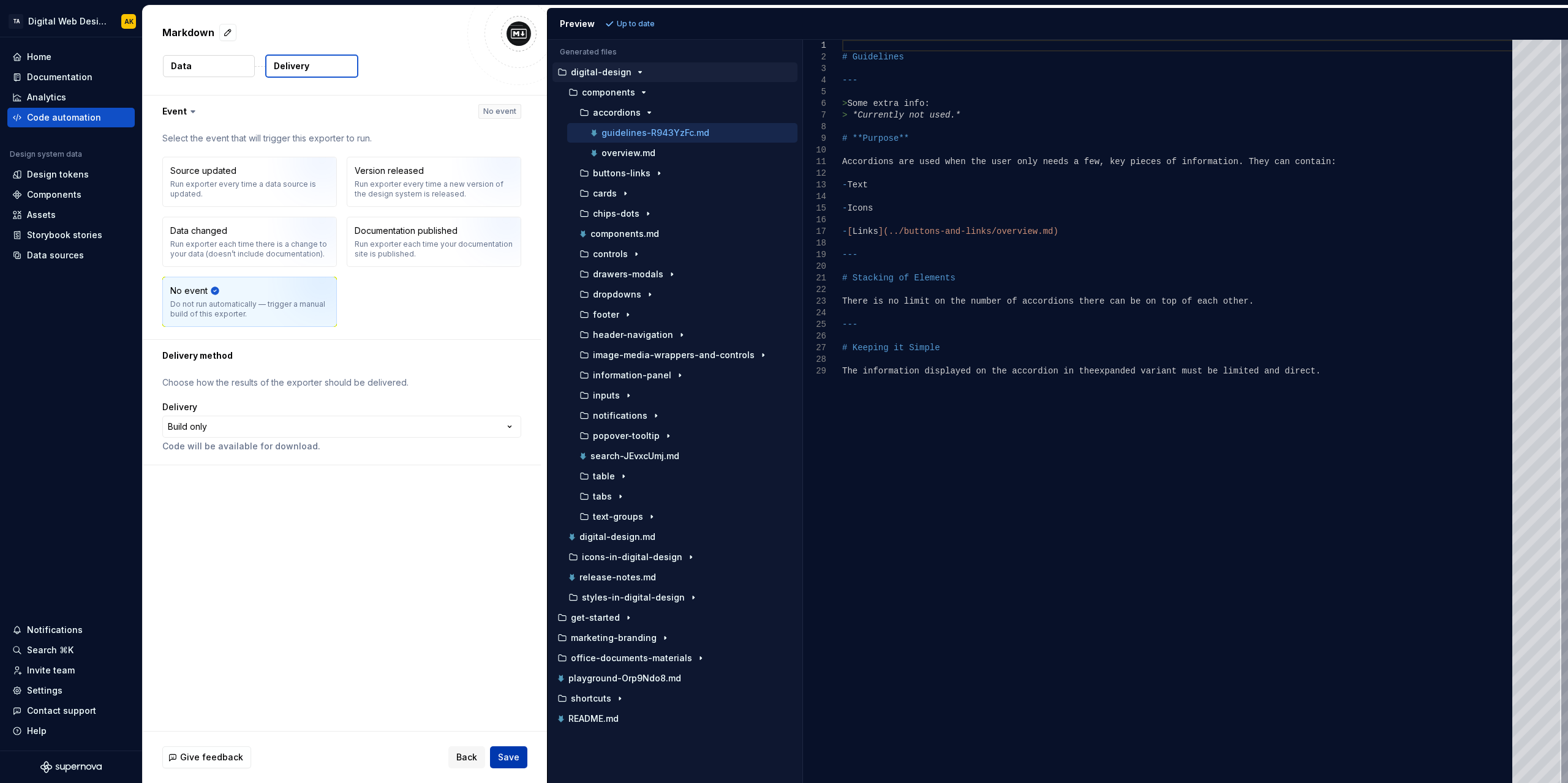
click at [509, 758] on span "Save" at bounding box center [509, 758] width 22 height 12
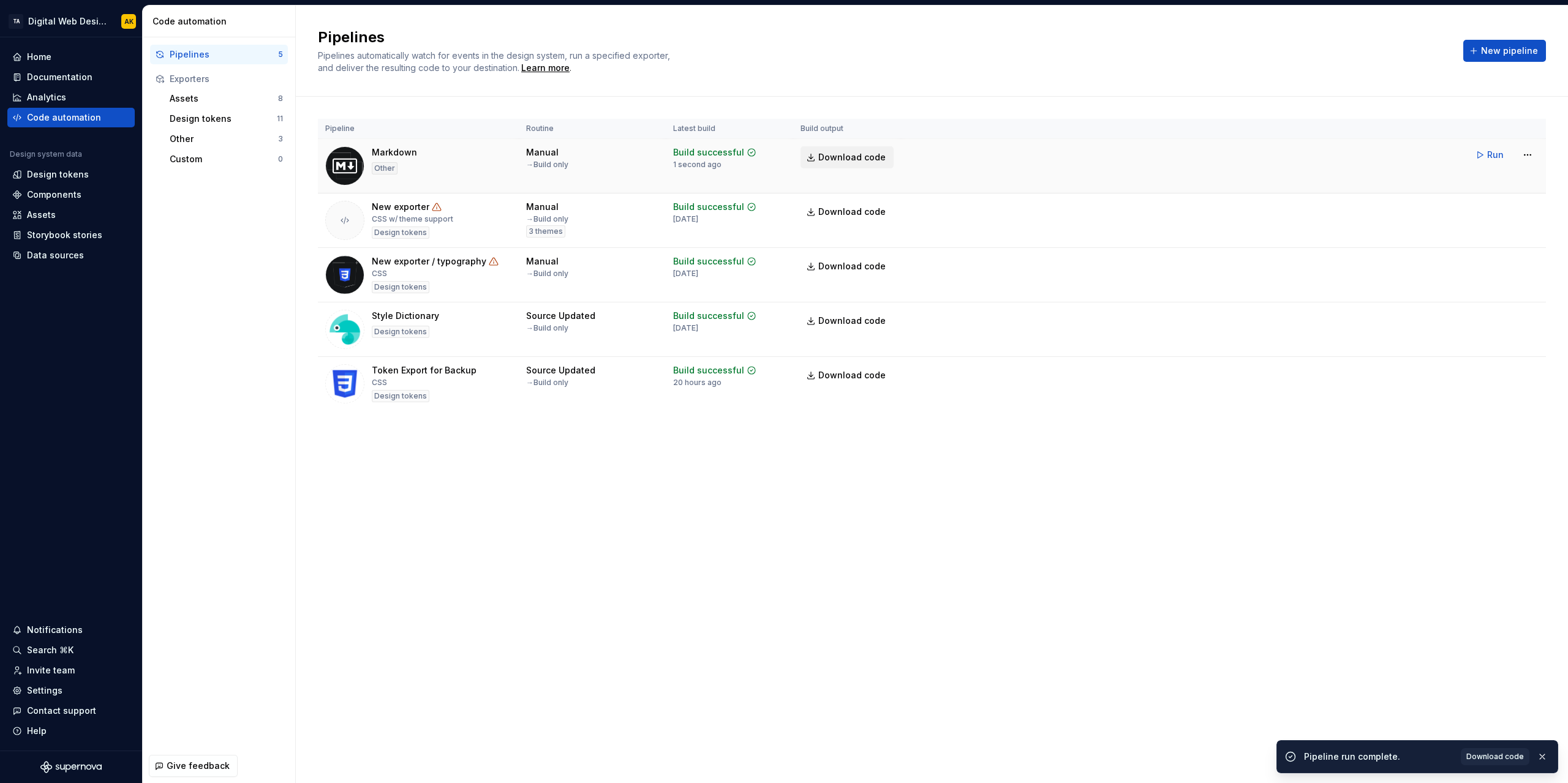
click at [824, 151] on span "Download code" at bounding box center [852, 157] width 67 height 12
click at [1532, 153] on html "TA Digital Web Design AK Home Documentation Analytics Code automation Design sy…" at bounding box center [784, 391] width 1568 height 783
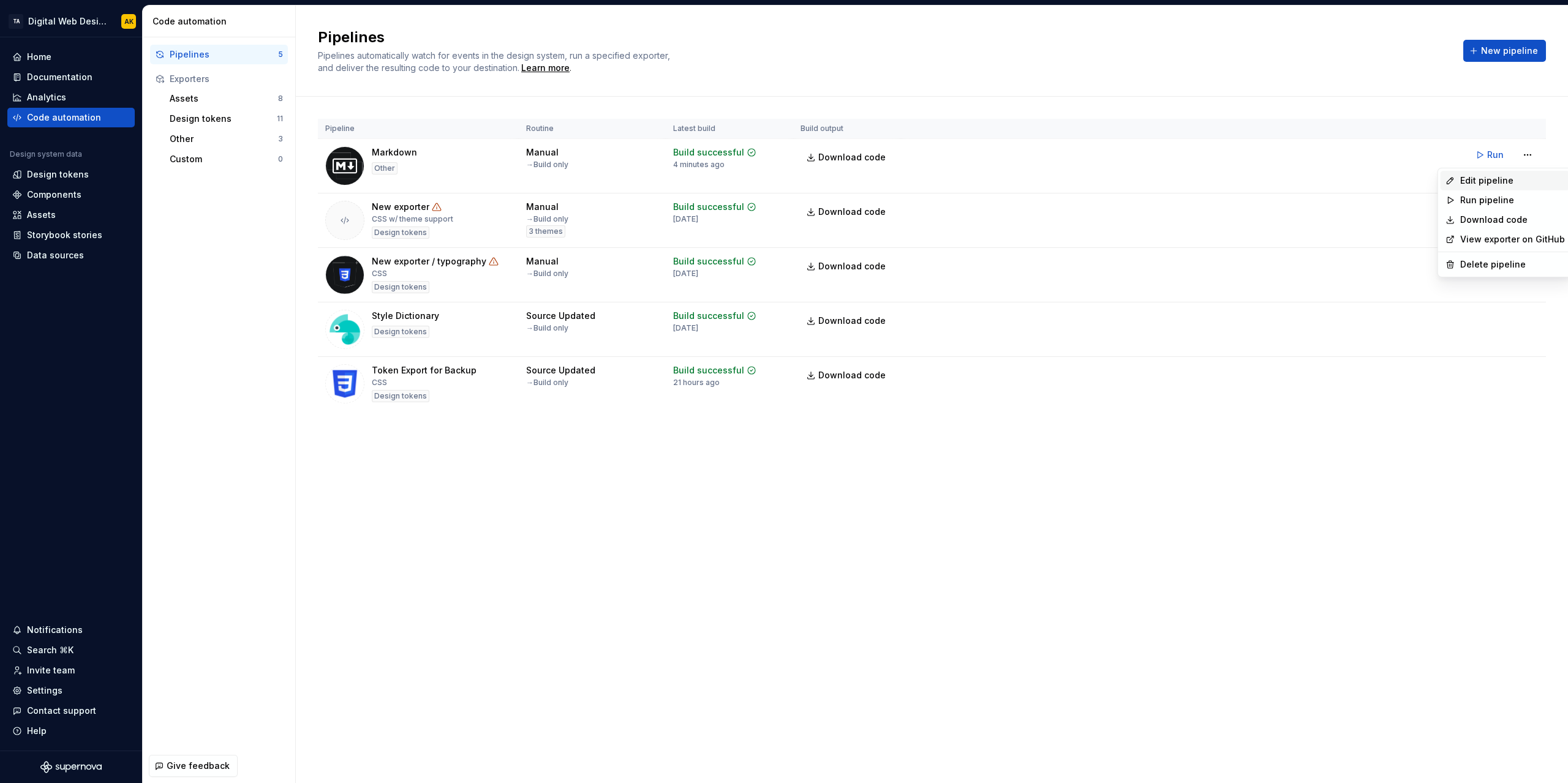
click at [1492, 174] on div "Edit pipeline" at bounding box center [1512, 181] width 105 height 12
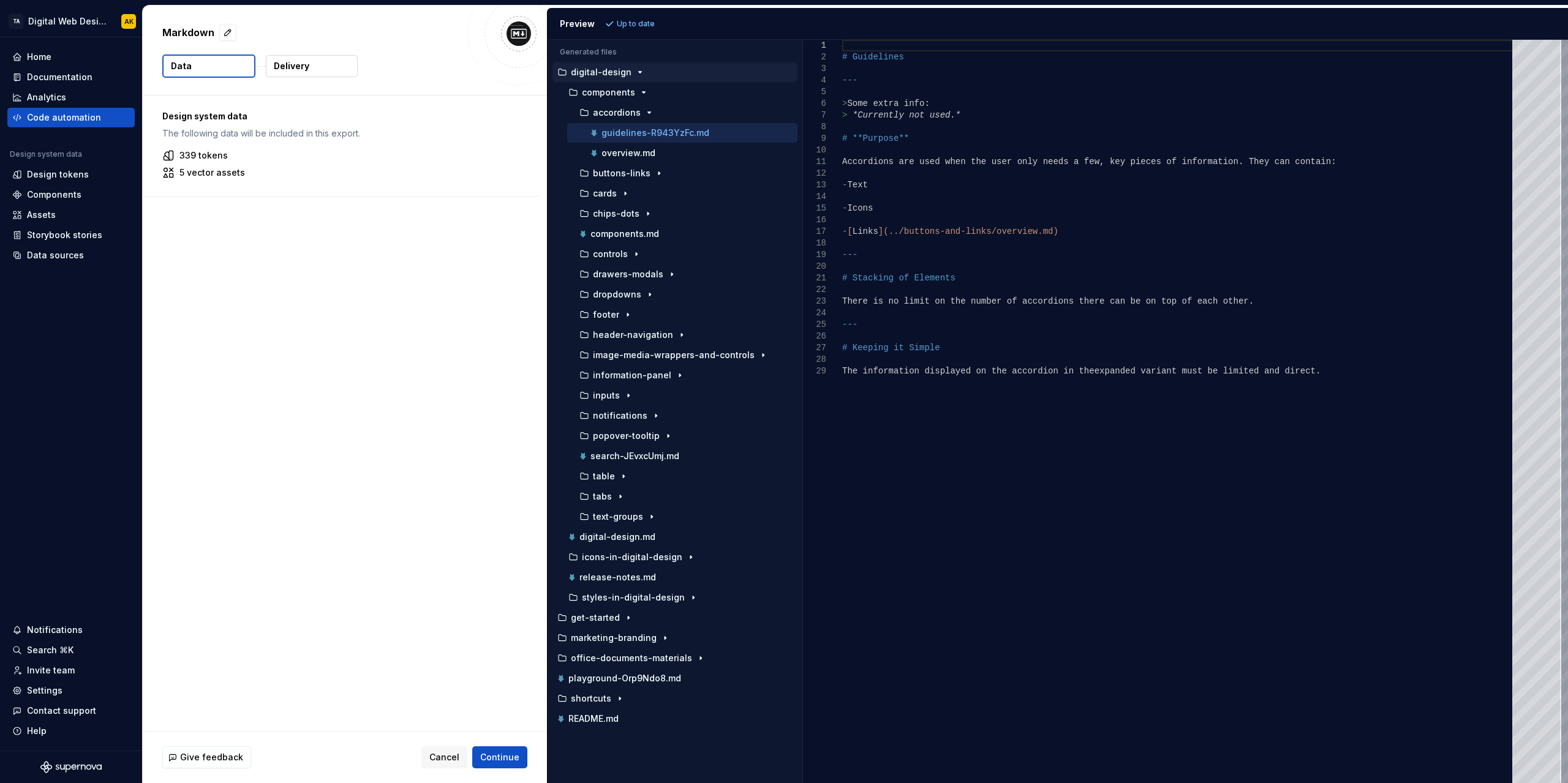
click at [302, 68] on p "Delivery" at bounding box center [292, 66] width 35 height 12
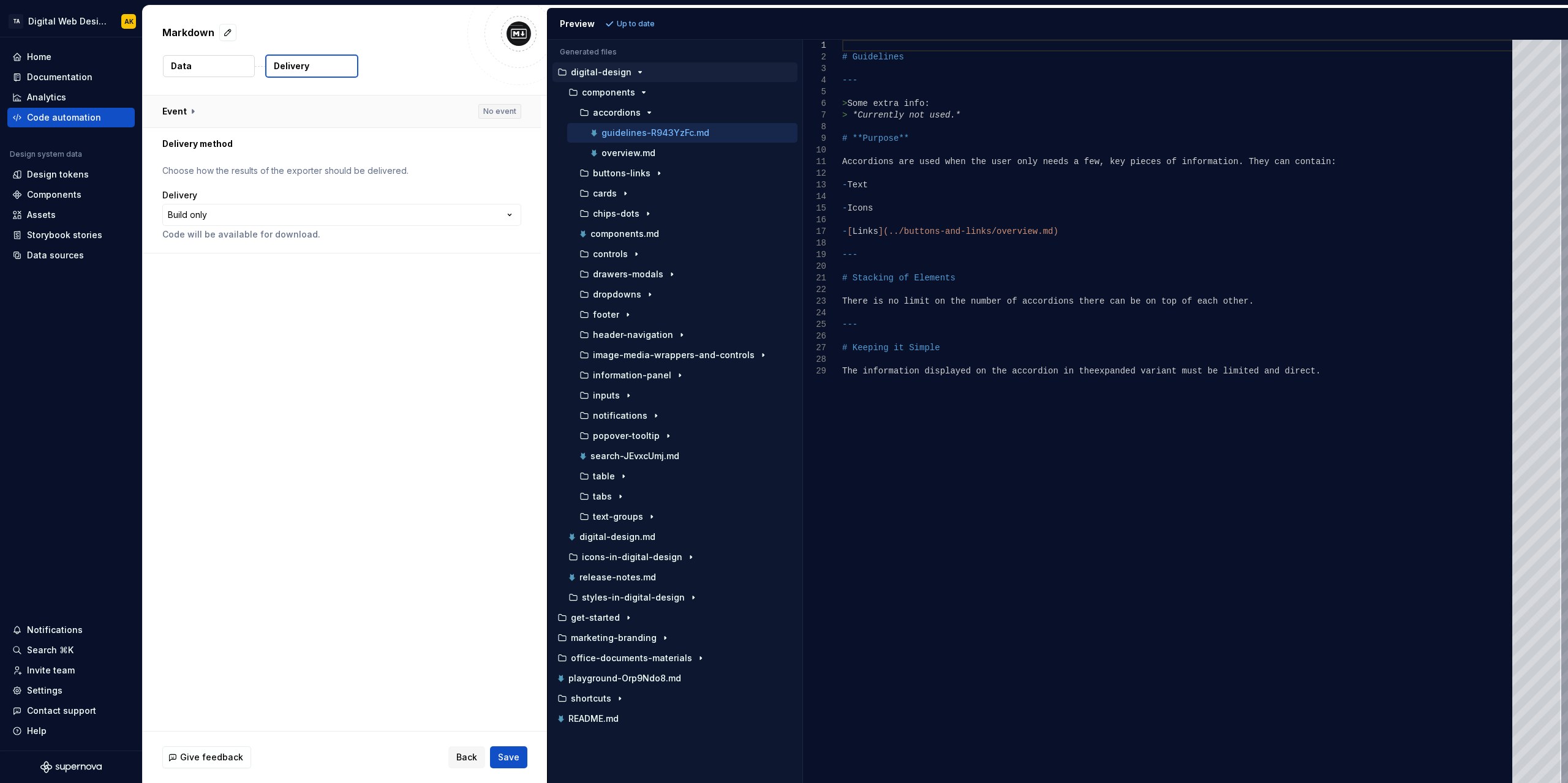
click at [183, 110] on button "button" at bounding box center [342, 111] width 398 height 32
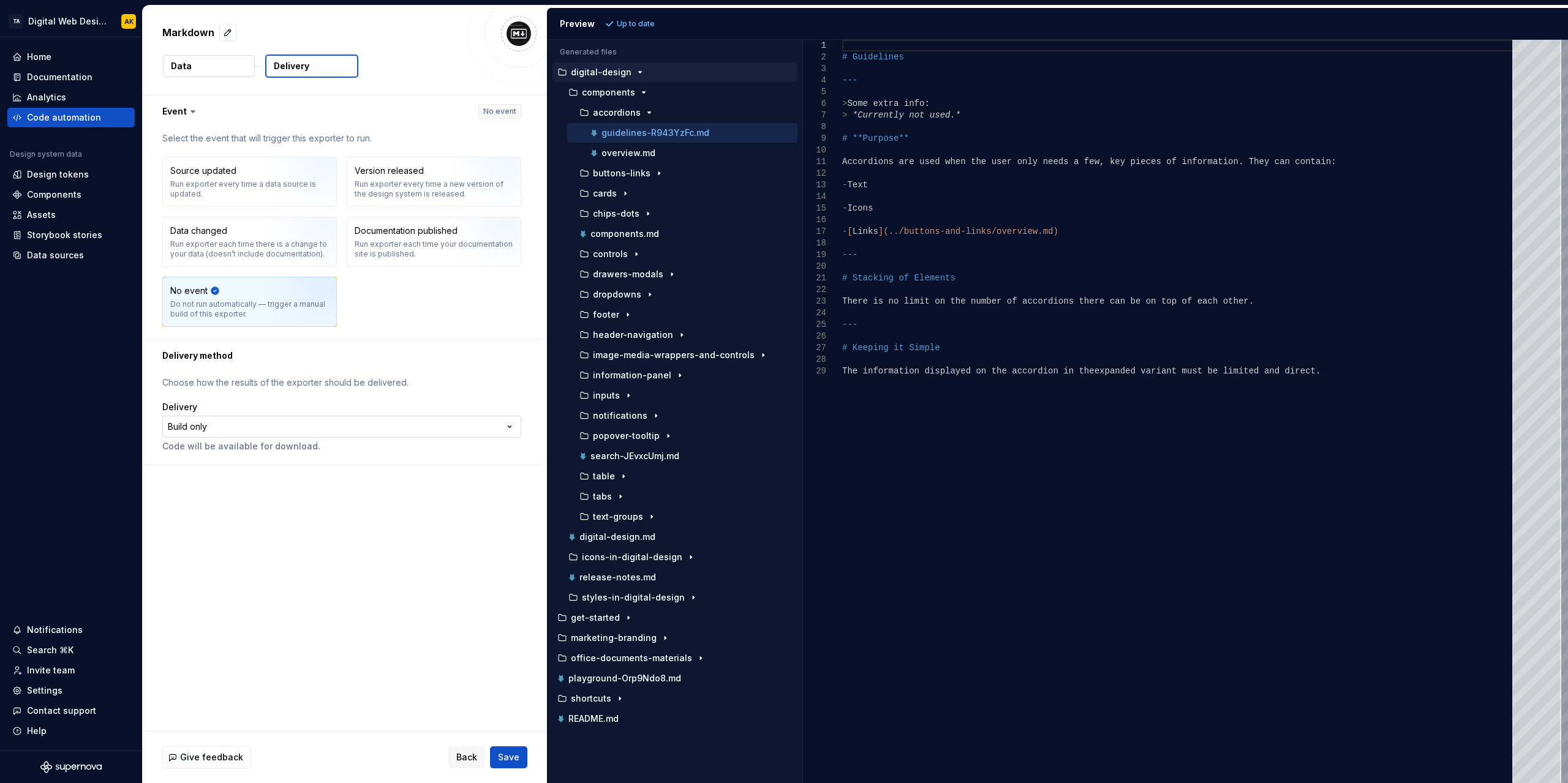
click at [201, 422] on html "**********" at bounding box center [784, 391] width 1568 height 783
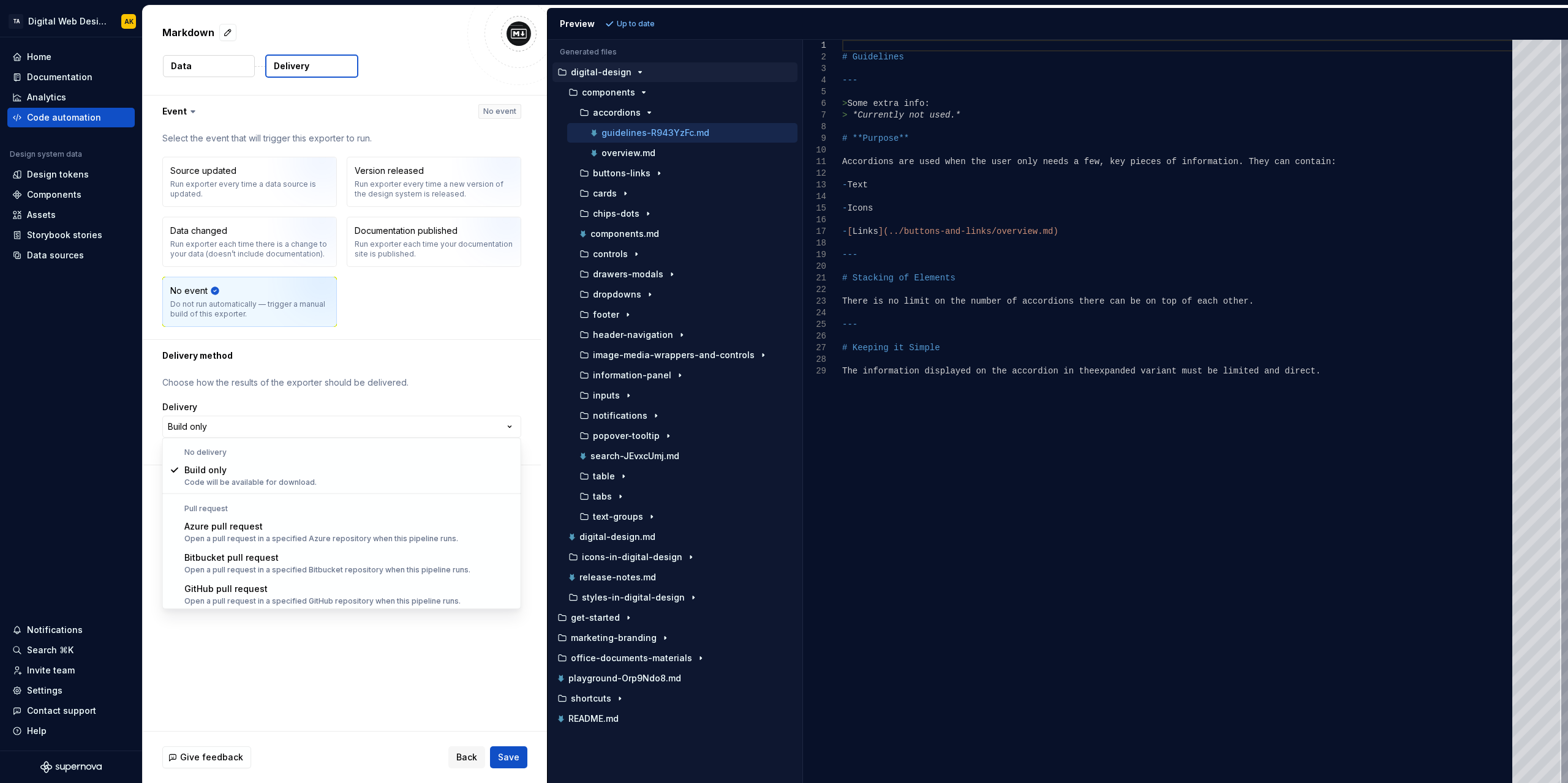
click at [469, 760] on html "**********" at bounding box center [784, 391] width 1568 height 783
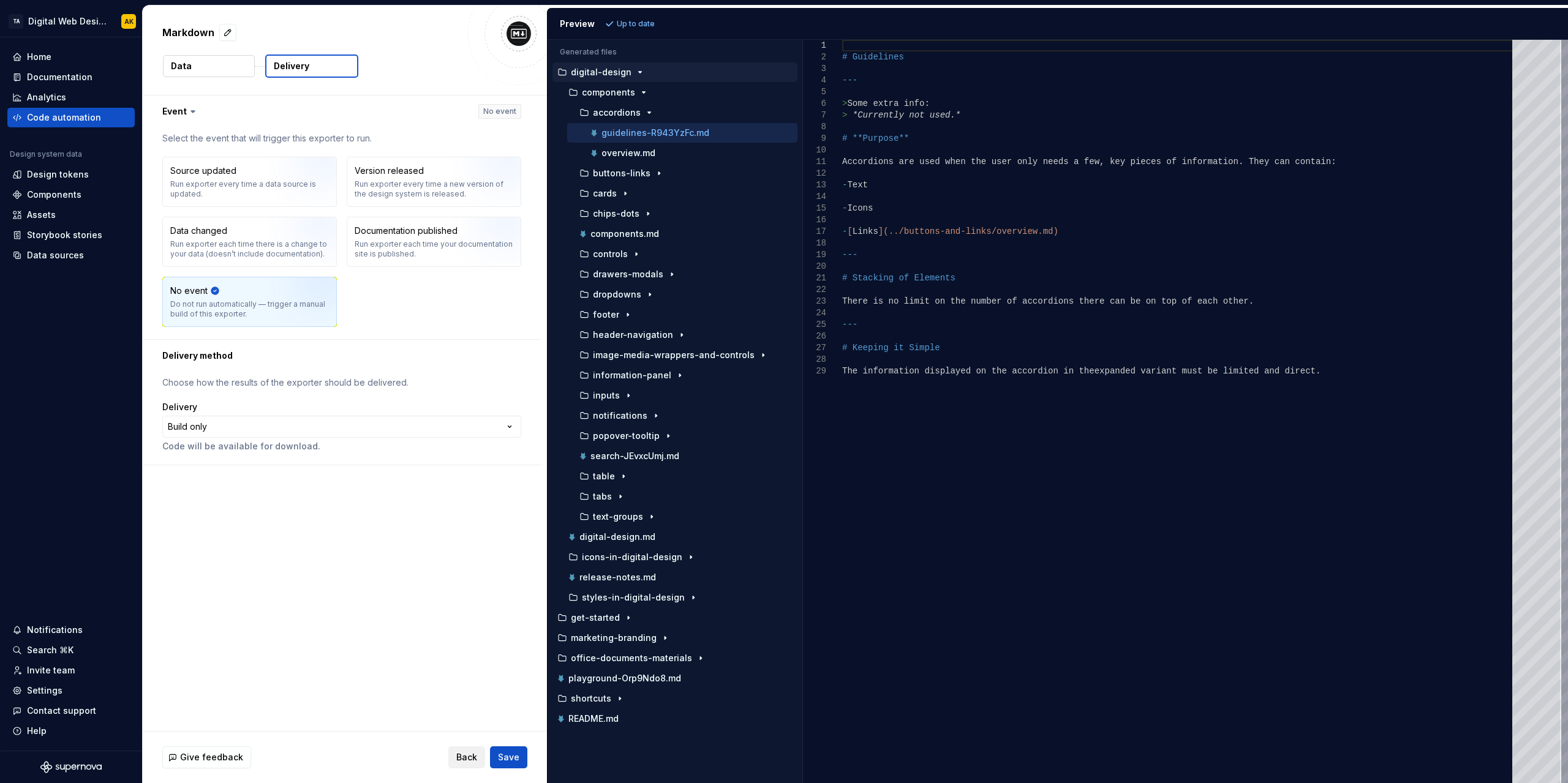
click at [466, 756] on span "Back" at bounding box center [466, 758] width 21 height 12
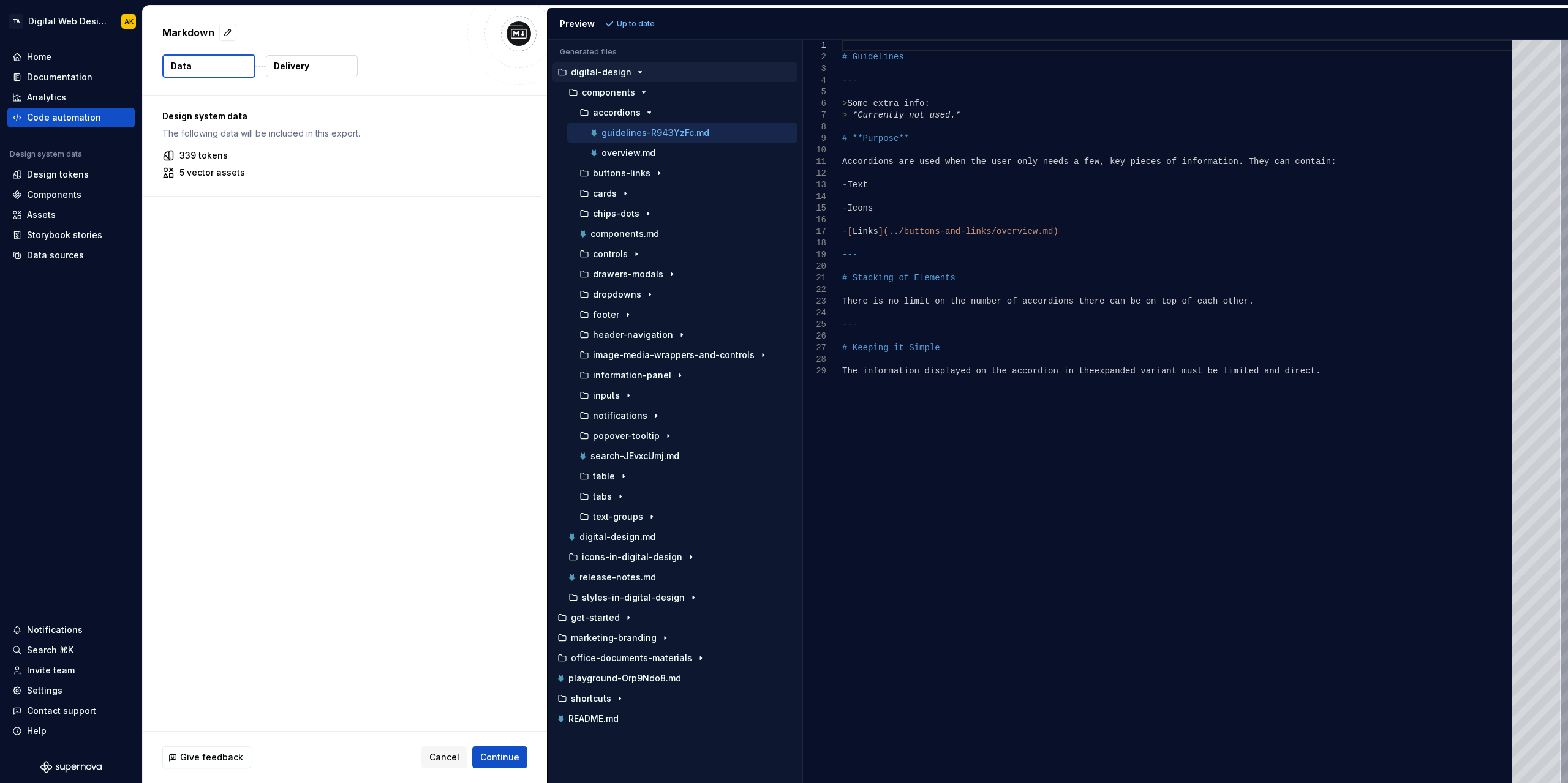
drag, startPoint x: 504, startPoint y: 758, endPoint x: 507, endPoint y: 698, distance: 60.1
click at [505, 758] on span "Continue" at bounding box center [499, 758] width 39 height 12
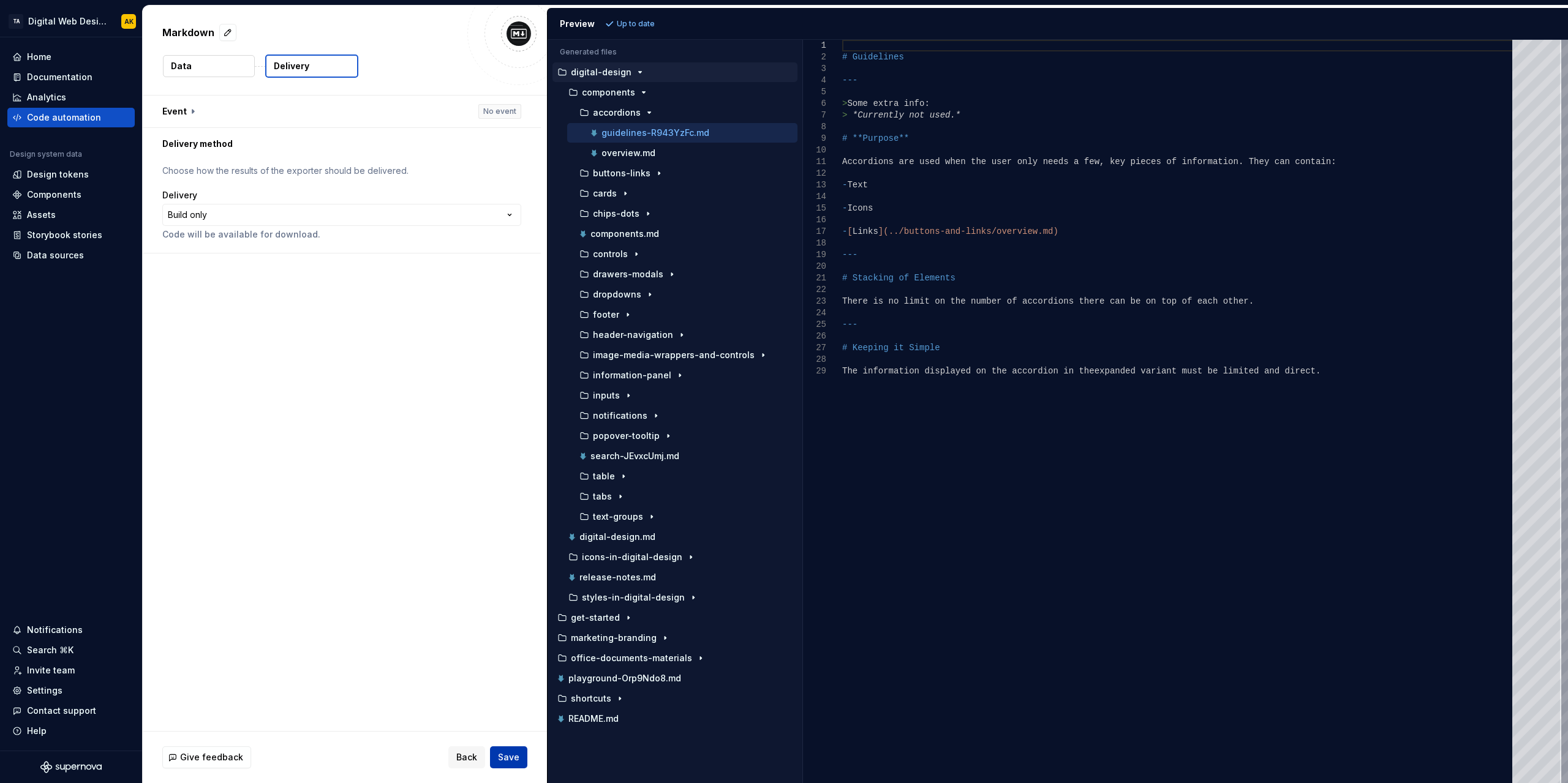
click at [511, 760] on span "Save" at bounding box center [509, 758] width 22 height 12
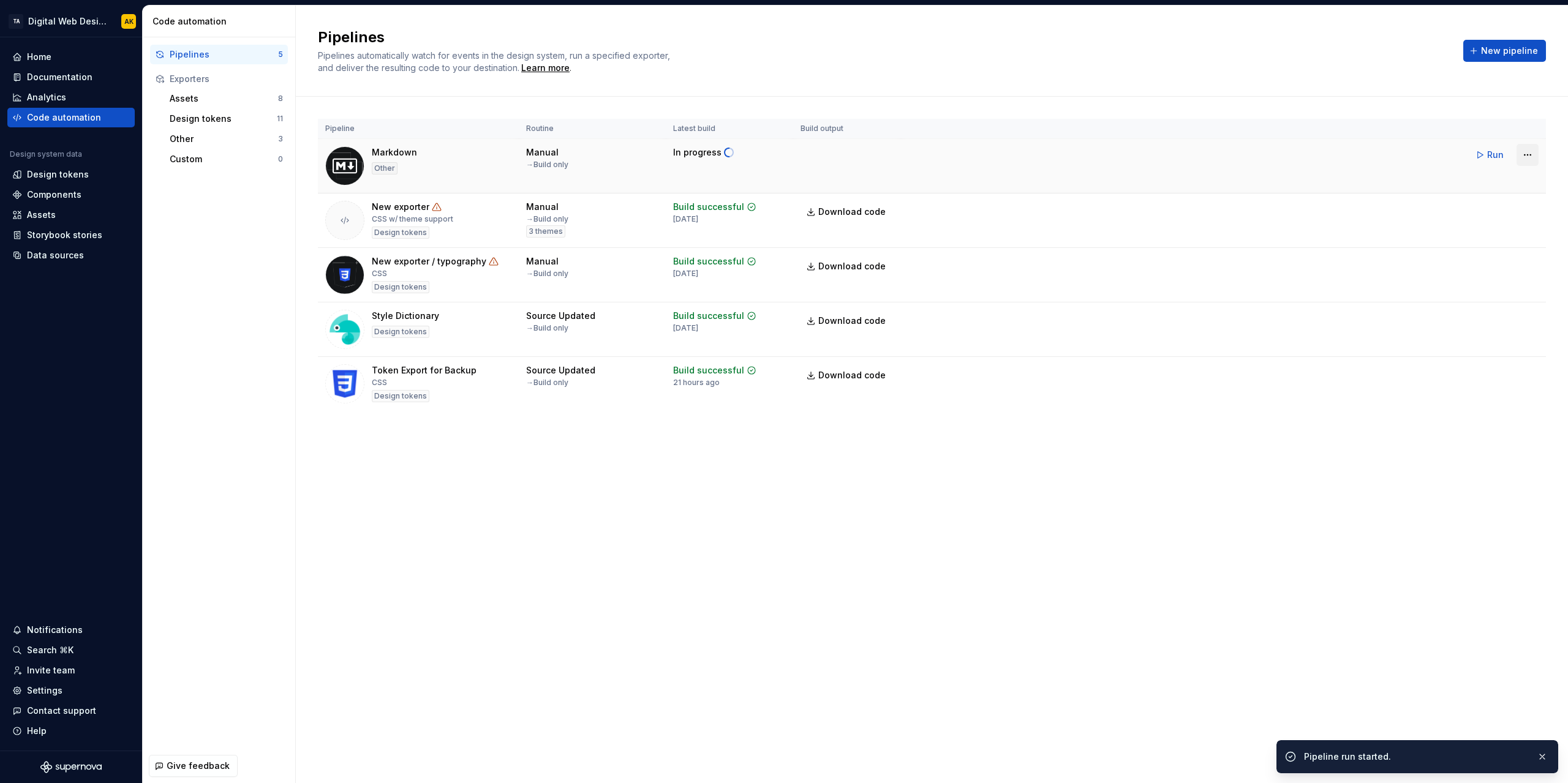
click at [1526, 156] on html "TA Digital Web Design AK Home Documentation Analytics Code automation Design sy…" at bounding box center [784, 391] width 1568 height 783
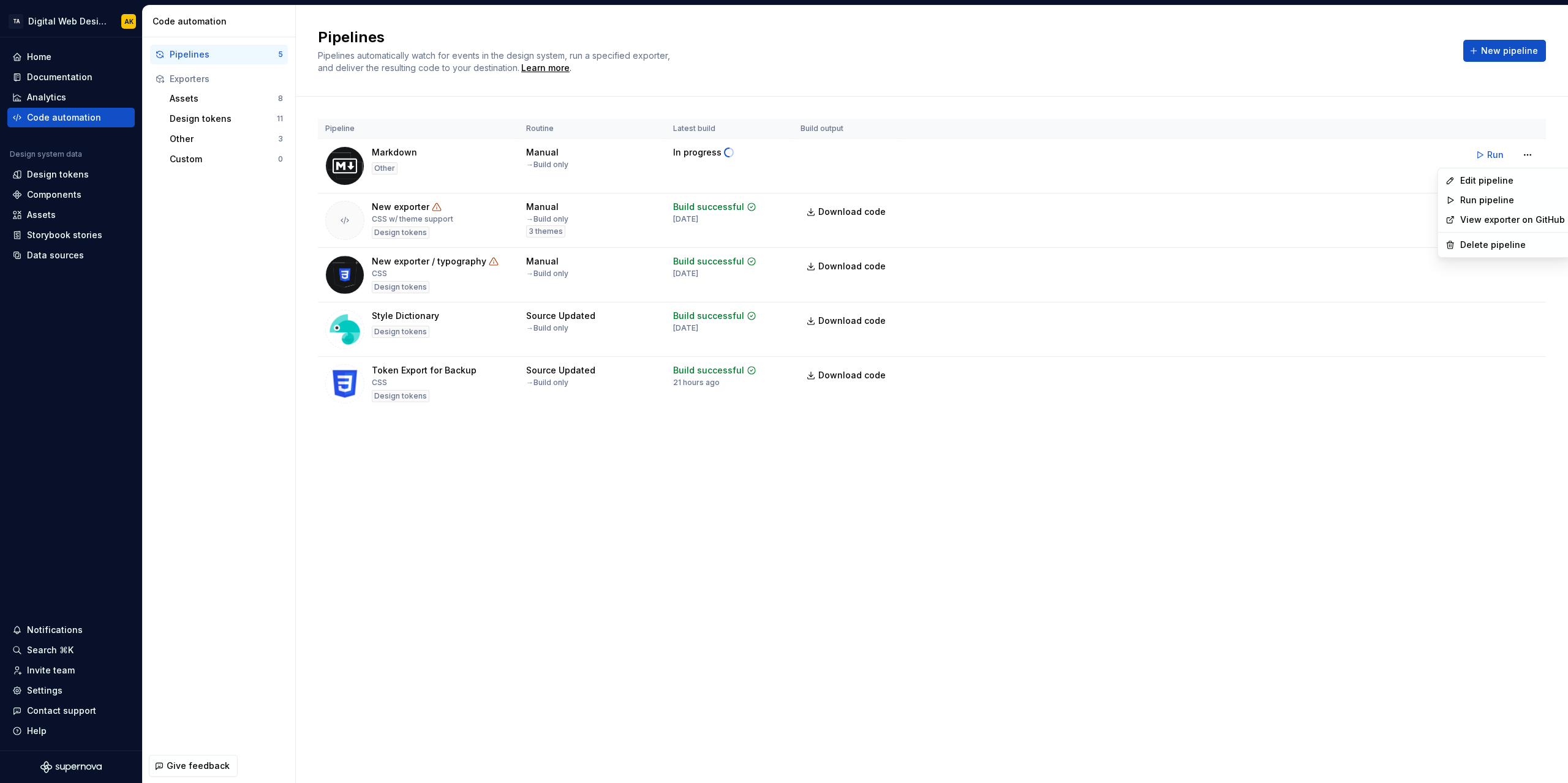
click at [884, 465] on html "TA Digital Web Design AK Home Documentation Analytics Code automation Design sy…" at bounding box center [784, 391] width 1568 height 783
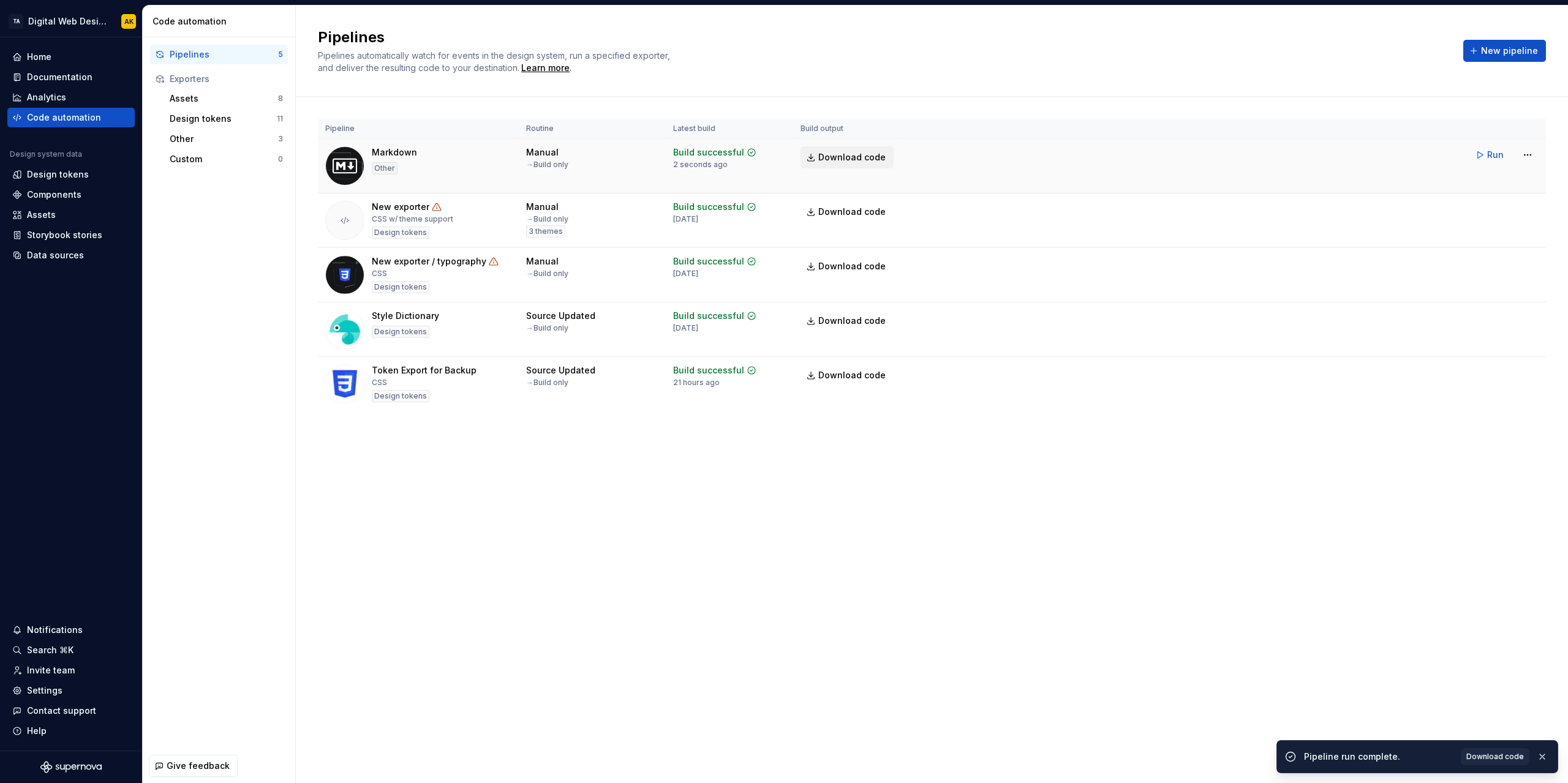
click at [856, 147] on link "Download code" at bounding box center [847, 157] width 93 height 22
click at [845, 157] on span "Download code" at bounding box center [852, 157] width 67 height 12
click at [841, 152] on span "Download code" at bounding box center [852, 157] width 67 height 12
click at [833, 149] on link "Download code" at bounding box center [847, 157] width 93 height 22
